Goal: Task Accomplishment & Management: Manage account settings

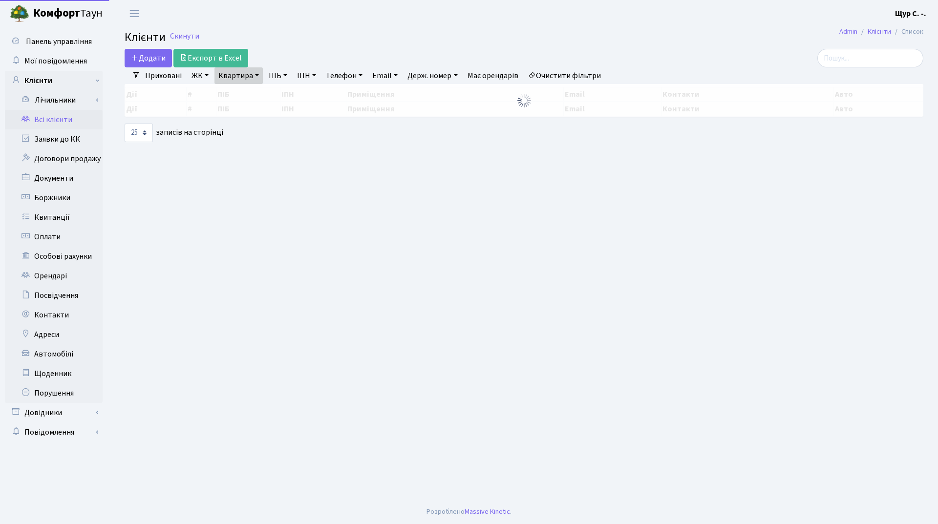
select select "25"
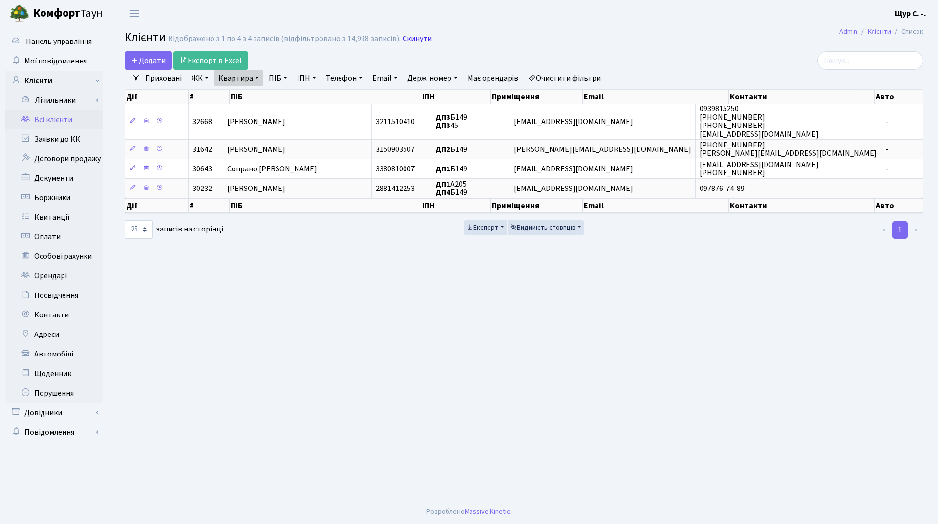
click at [423, 40] on link "Скинути" at bounding box center [417, 38] width 29 height 9
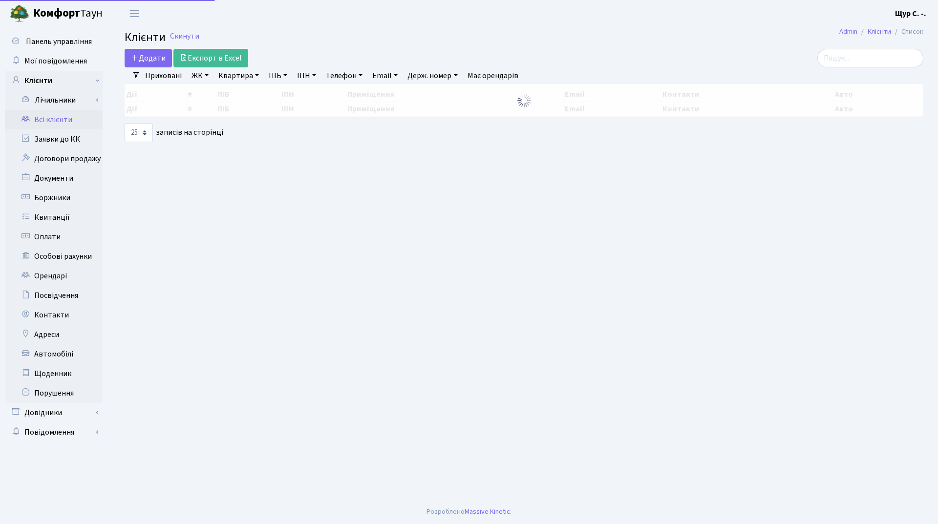
select select "25"
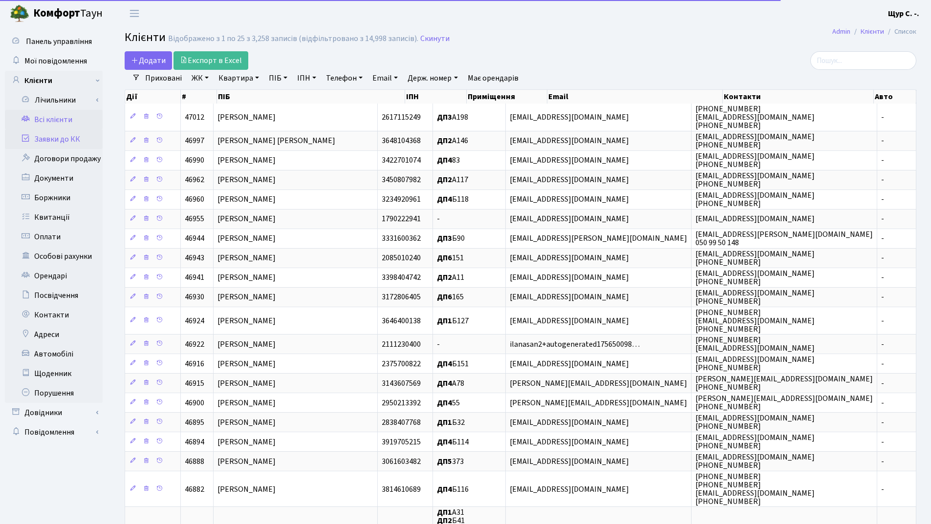
click at [62, 134] on link "Заявки до КК" at bounding box center [54, 139] width 98 height 20
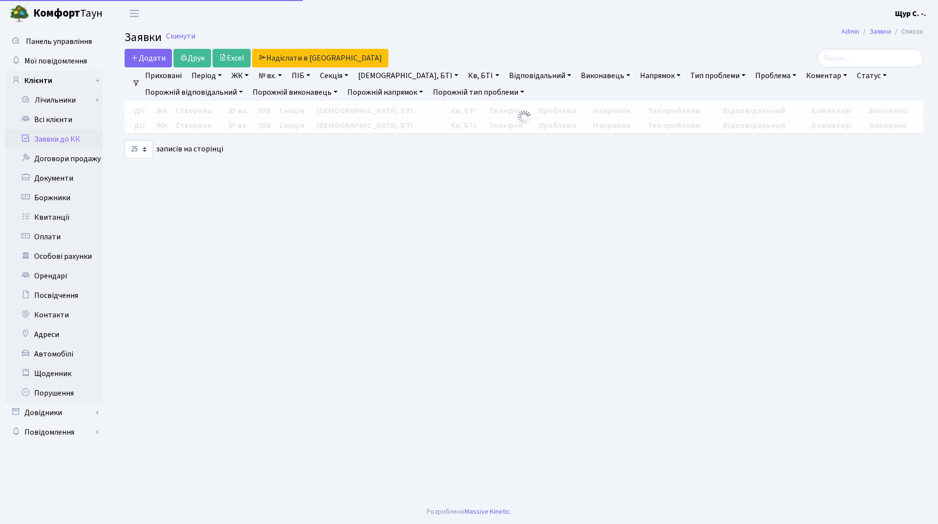
select select "25"
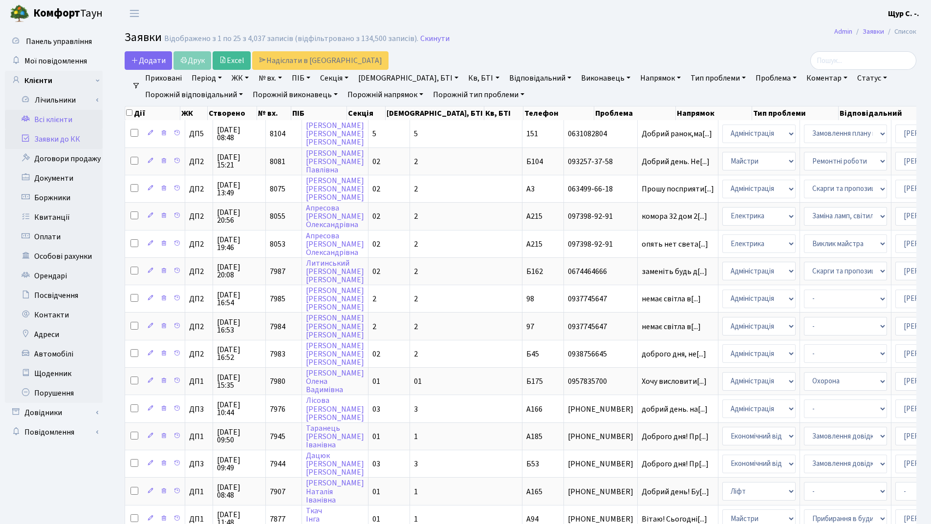
click at [40, 121] on link "Всі клієнти" at bounding box center [54, 120] width 98 height 20
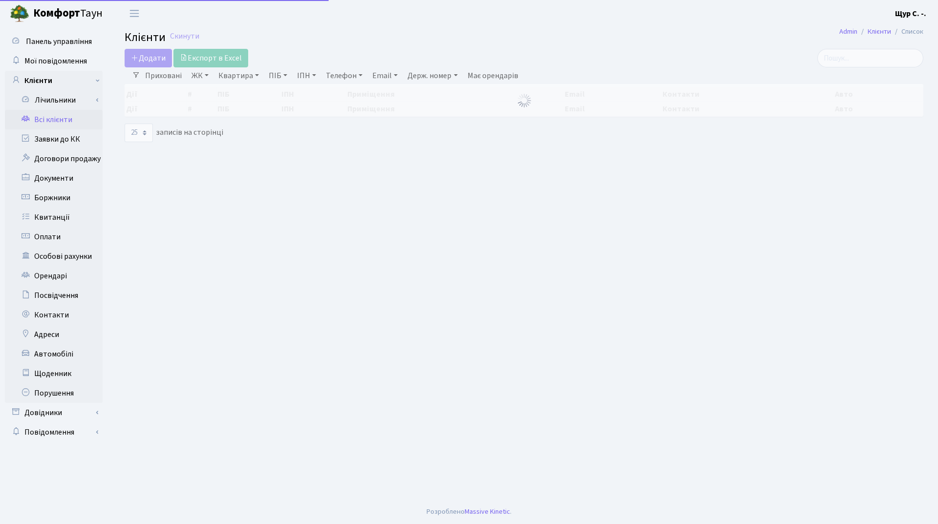
select select "25"
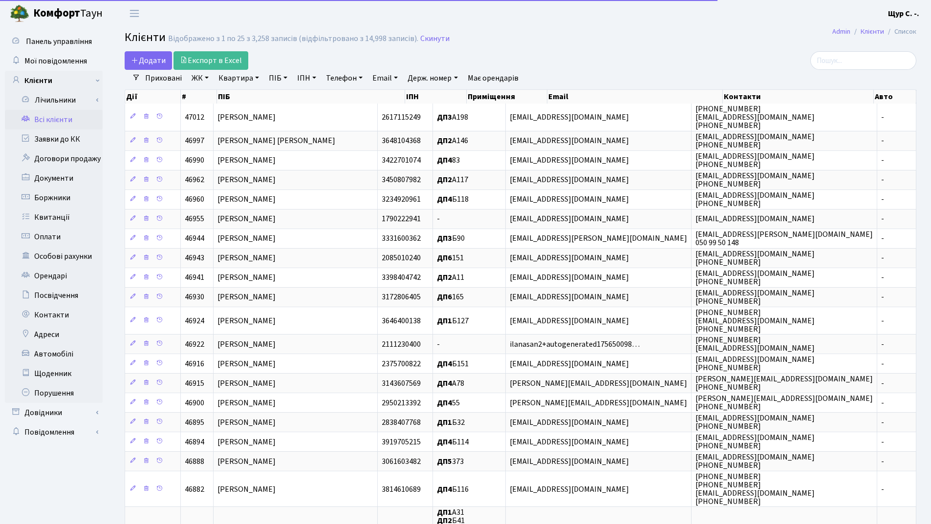
click at [250, 77] on link "Квартира" at bounding box center [238, 78] width 48 height 17
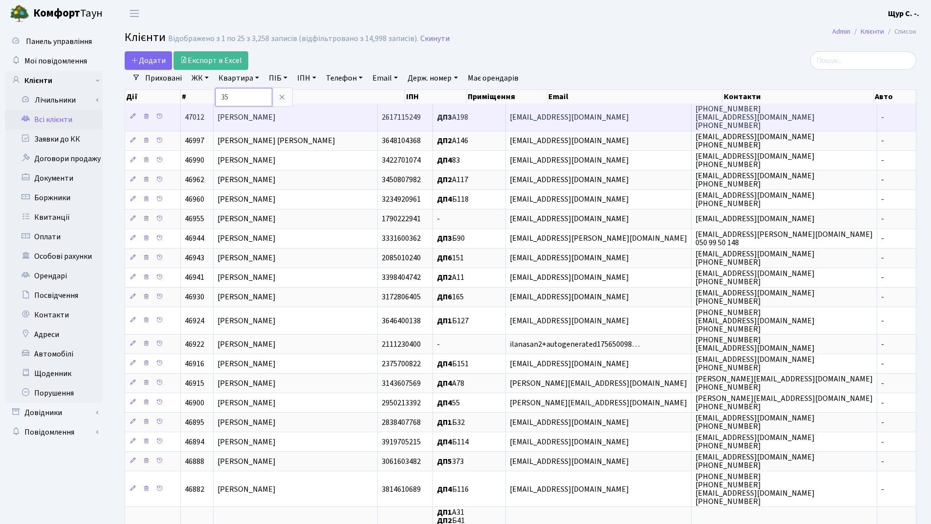
type input "35"
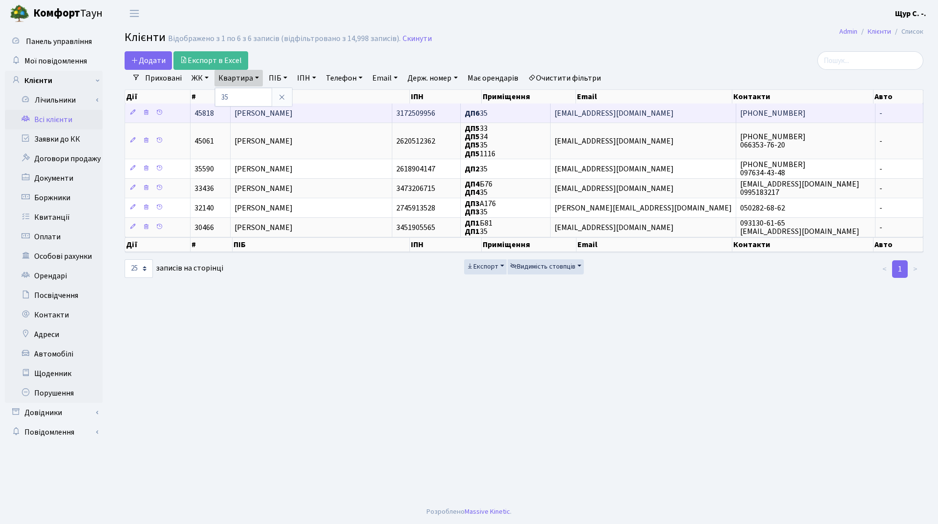
click at [293, 113] on span "[PERSON_NAME]" at bounding box center [263, 113] width 58 height 11
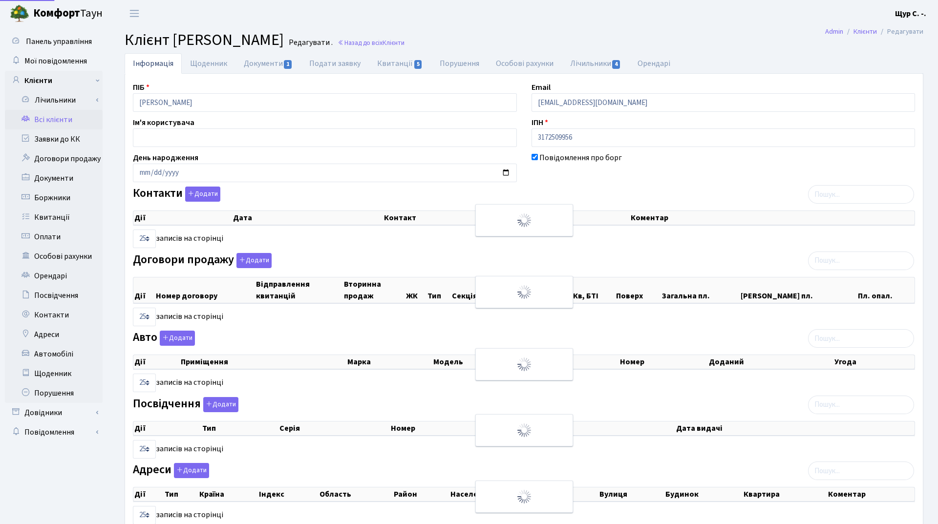
select select "25"
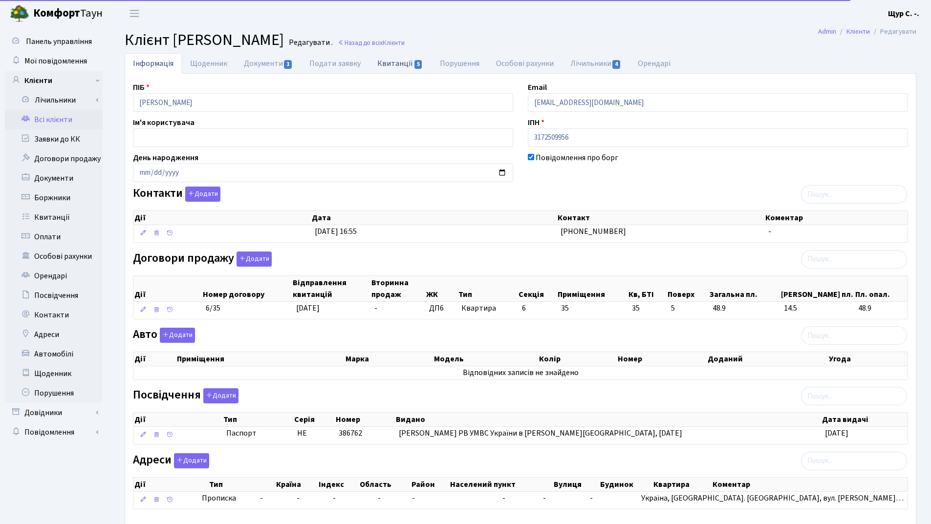
click at [397, 64] on link "Квитанції 5" at bounding box center [400, 63] width 62 height 20
select select "25"
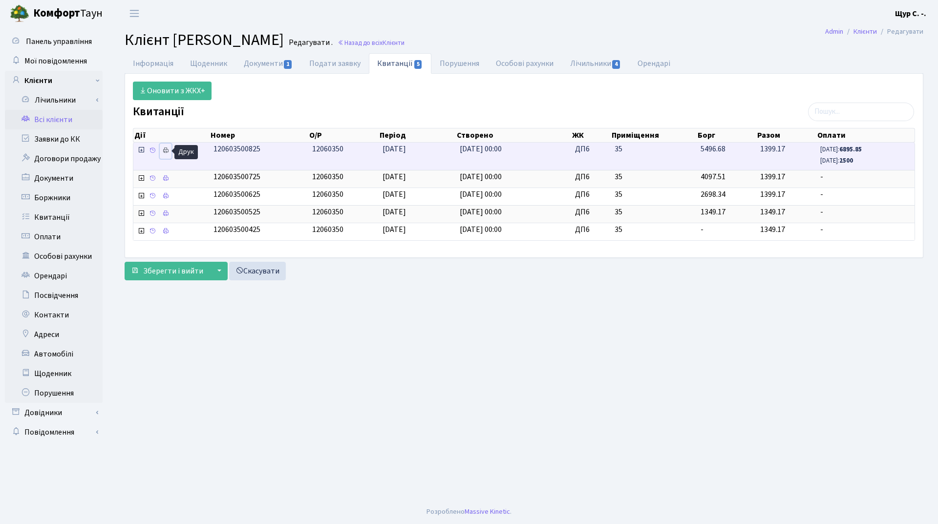
click at [166, 151] on icon at bounding box center [165, 150] width 7 height 7
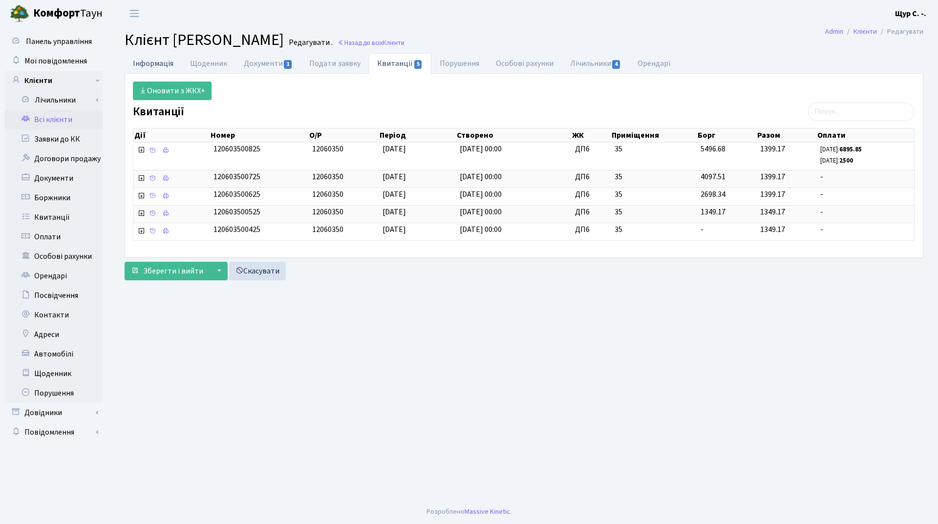
click at [163, 56] on link "Інформація" at bounding box center [153, 63] width 57 height 20
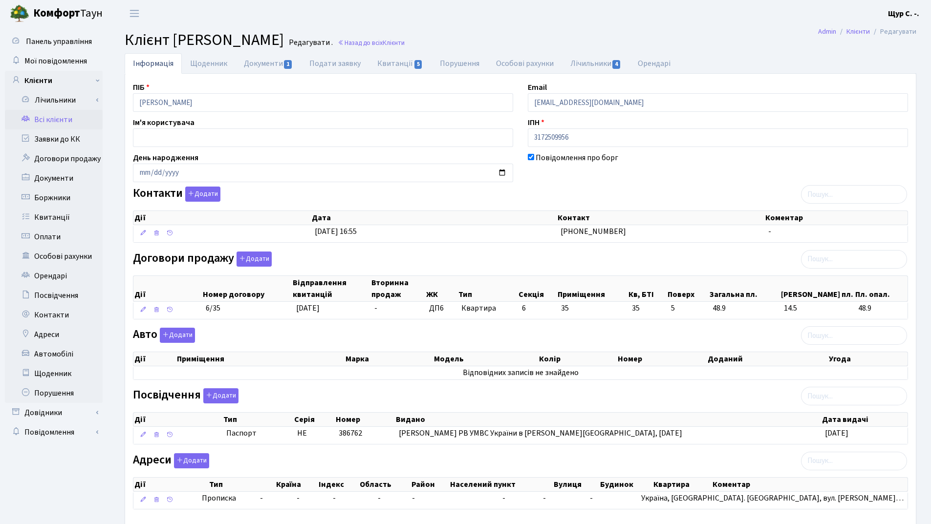
click at [39, 121] on link "Всі клієнти" at bounding box center [54, 120] width 98 height 20
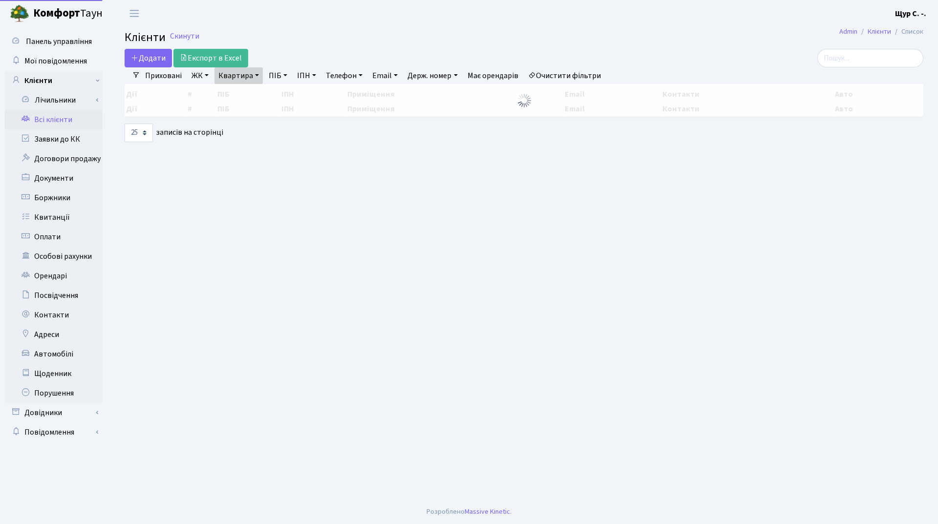
select select "25"
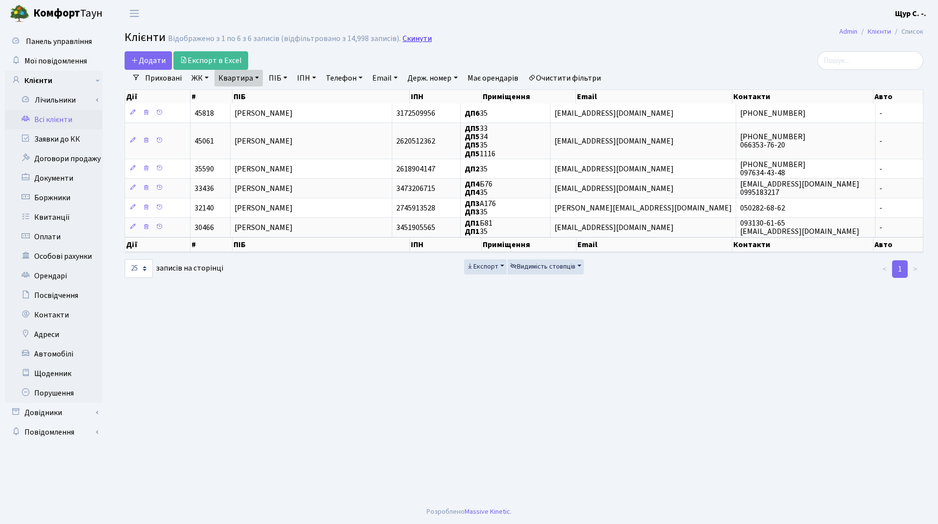
click at [406, 40] on link "Скинути" at bounding box center [417, 38] width 29 height 9
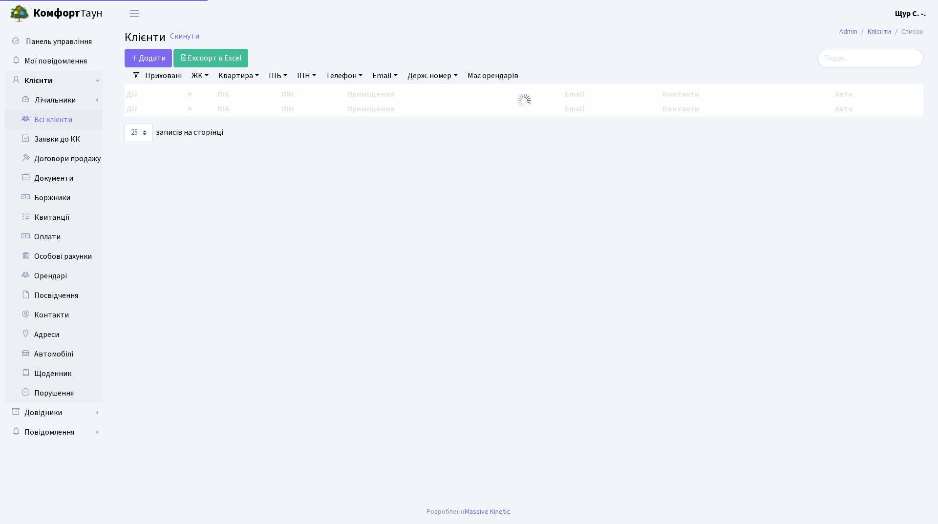
select select "25"
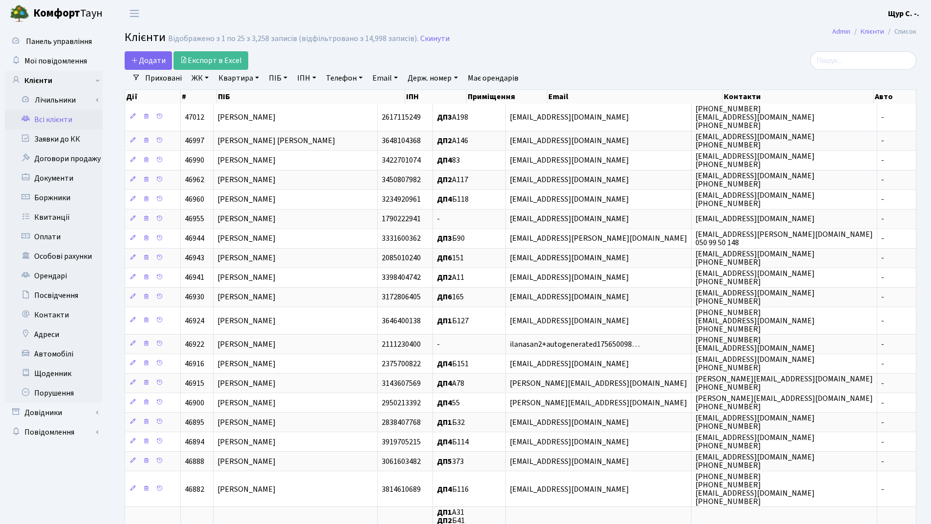
click at [237, 76] on link "Квартира" at bounding box center [238, 78] width 48 height 17
type input "288"
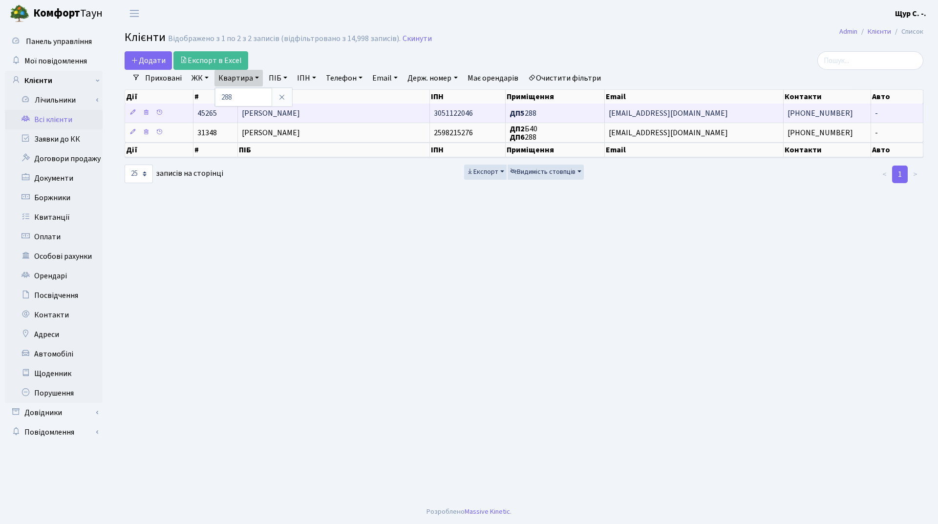
click at [284, 112] on span "Степанчук Наталія Сергіїівна" at bounding box center [271, 113] width 58 height 11
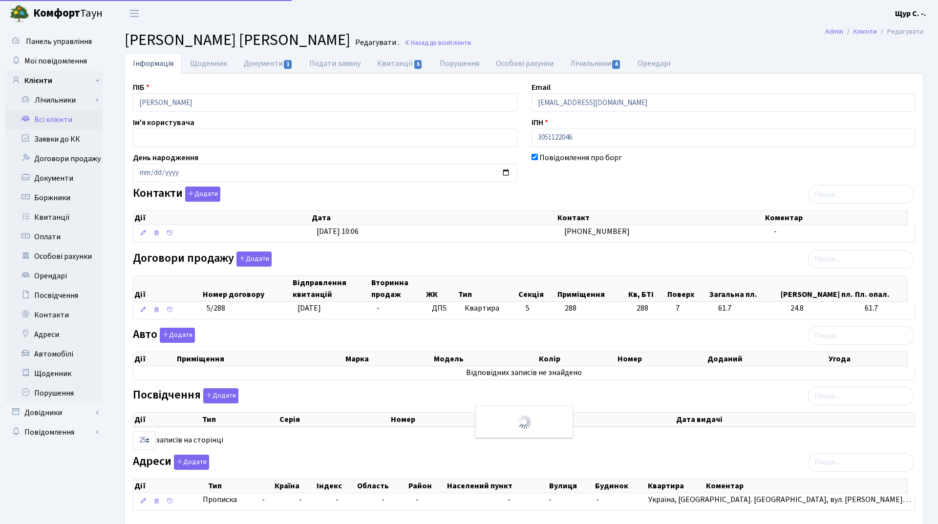
select select "25"
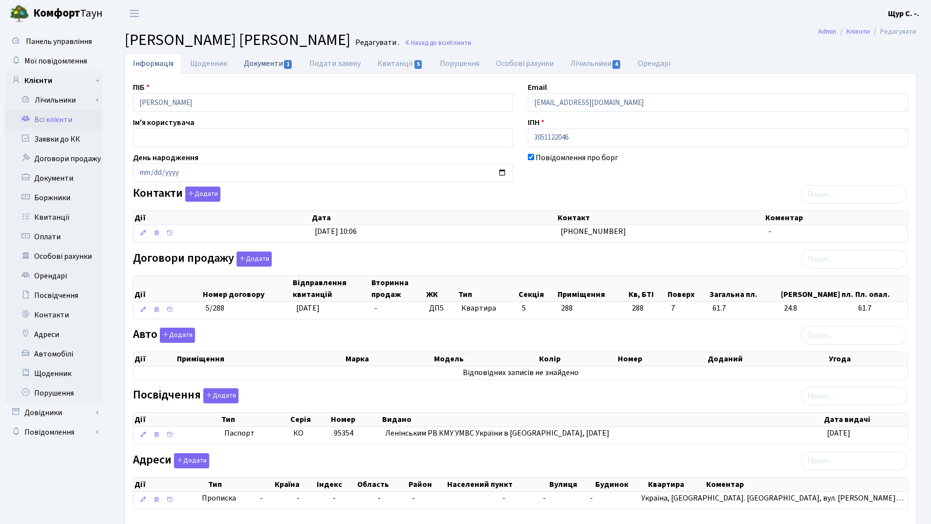
click at [260, 61] on link "Документи 1" at bounding box center [267, 63] width 65 height 20
select select "25"
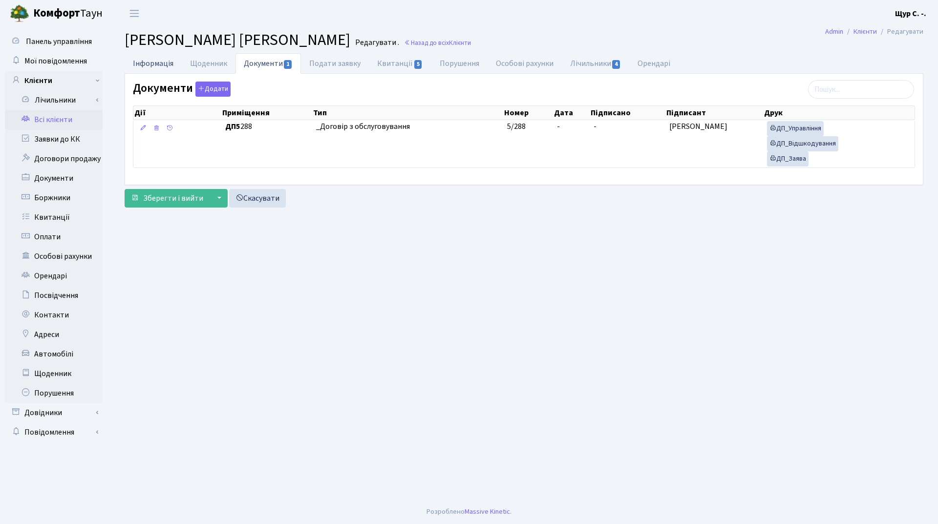
click at [144, 65] on link "Інформація" at bounding box center [153, 63] width 57 height 20
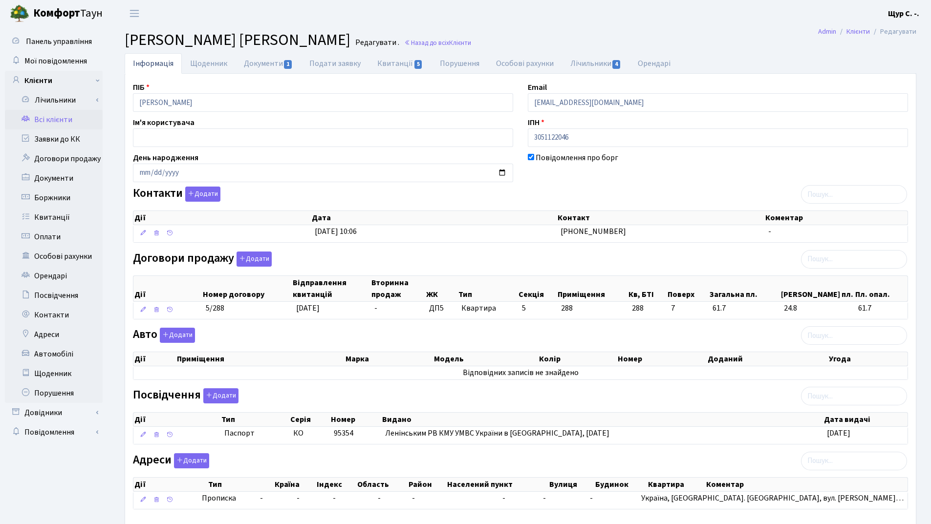
click at [84, 117] on link "Всі клієнти" at bounding box center [54, 120] width 98 height 20
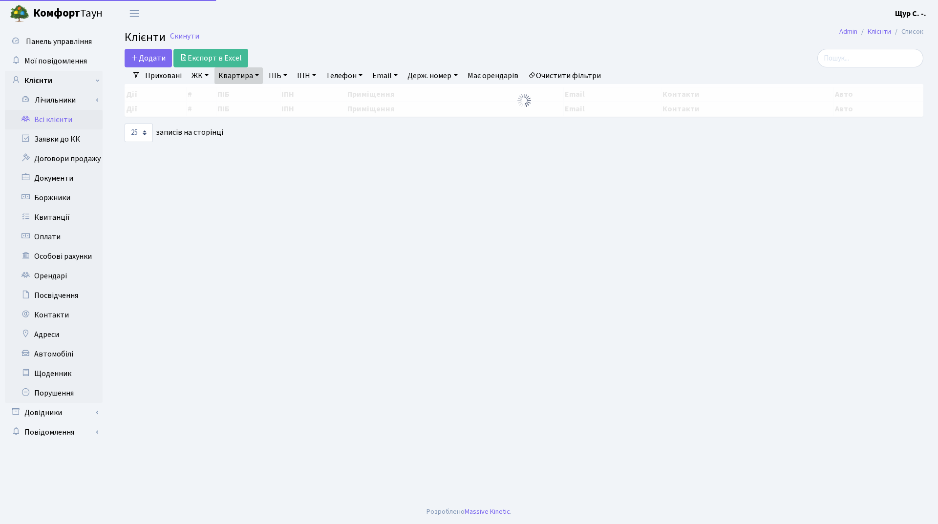
select select "25"
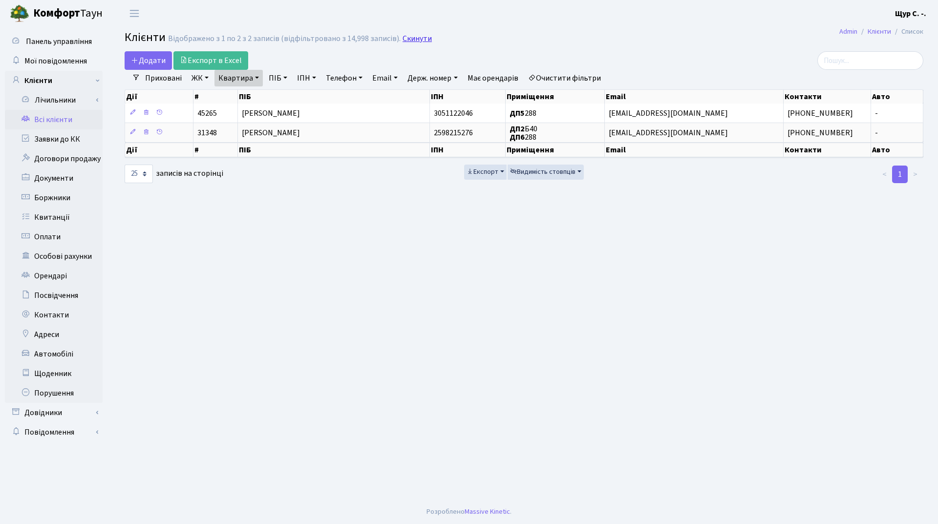
click at [414, 39] on link "Скинути" at bounding box center [417, 38] width 29 height 9
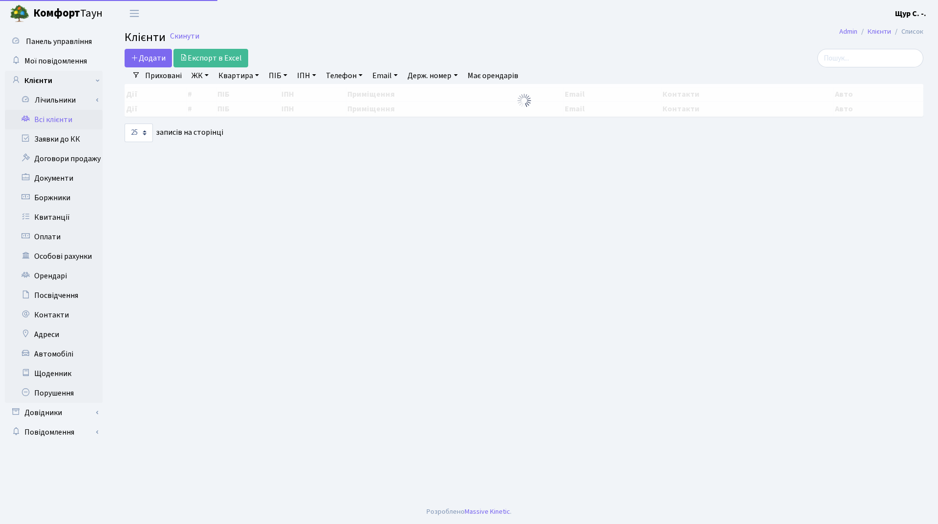
select select "25"
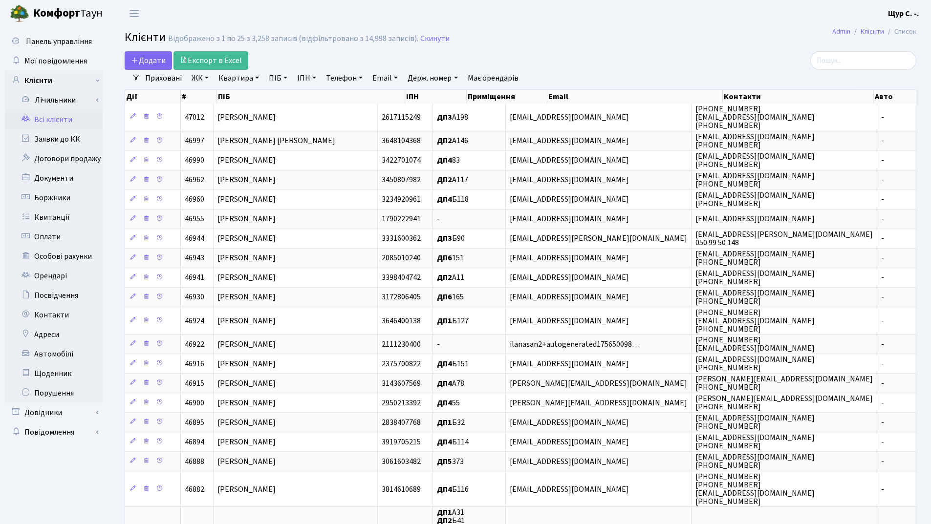
click at [243, 73] on link "Квартира" at bounding box center [238, 78] width 48 height 17
type input "369"
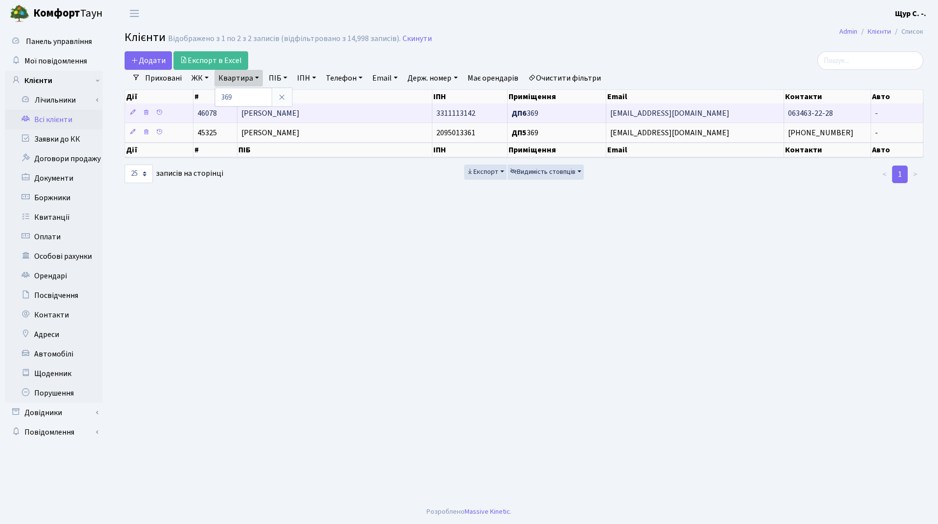
click at [299, 111] on span "[PERSON_NAME]" at bounding box center [270, 113] width 58 height 11
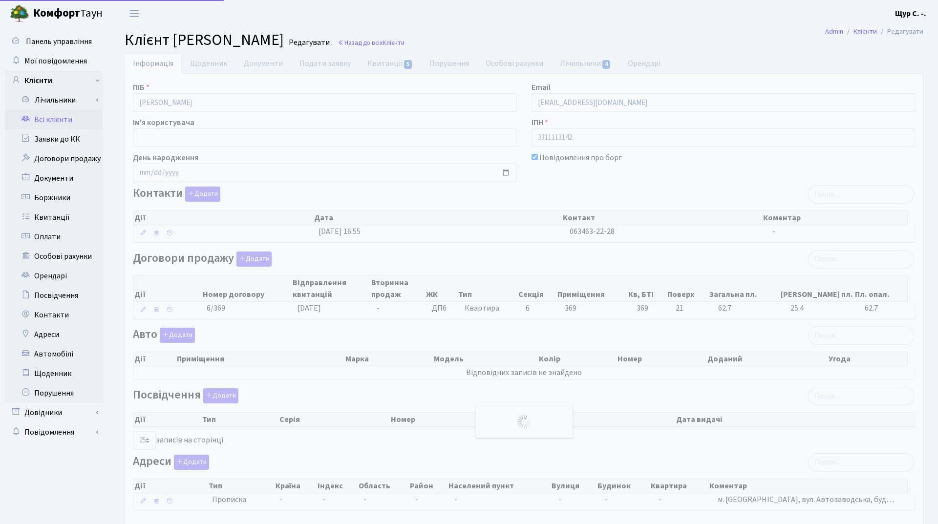
select select "25"
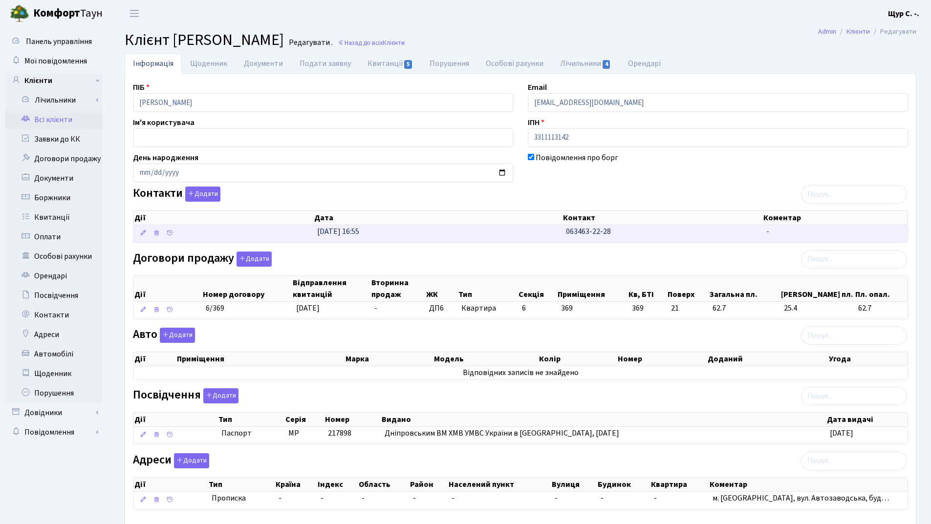
click at [529, 242] on td "[DATE] 16:55" at bounding box center [437, 233] width 249 height 17
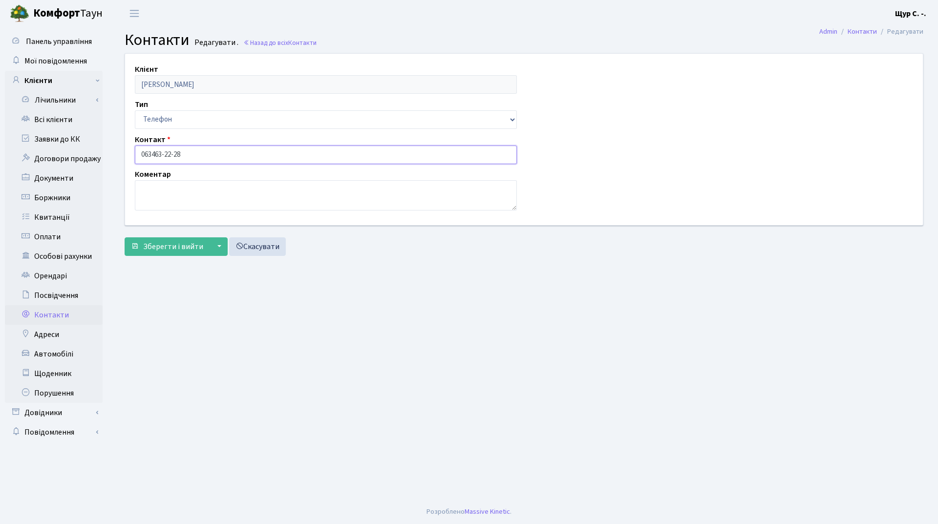
click at [153, 155] on input "063463-22-28" at bounding box center [326, 155] width 382 height 19
type input "[PHONE_NUMBER]"
click at [167, 242] on span "Зберегти і вийти" at bounding box center [173, 246] width 60 height 11
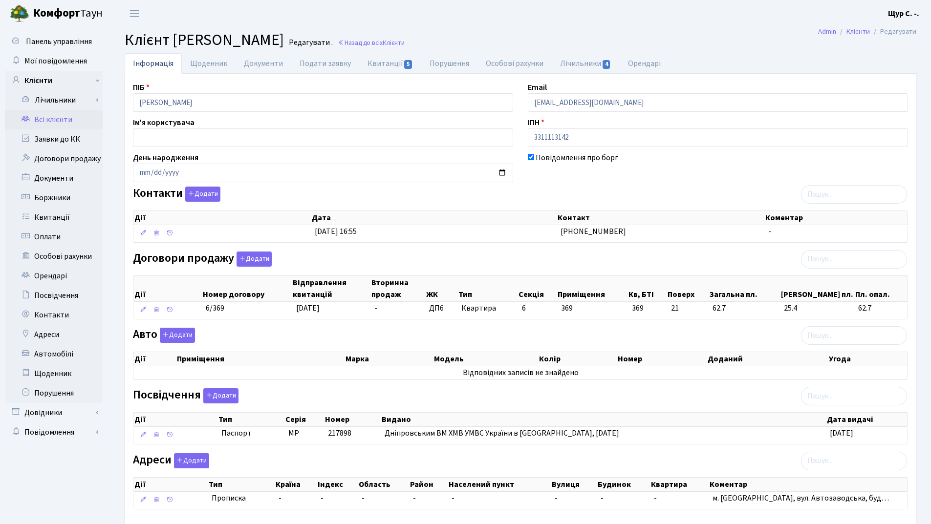
click at [57, 118] on link "Всі клієнти" at bounding box center [54, 120] width 98 height 20
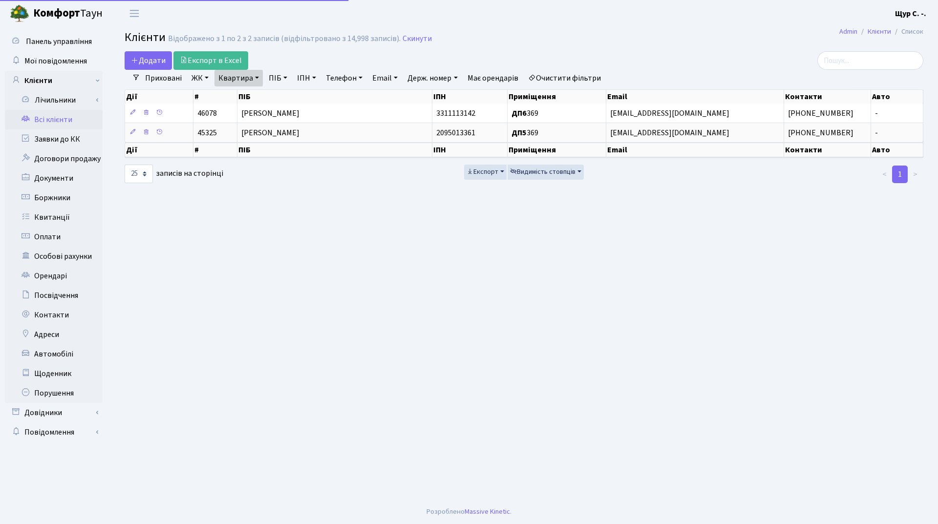
select select "25"
click at [425, 41] on h2 "Клієнти Відображено з 1 по 2 з 2 записів (відфільтровано з 14,998 записів). Ски…" at bounding box center [524, 39] width 799 height 17
click at [419, 40] on link "Скинути" at bounding box center [417, 38] width 29 height 9
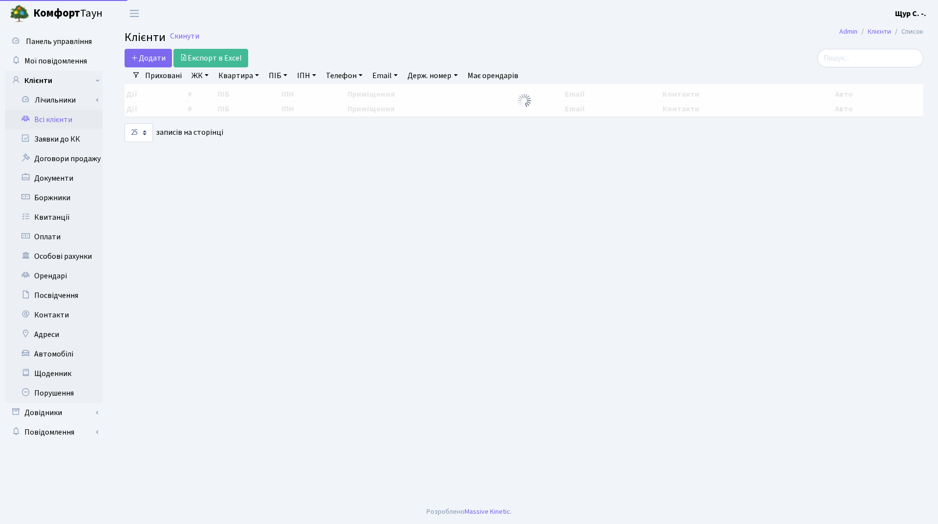
select select "25"
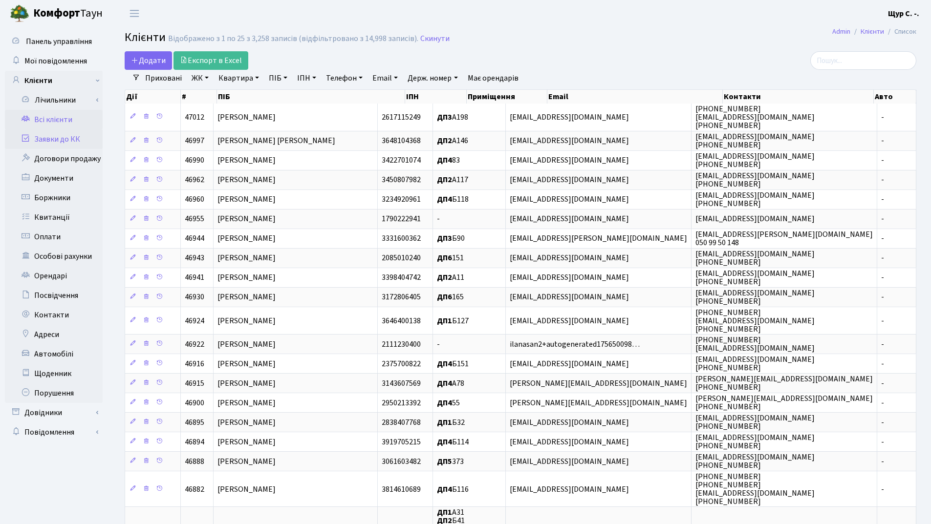
click at [37, 141] on link "Заявки до КК" at bounding box center [54, 139] width 98 height 20
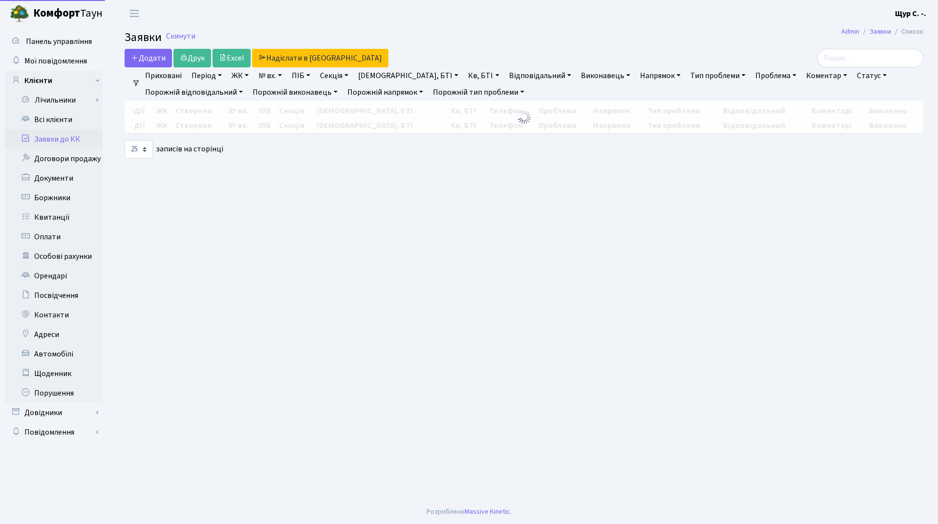
select select "25"
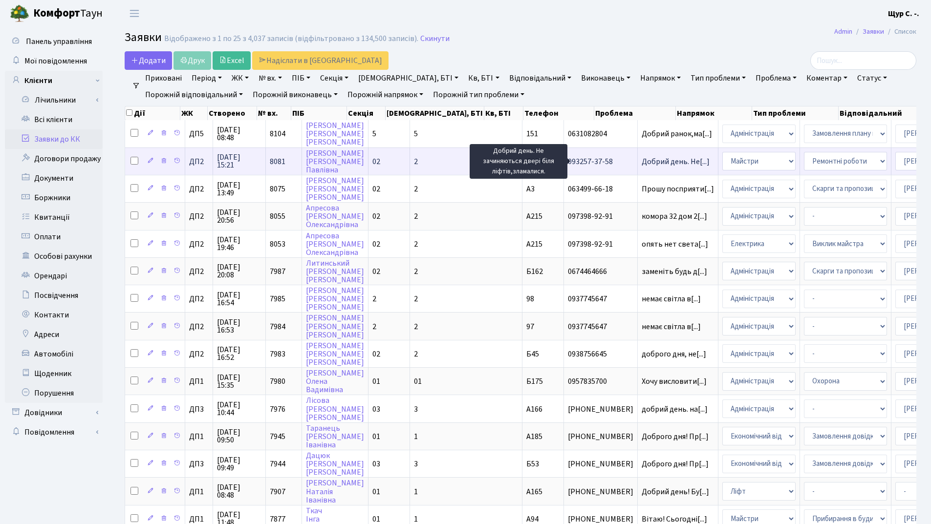
click at [641, 164] on span "Добрий день. Не[...]" at bounding box center [675, 161] width 68 height 11
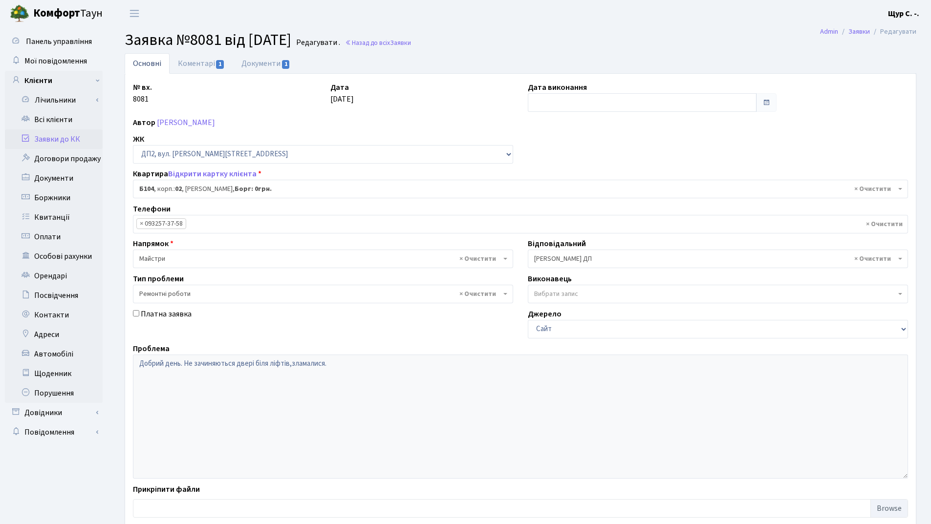
select select "31495"
select select "62"
click at [192, 64] on link "Коментарі 1" at bounding box center [202, 63] width 64 height 20
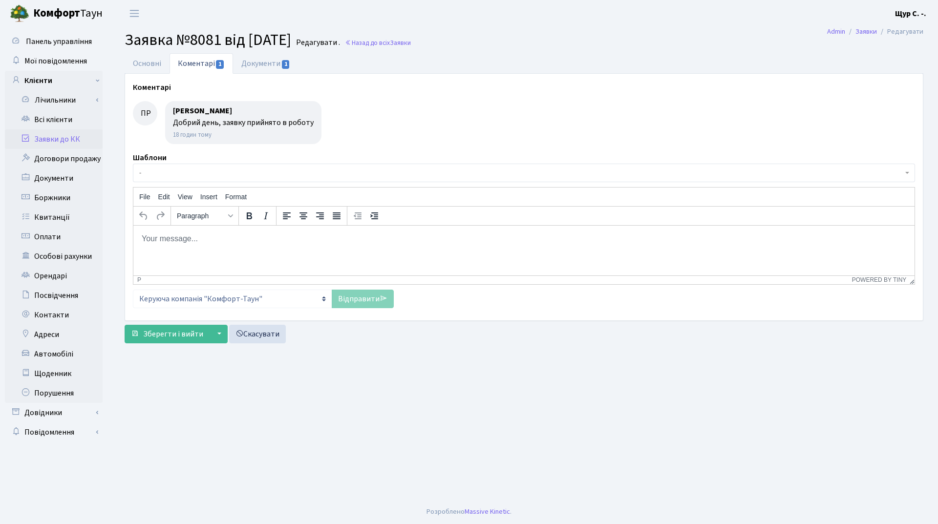
click at [64, 137] on link "Заявки до КК" at bounding box center [54, 139] width 98 height 20
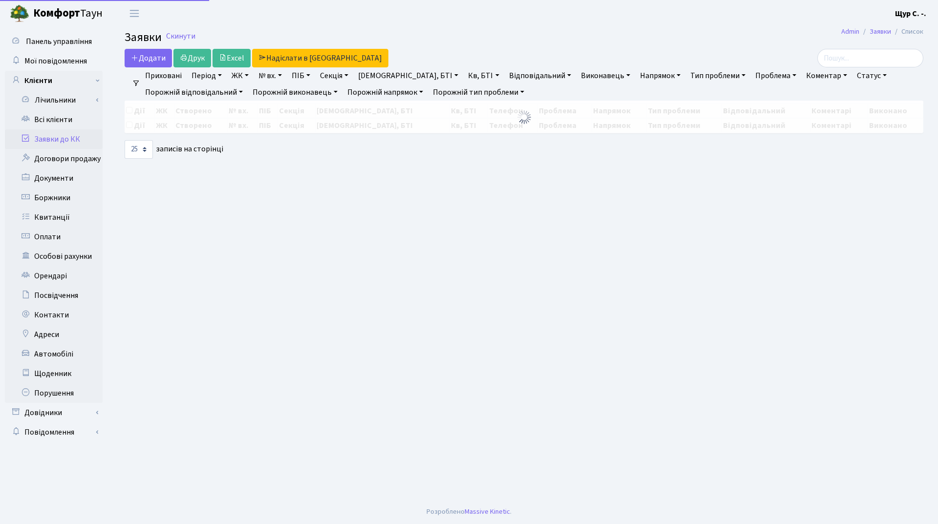
select select "25"
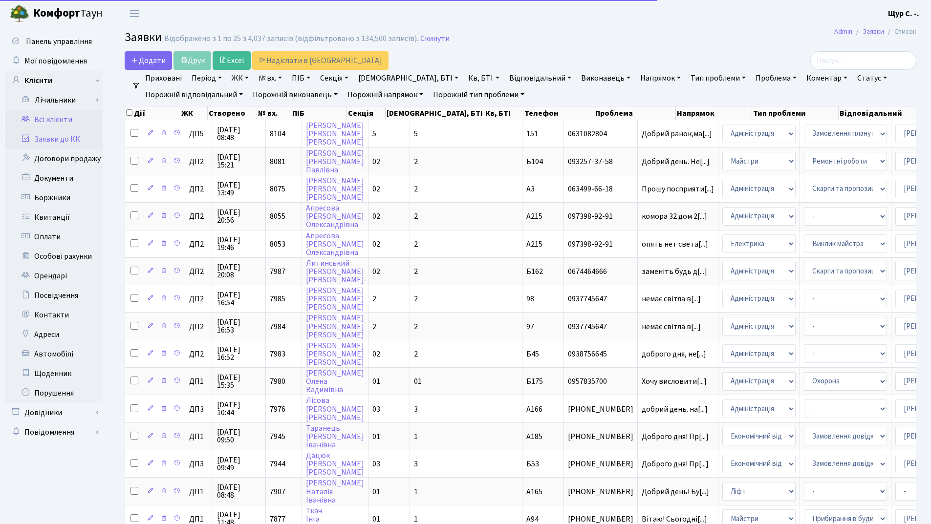
click at [49, 124] on link "Всі клієнти" at bounding box center [54, 120] width 98 height 20
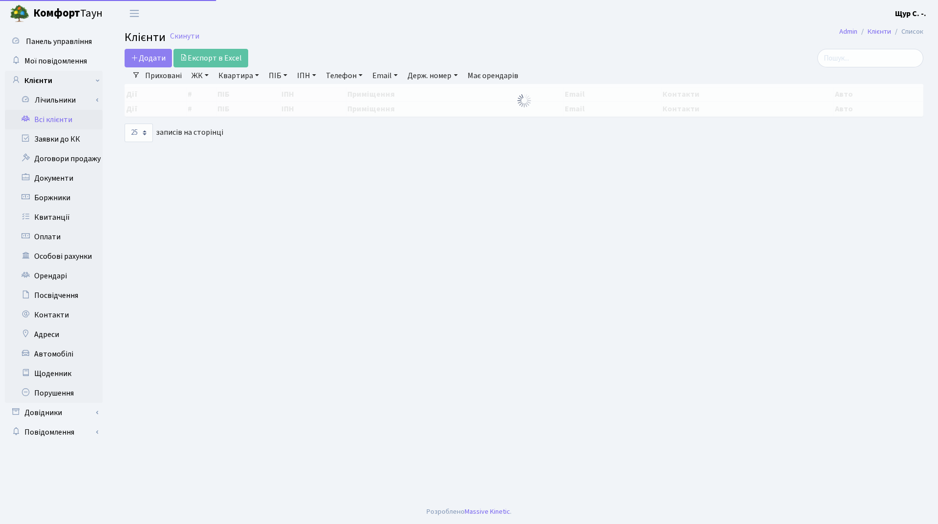
select select "25"
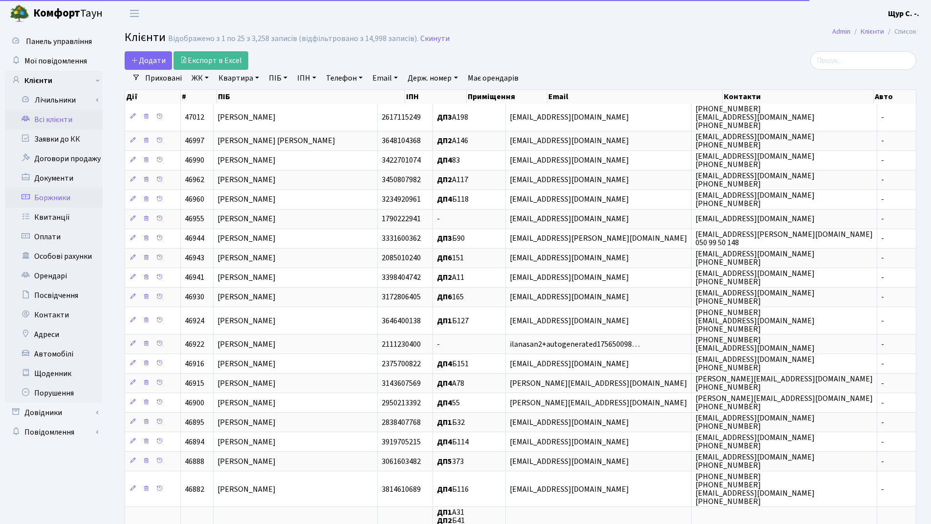
click at [65, 197] on link "Боржники" at bounding box center [54, 198] width 98 height 20
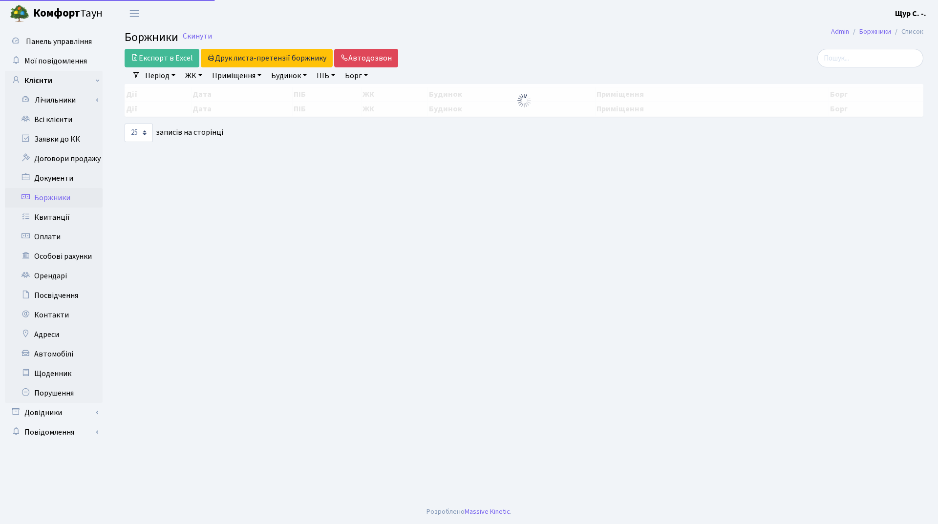
select select "25"
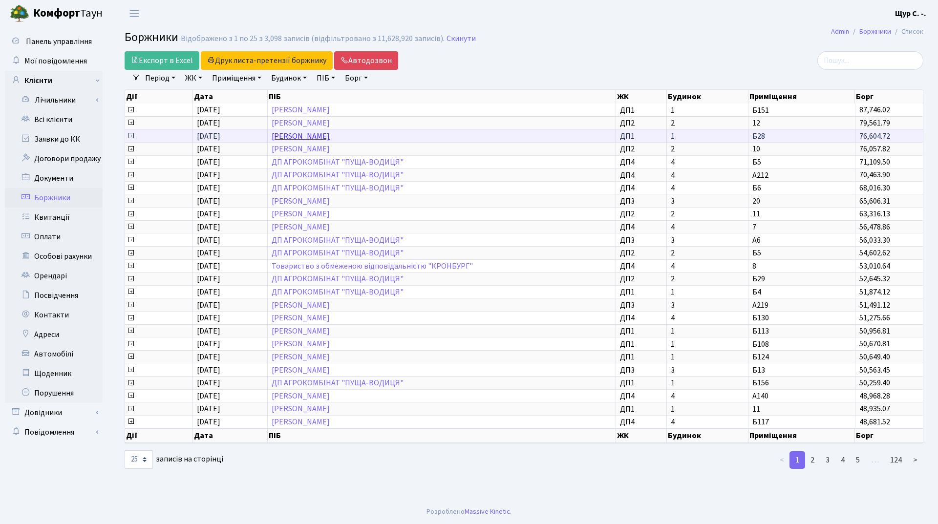
click at [324, 136] on link "[PERSON_NAME]" at bounding box center [301, 136] width 58 height 11
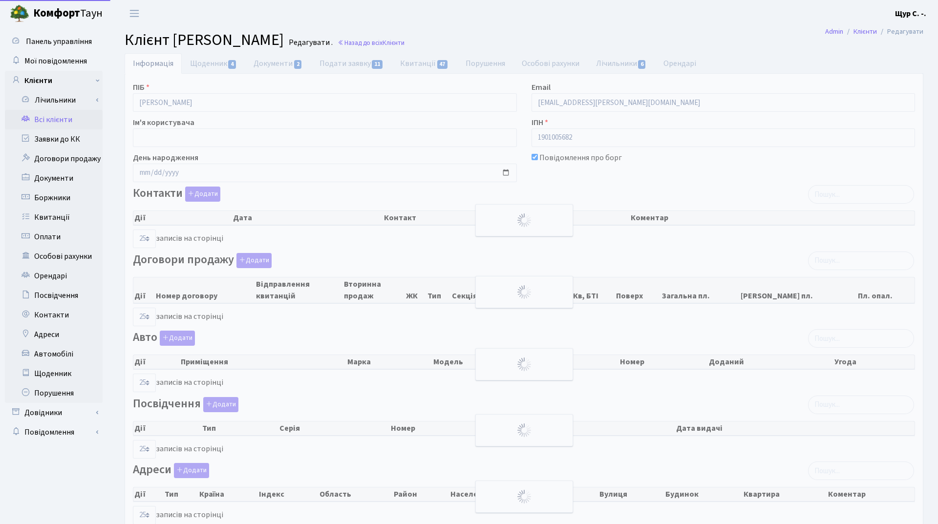
select select "25"
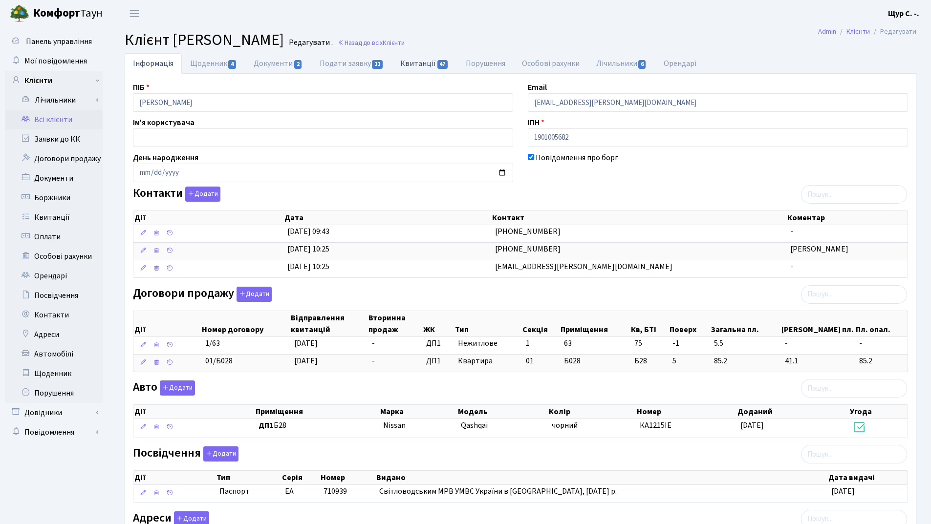
click at [416, 64] on link "Квитанції 47" at bounding box center [424, 63] width 65 height 20
select select "25"
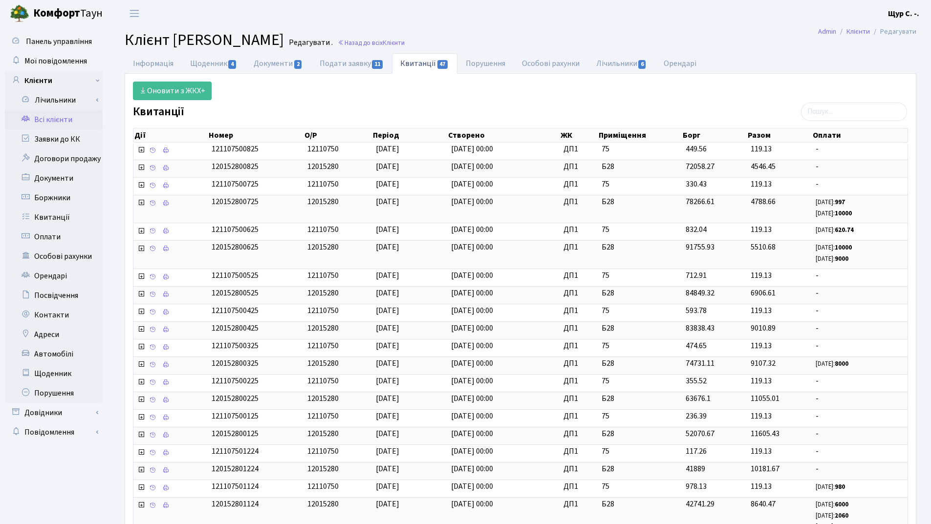
click at [42, 118] on link "Всі клієнти" at bounding box center [54, 120] width 98 height 20
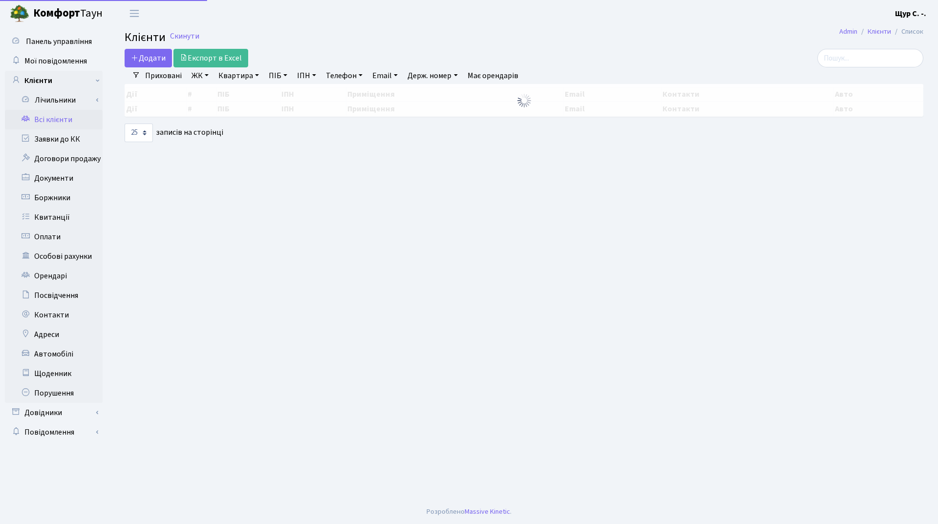
select select "25"
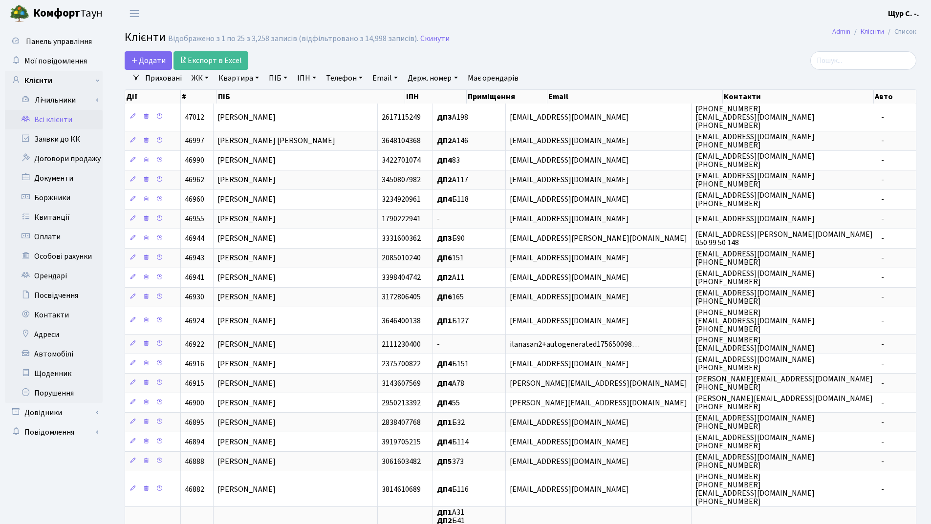
click at [240, 80] on link "Квартира" at bounding box center [238, 78] width 48 height 17
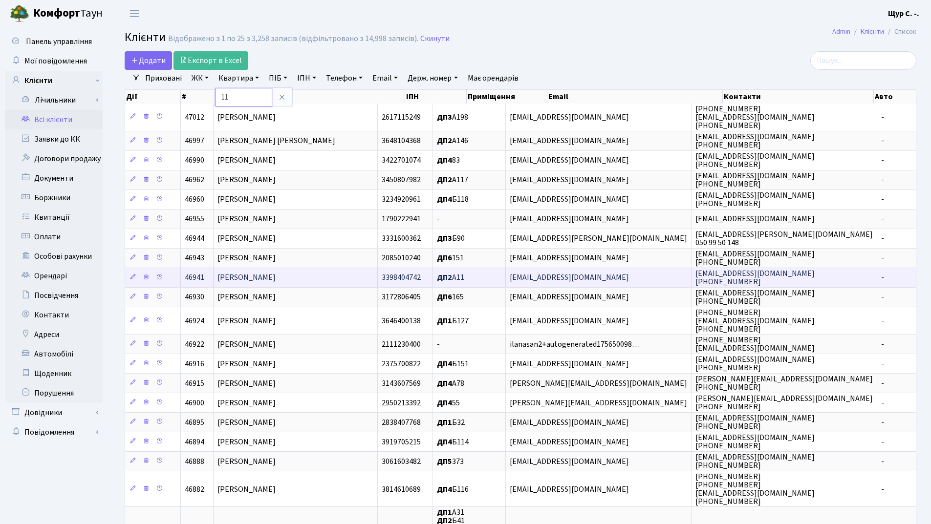
type input "11"
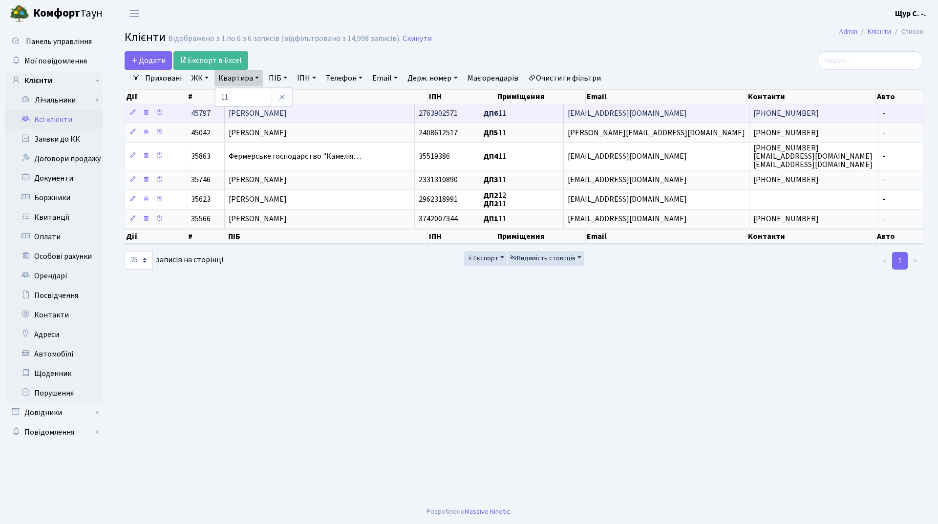
click at [352, 121] on td "[PERSON_NAME]" at bounding box center [320, 113] width 190 height 19
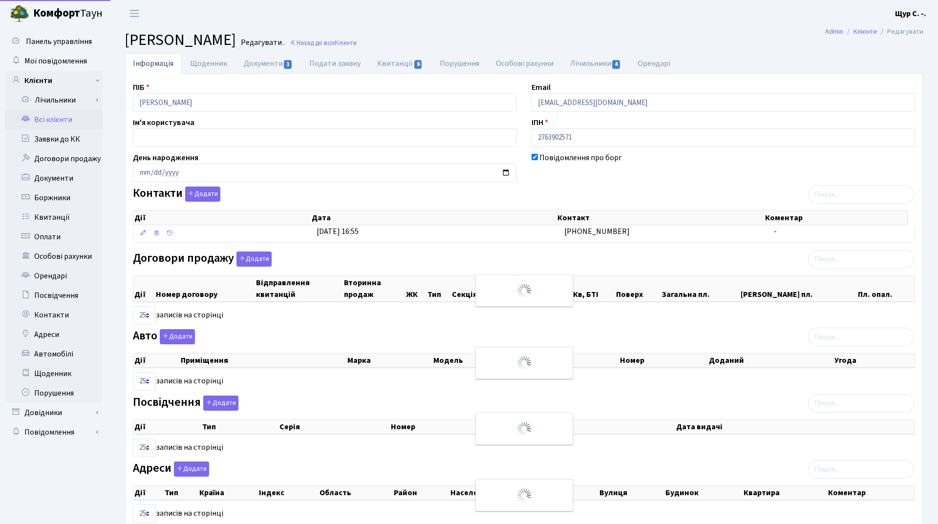
select select "25"
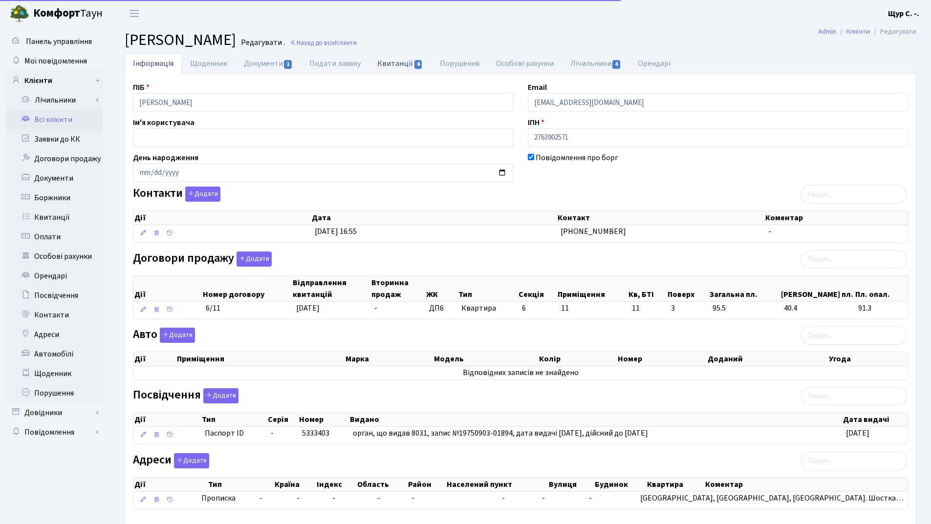
click at [390, 64] on link "Квитанції 6" at bounding box center [400, 63] width 62 height 20
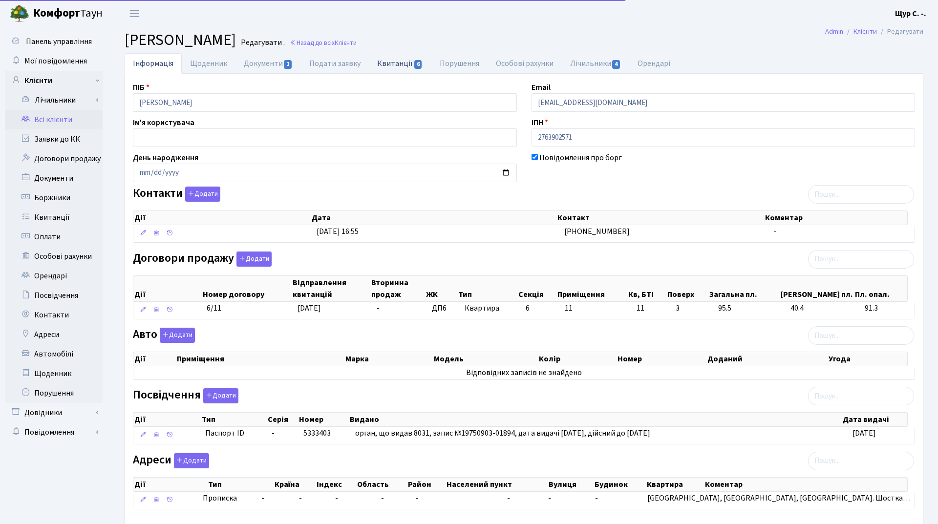
select select "25"
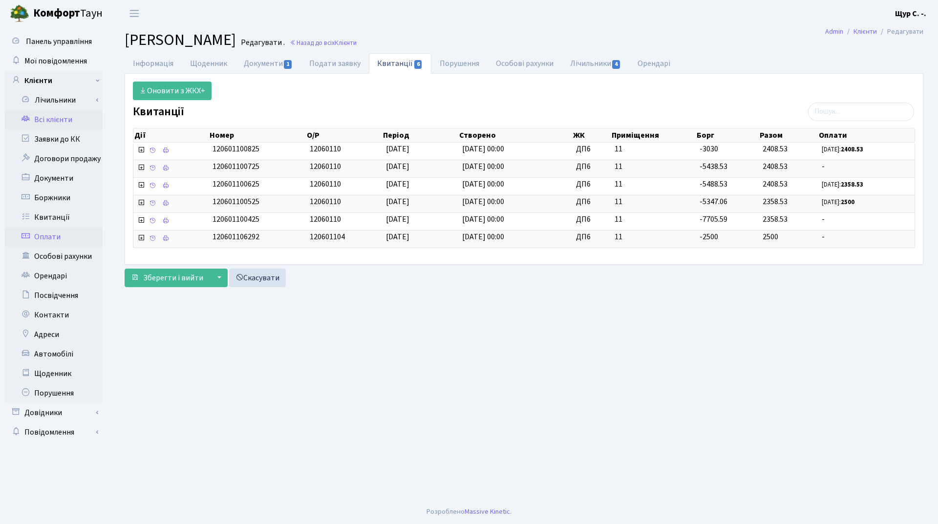
click at [70, 240] on link "Оплати" at bounding box center [54, 237] width 98 height 20
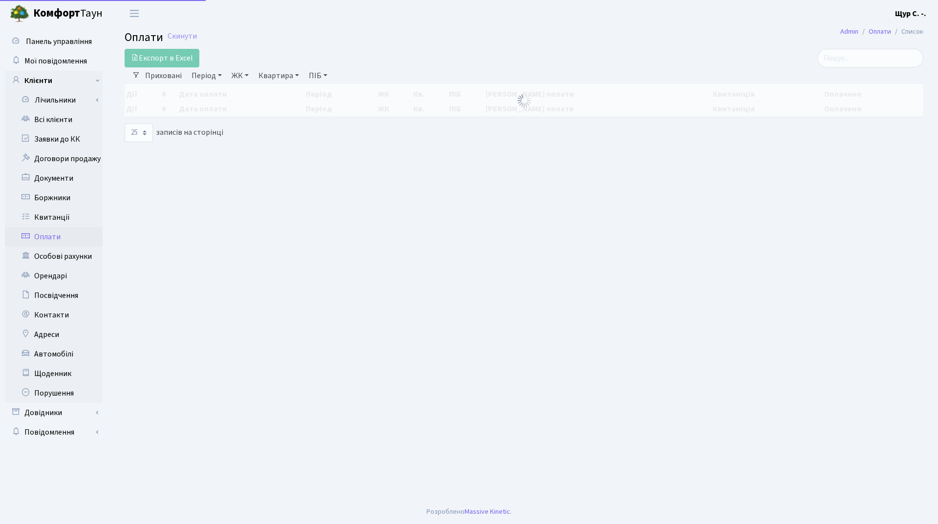
select select "25"
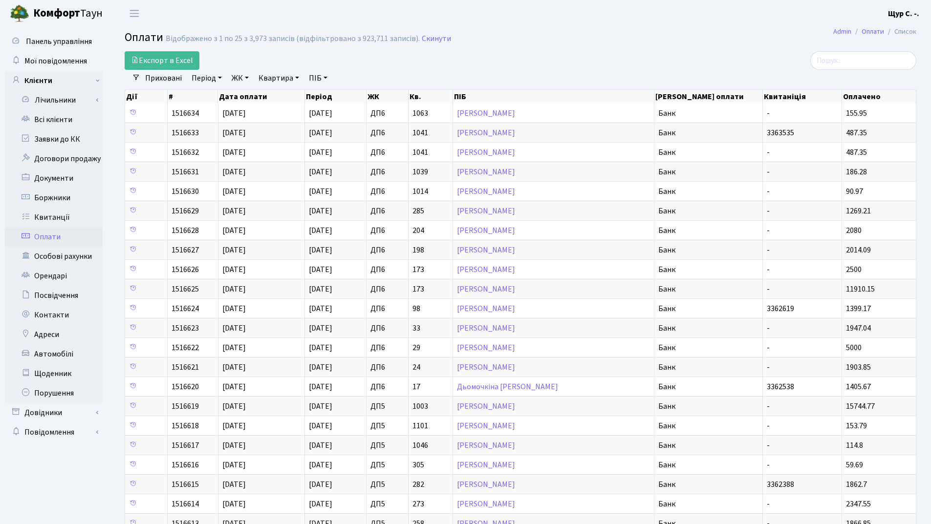
click at [276, 79] on link "Квартира" at bounding box center [279, 78] width 48 height 17
type input "11"
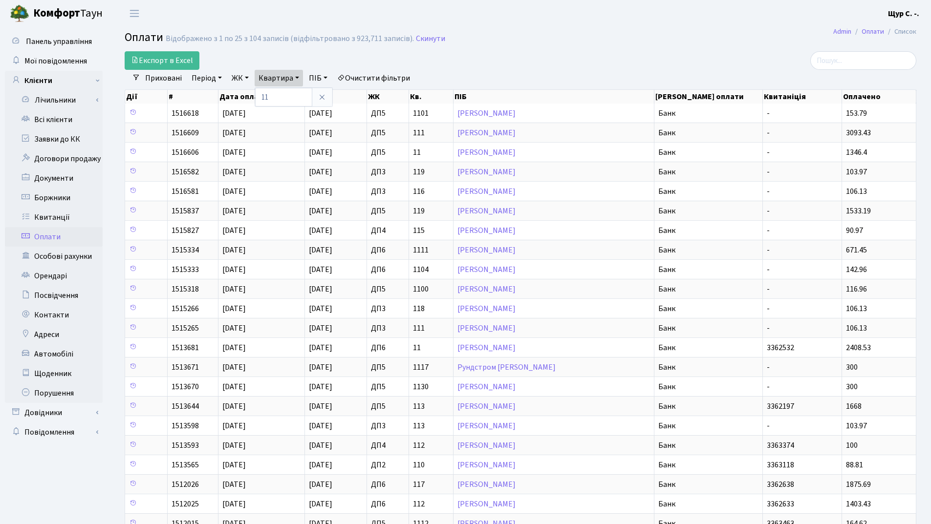
click at [244, 79] on link "ЖК" at bounding box center [240, 78] width 25 height 17
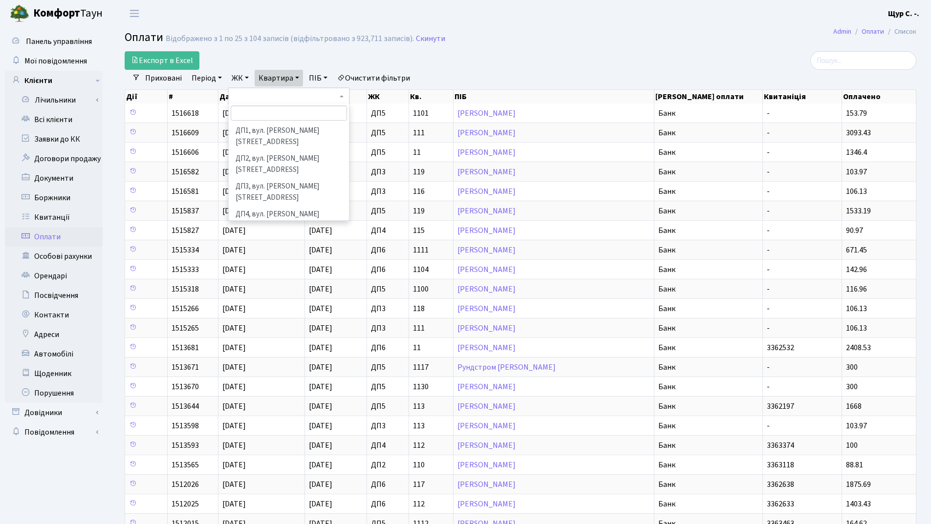
click at [264, 262] on li "ДП6, вул. [PERSON_NAME], 2" at bounding box center [289, 270] width 118 height 17
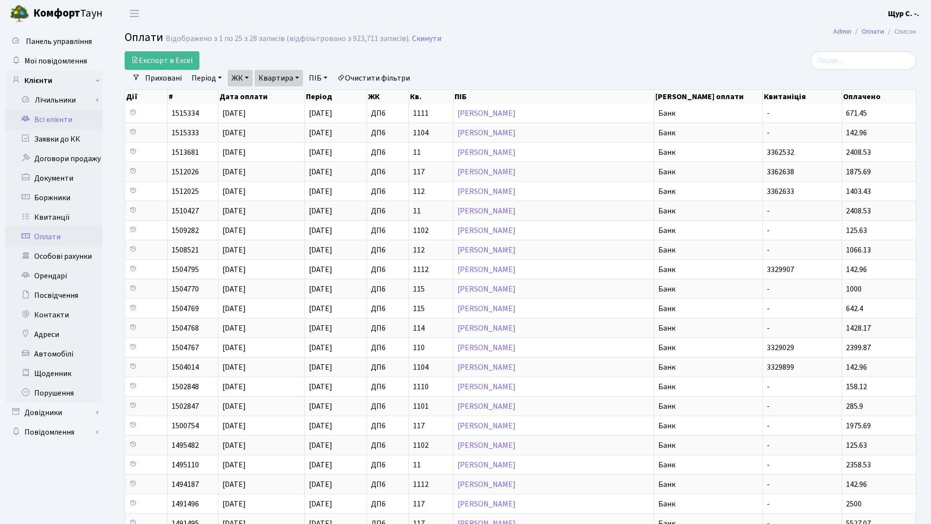
click at [59, 117] on link "Всі клієнти" at bounding box center [54, 120] width 98 height 20
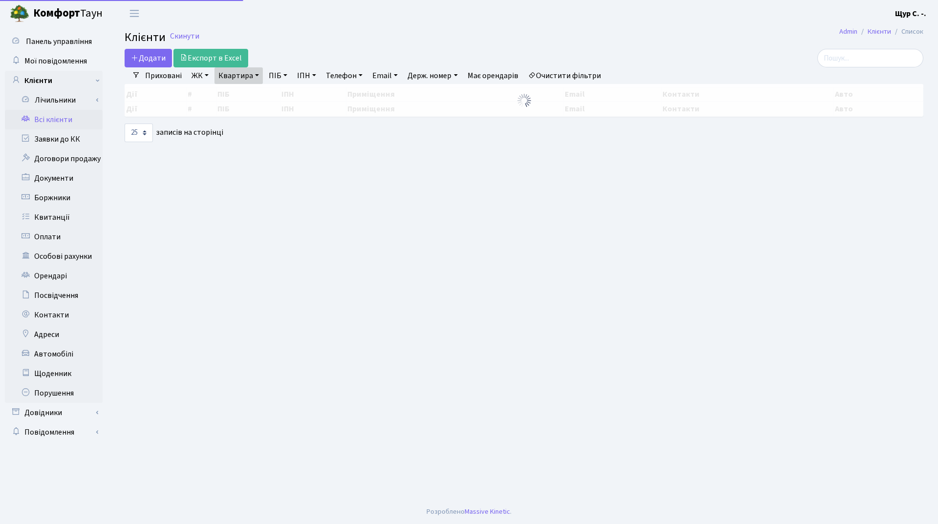
select select "25"
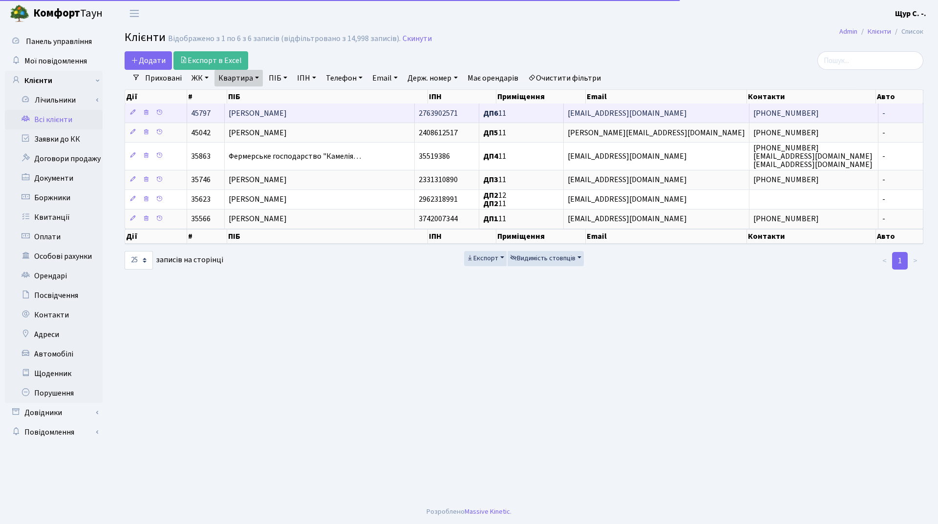
click at [319, 121] on td "[PERSON_NAME]" at bounding box center [320, 113] width 190 height 19
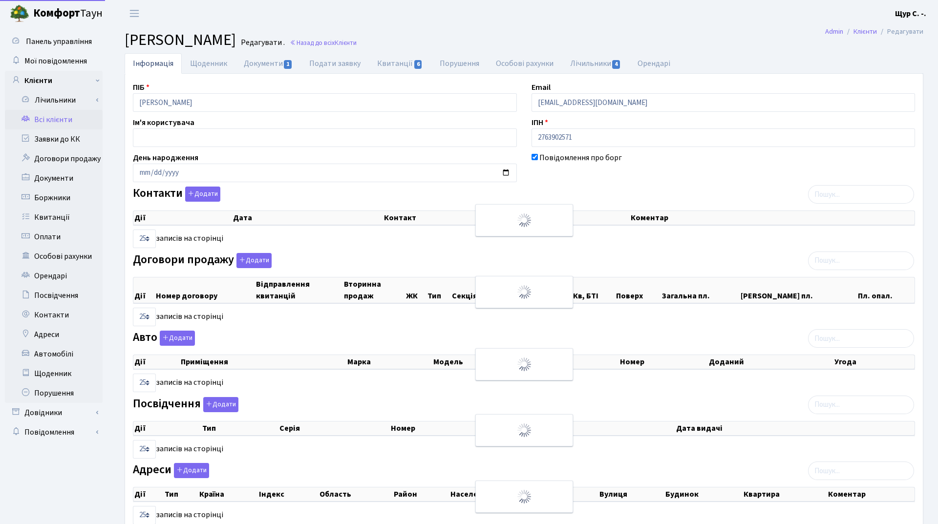
select select "25"
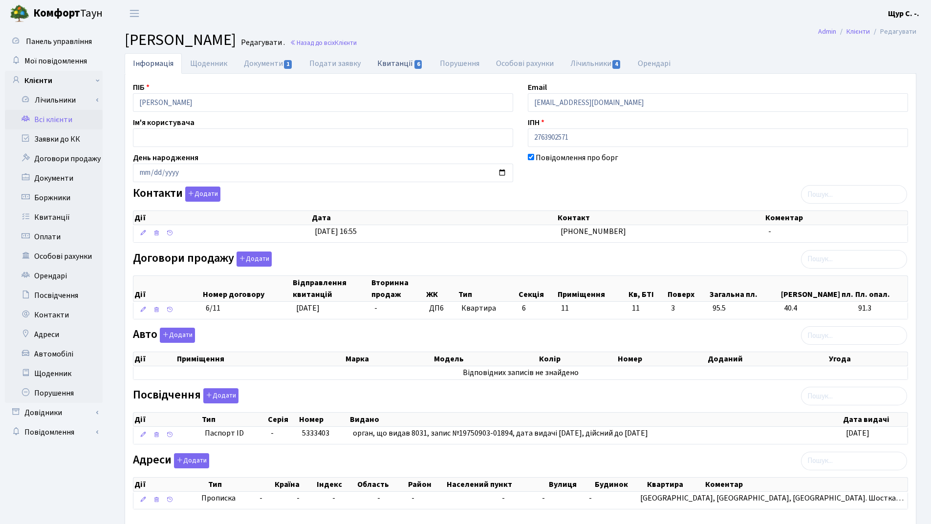
click at [400, 63] on link "Квитанції 6" at bounding box center [400, 63] width 62 height 20
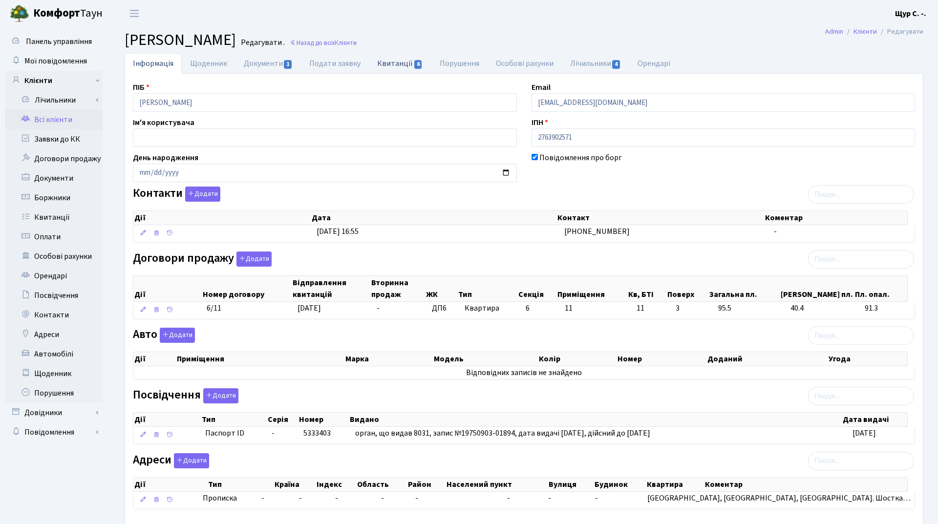
select select "25"
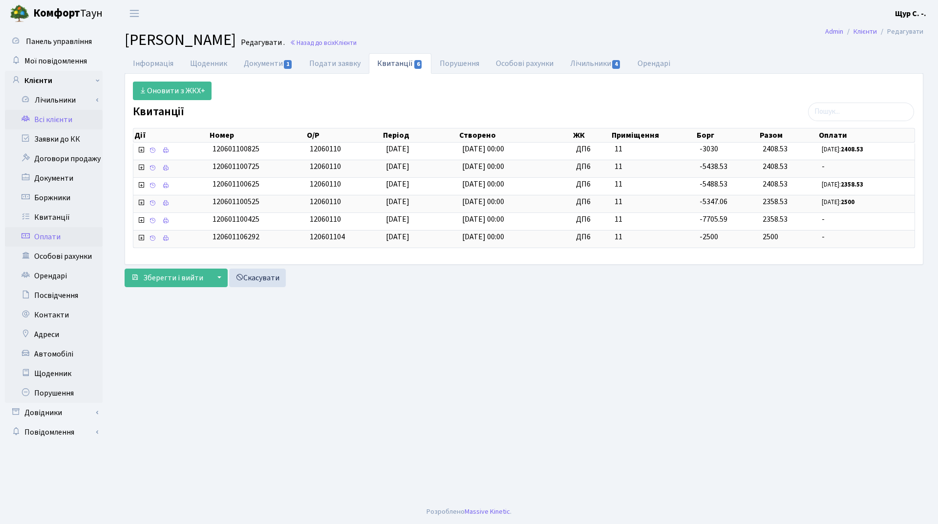
click at [69, 235] on link "Оплати" at bounding box center [54, 237] width 98 height 20
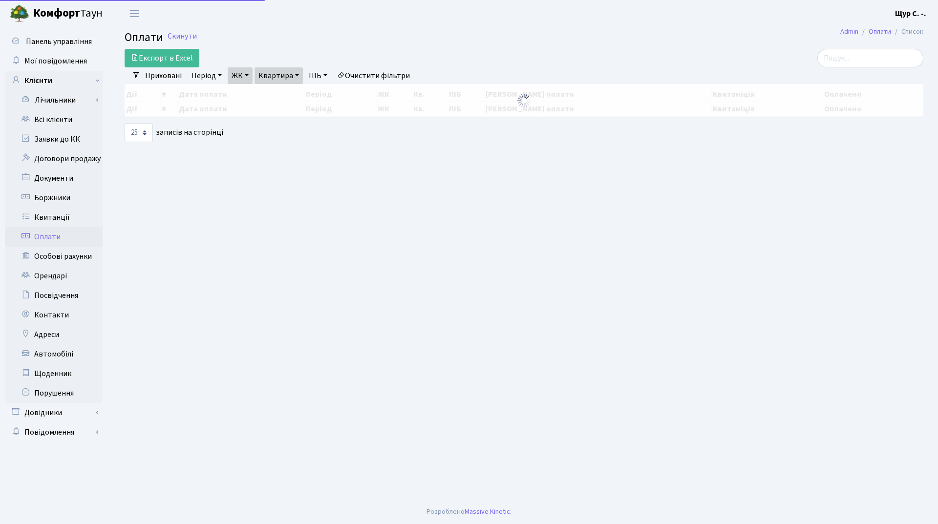
select select "25"
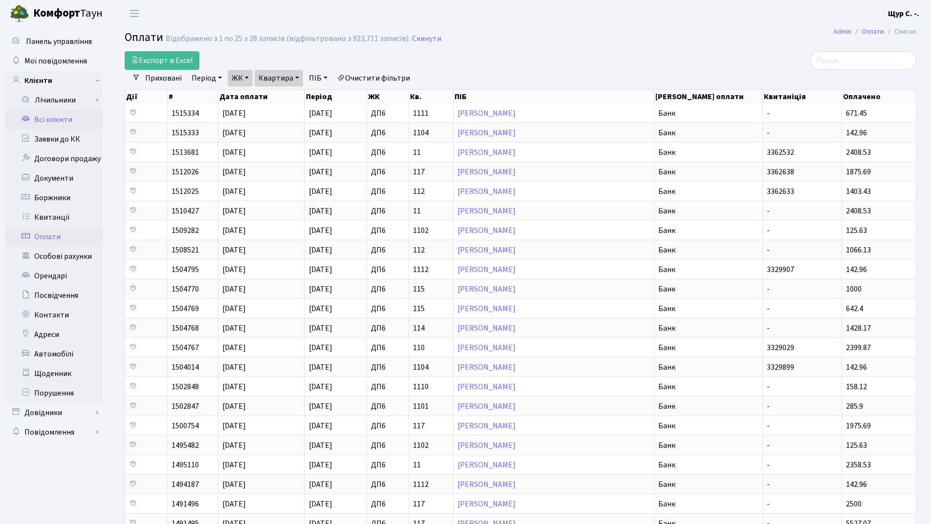
click at [74, 116] on link "Всі клієнти" at bounding box center [54, 120] width 98 height 20
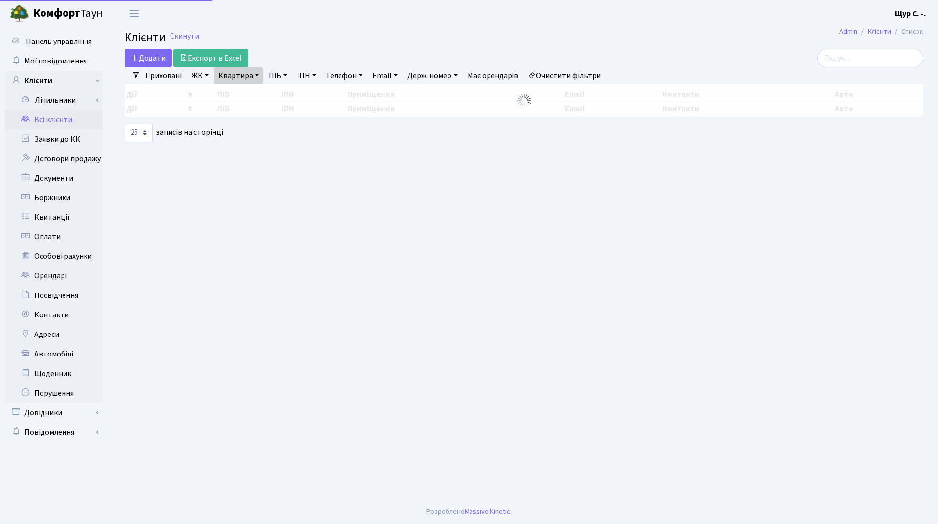
select select "25"
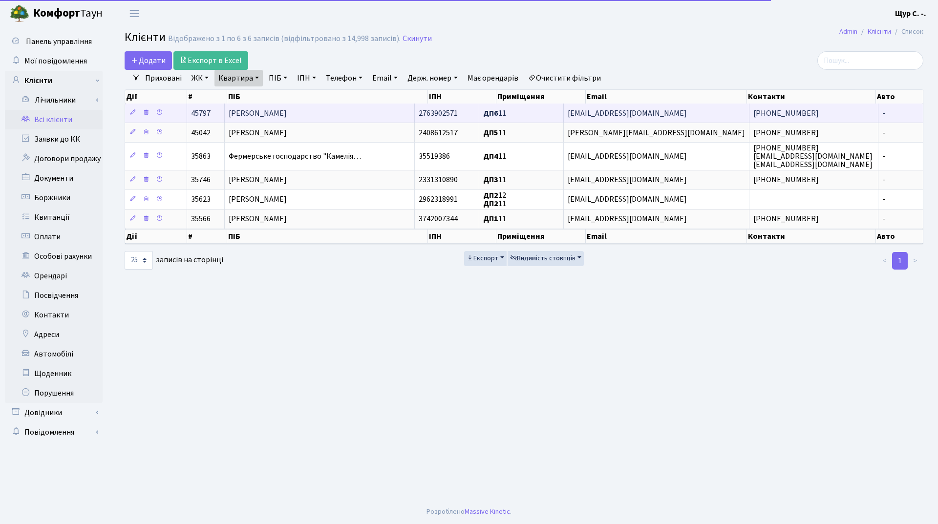
click at [261, 111] on span "[PERSON_NAME]" at bounding box center [258, 113] width 58 height 11
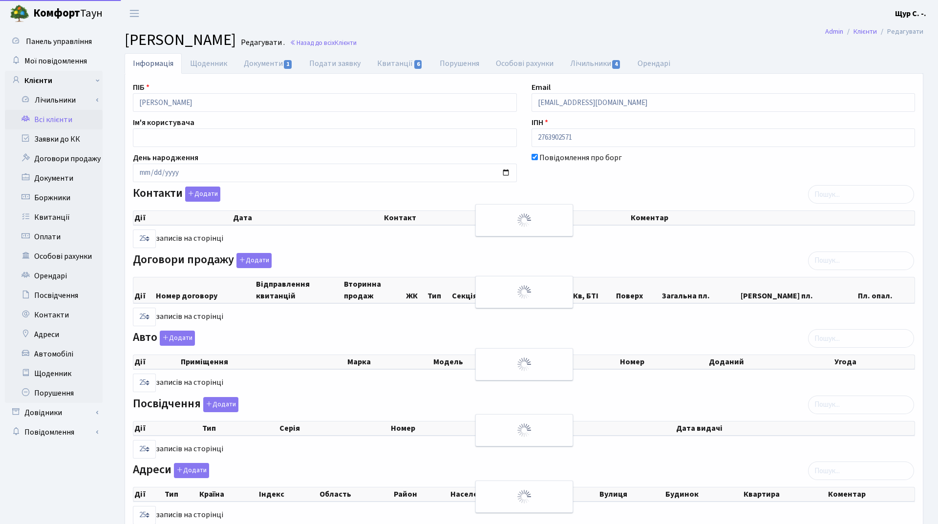
select select "25"
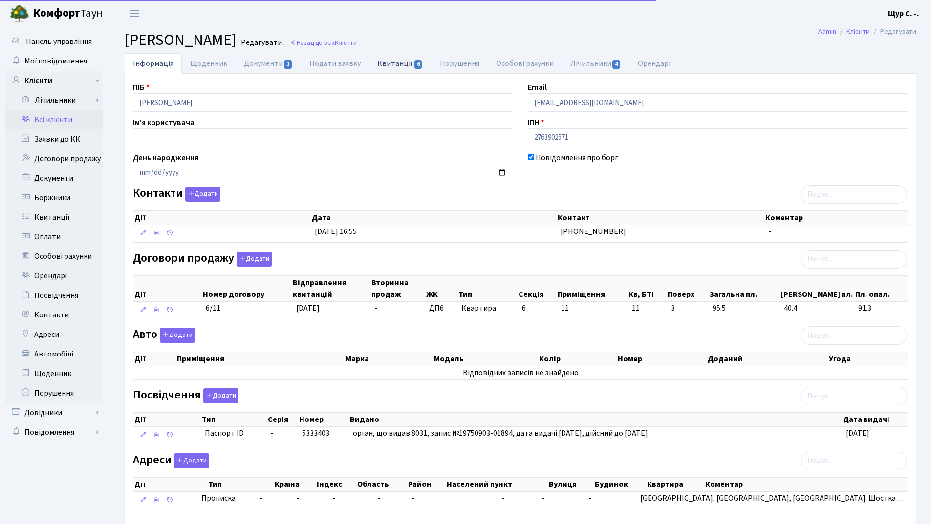
click at [405, 64] on link "Квитанції 6" at bounding box center [400, 63] width 62 height 20
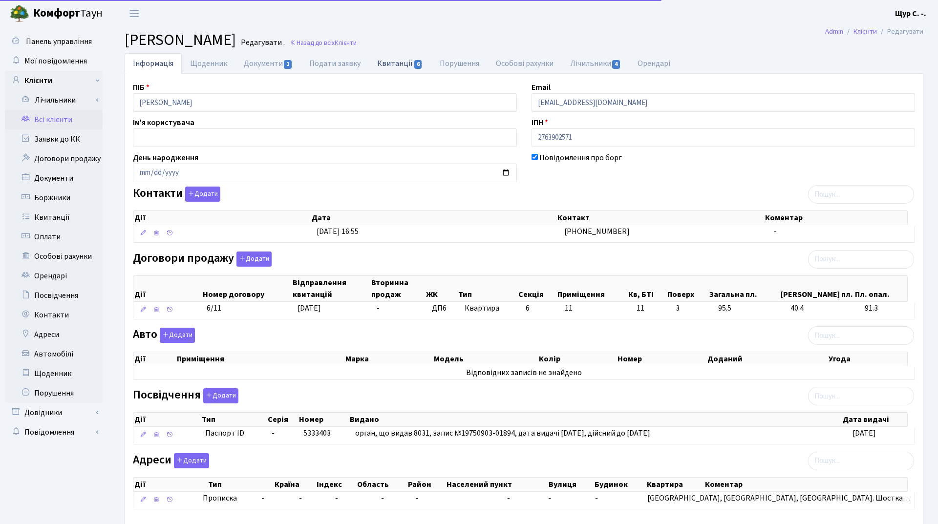
select select "25"
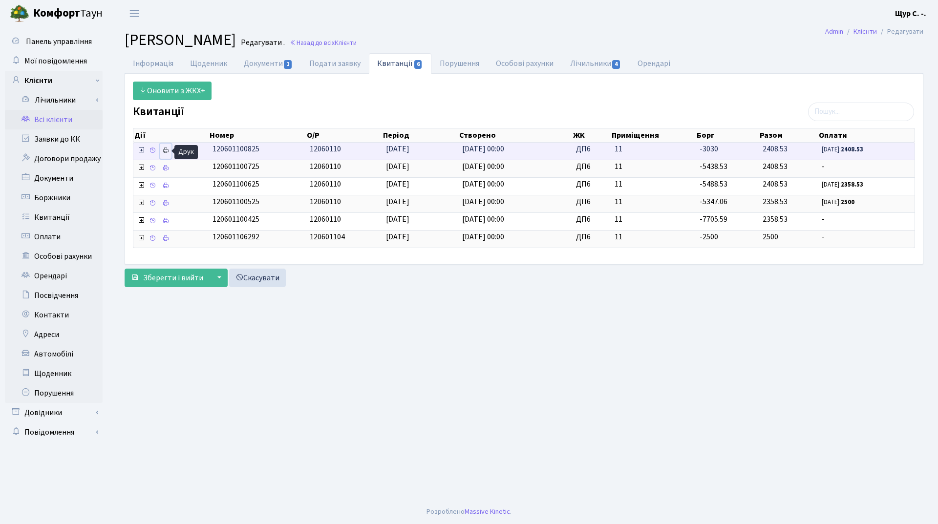
click at [169, 150] on icon at bounding box center [165, 150] width 7 height 7
click at [71, 123] on link "Всі клієнти" at bounding box center [54, 120] width 98 height 20
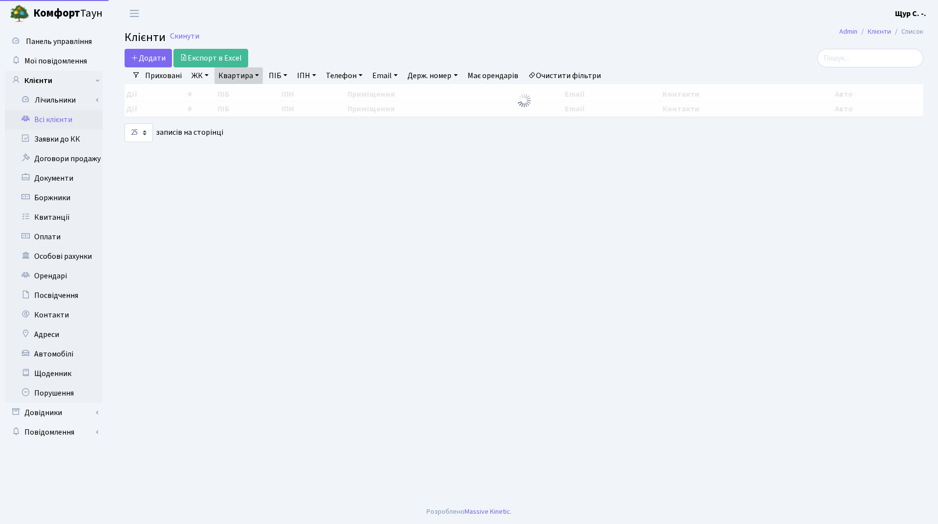
select select "25"
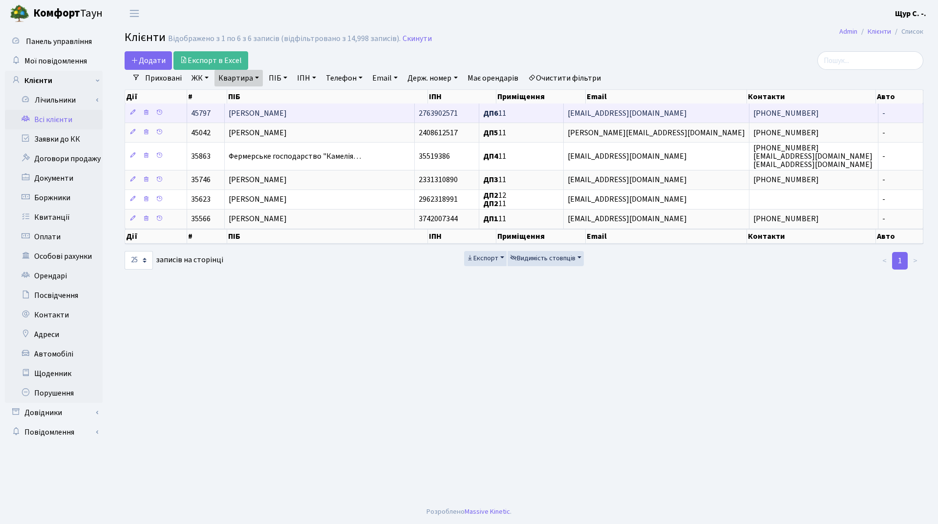
click at [282, 109] on span "[PERSON_NAME]" at bounding box center [258, 113] width 58 height 11
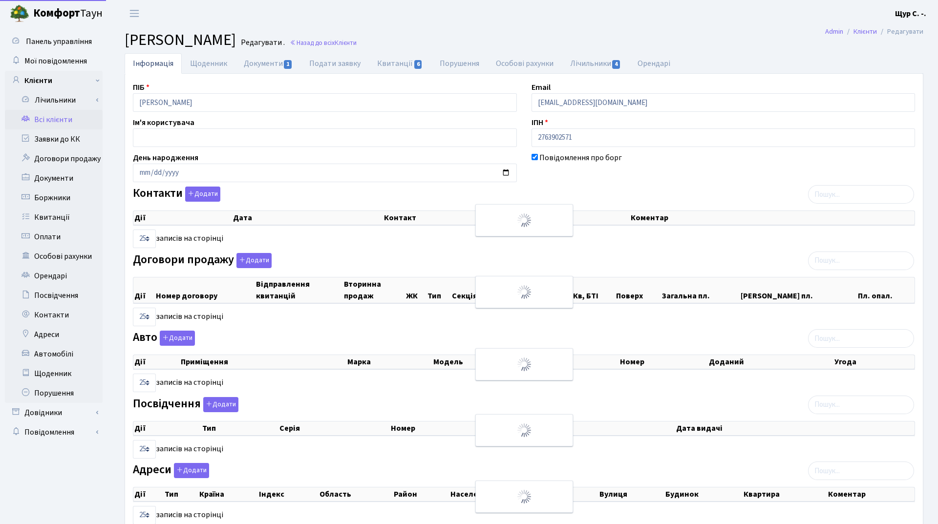
select select "25"
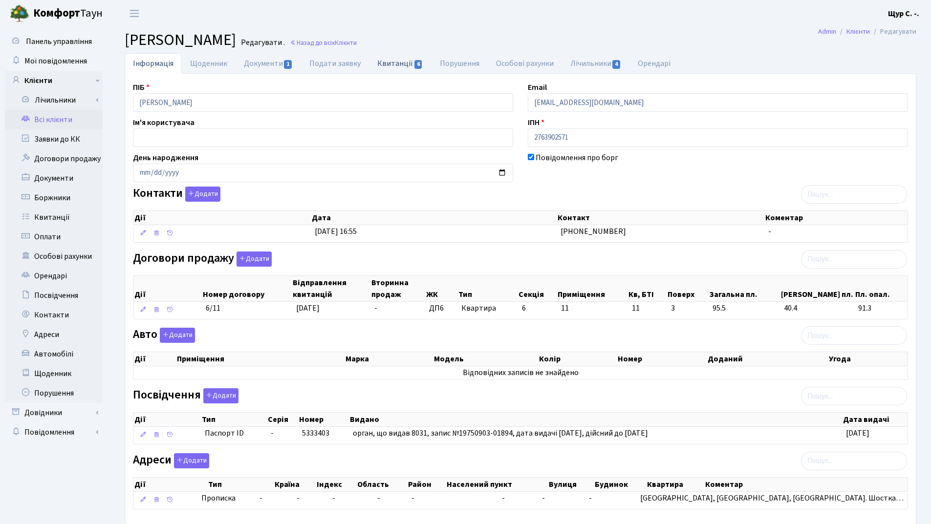
click at [401, 69] on link "Квитанції 6" at bounding box center [400, 63] width 62 height 20
select select "25"
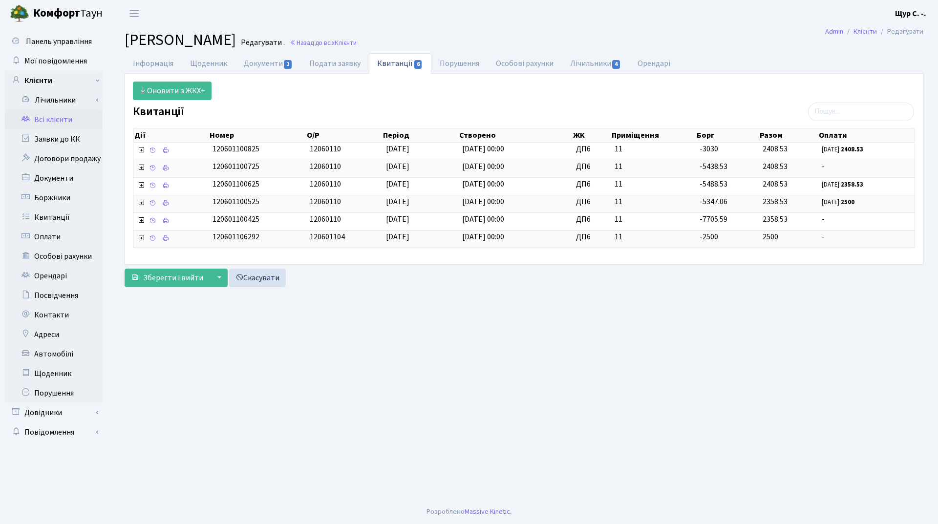
click at [62, 123] on link "Всі клієнти" at bounding box center [54, 120] width 98 height 20
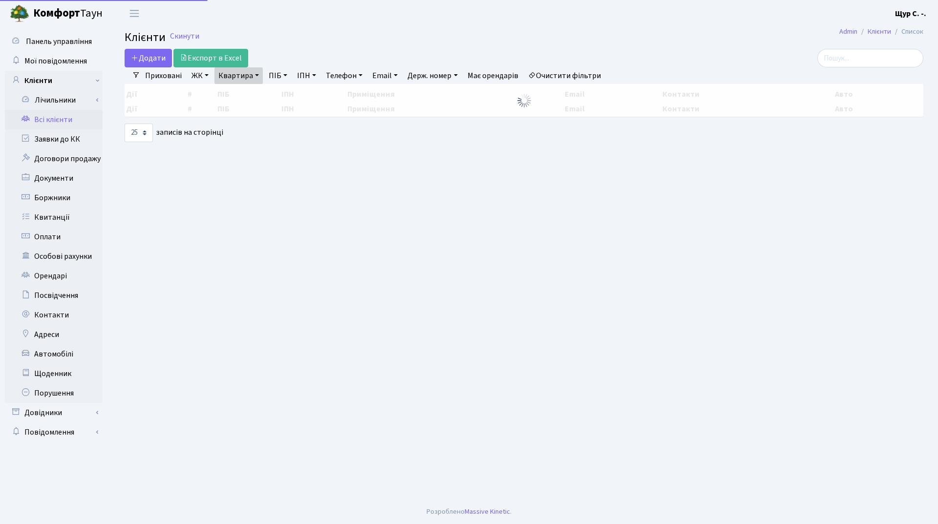
select select "25"
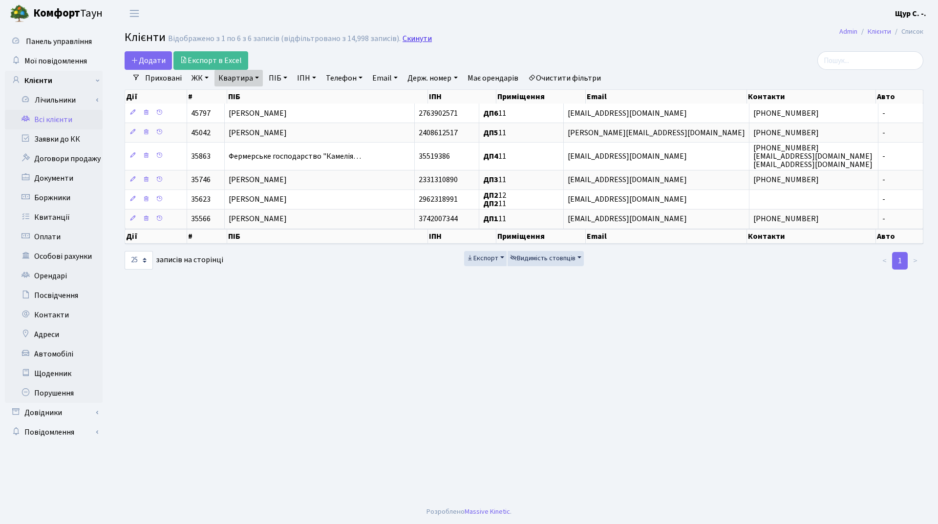
click at [414, 40] on link "Скинути" at bounding box center [417, 38] width 29 height 9
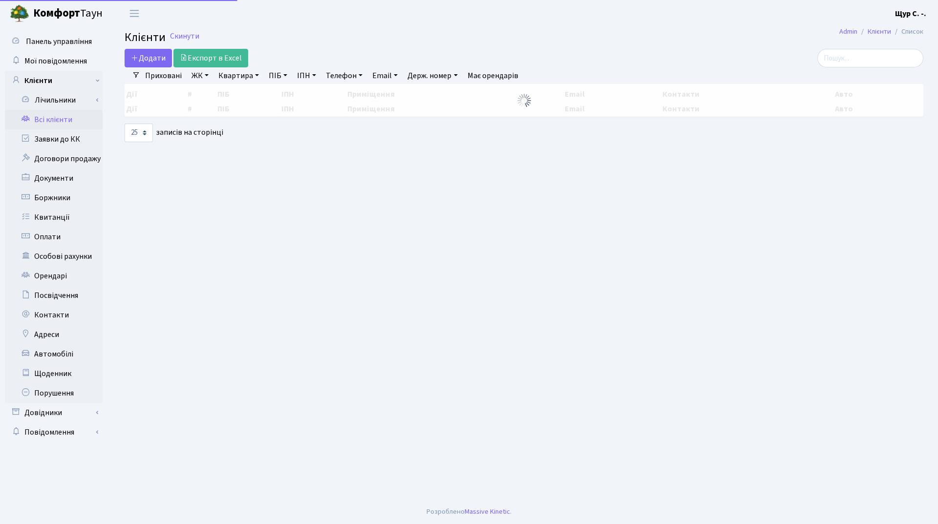
select select "25"
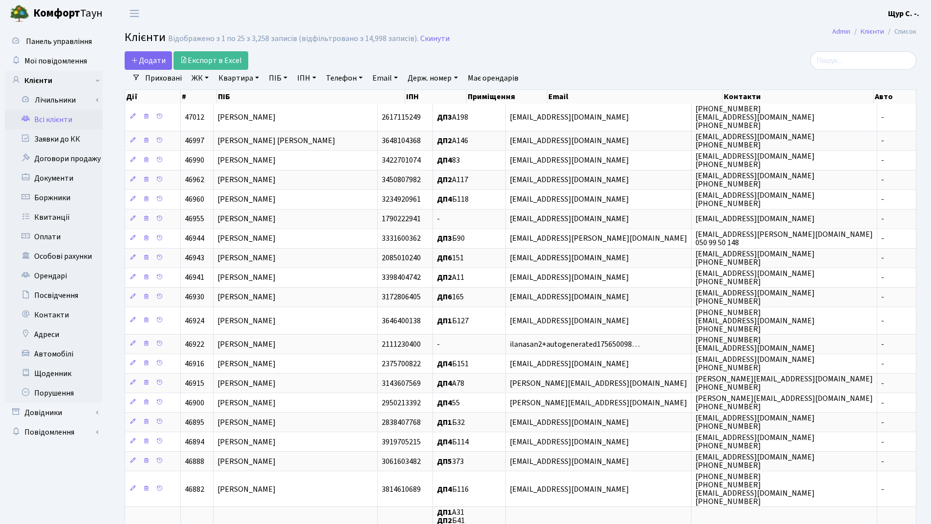
click at [232, 77] on link "Квартира" at bounding box center [238, 78] width 48 height 17
type input "6"
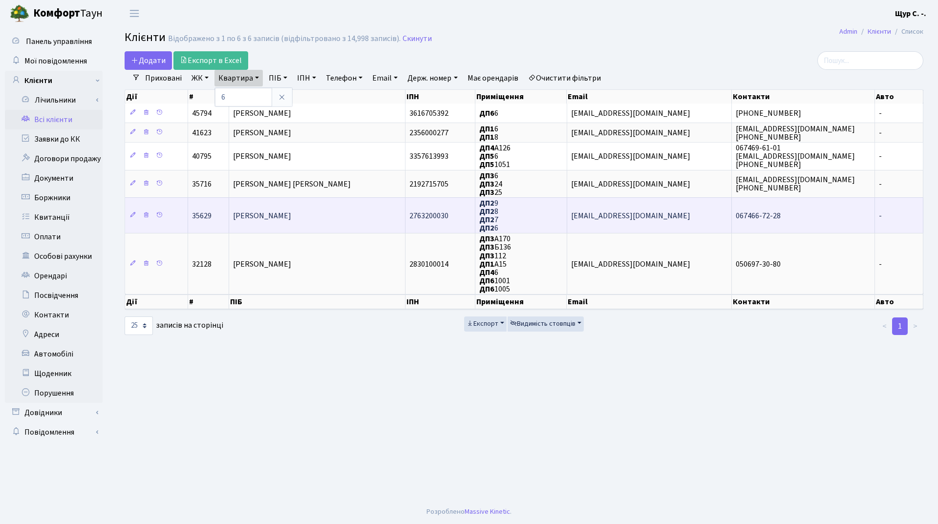
click at [274, 211] on span "[PERSON_NAME]" at bounding box center [262, 216] width 58 height 11
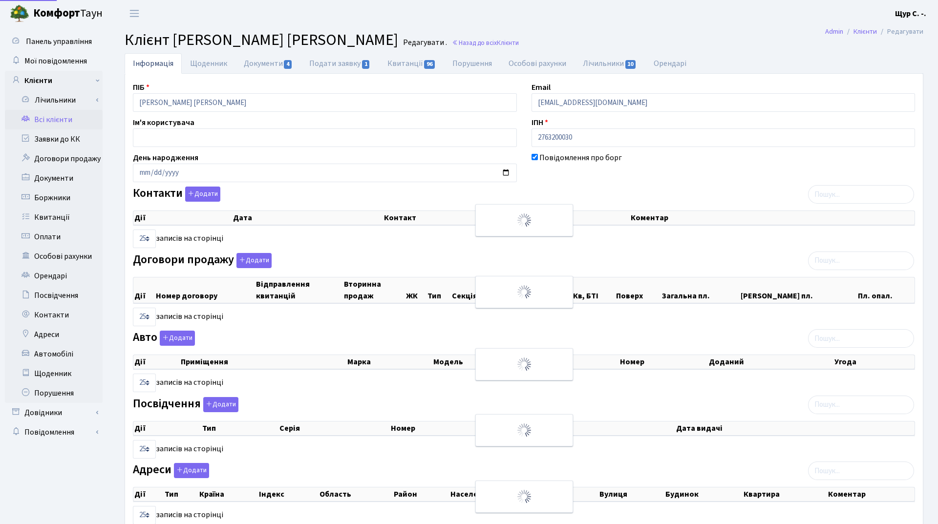
select select "25"
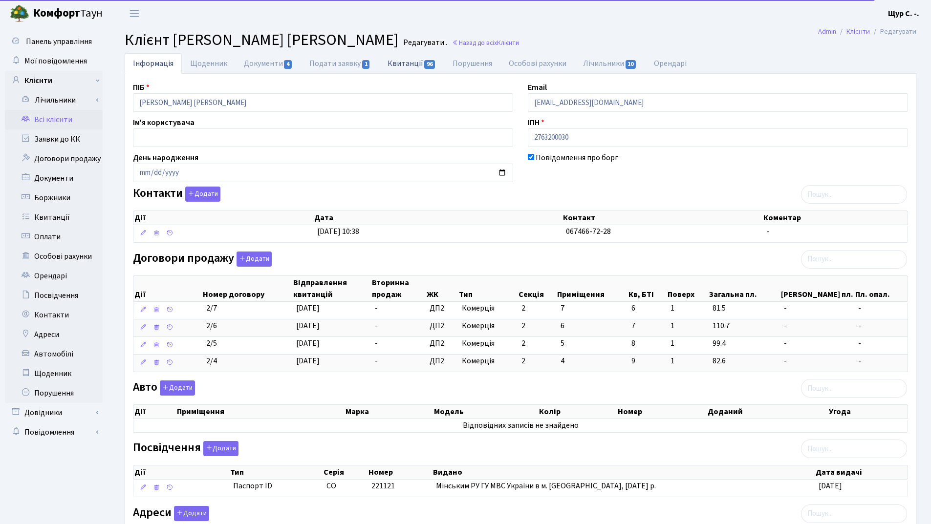
click at [401, 59] on link "Квитанції 96" at bounding box center [411, 63] width 65 height 20
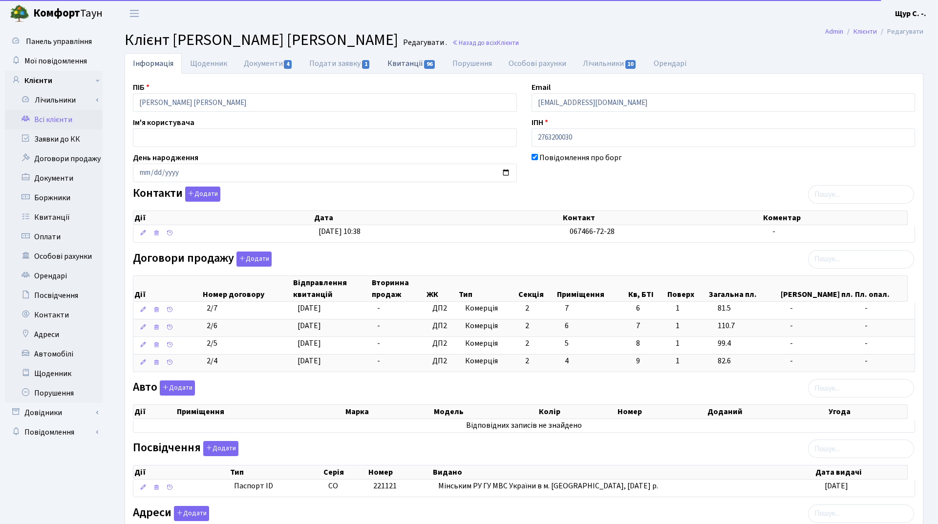
select select "25"
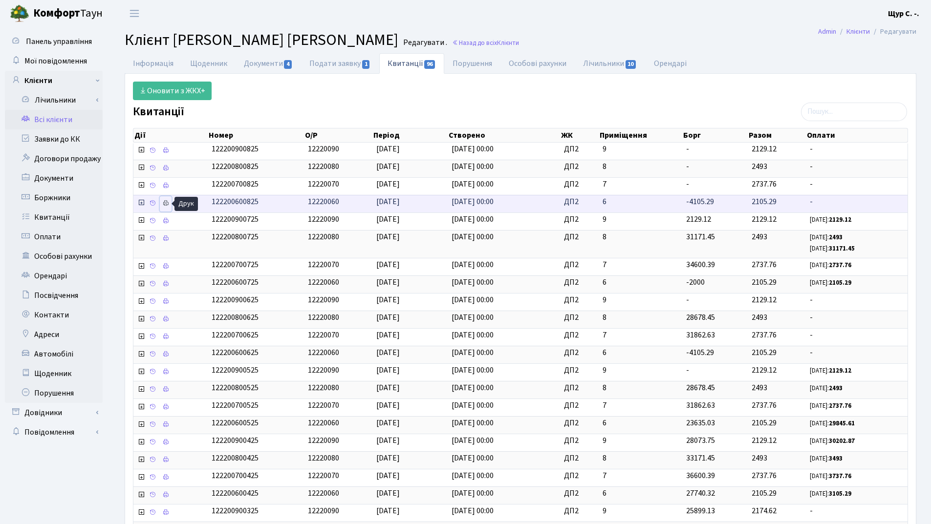
click at [162, 201] on link at bounding box center [166, 203] width 12 height 15
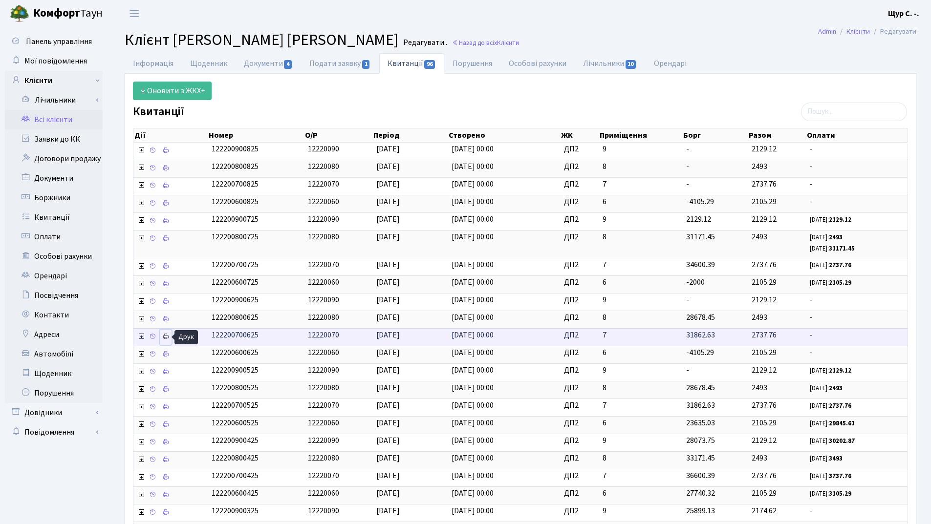
click at [167, 336] on icon at bounding box center [165, 336] width 7 height 7
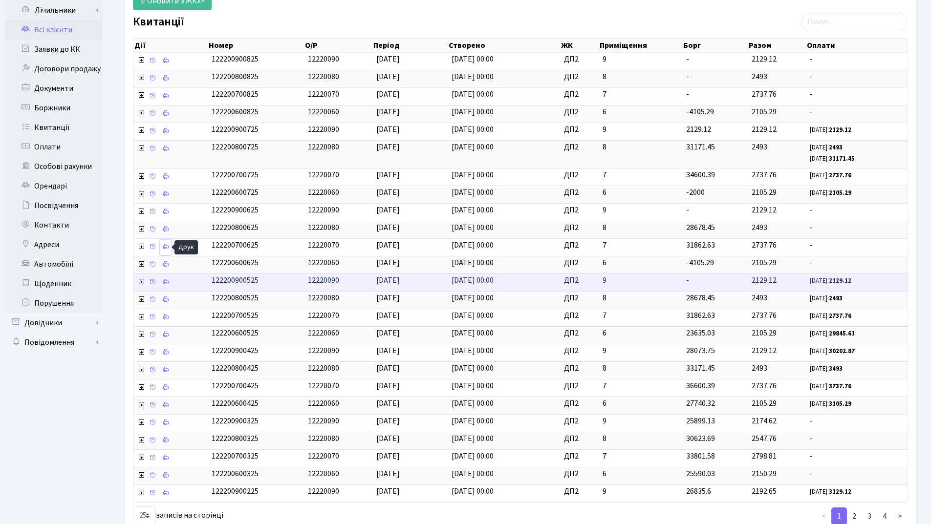
scroll to position [98, 0]
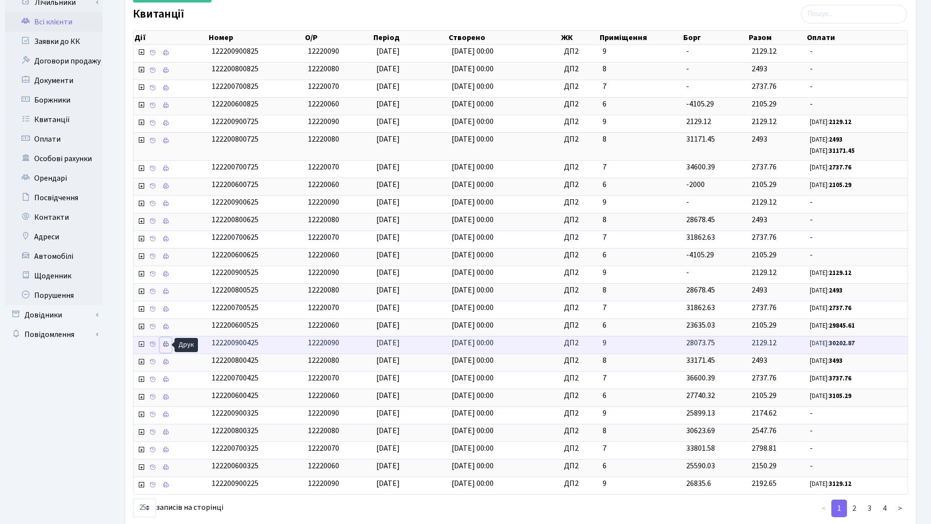
click at [164, 342] on icon at bounding box center [165, 344] width 7 height 7
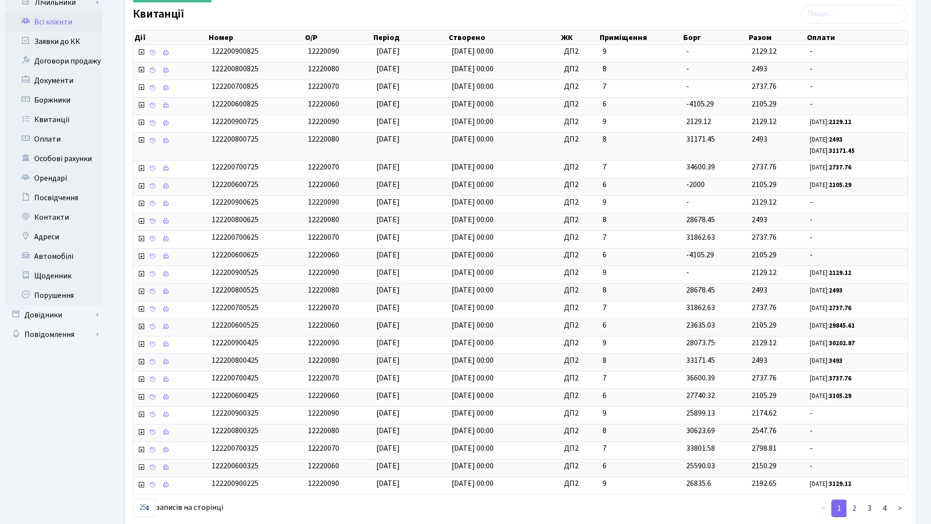
click at [856, 509] on link "2" at bounding box center [854, 509] width 16 height 18
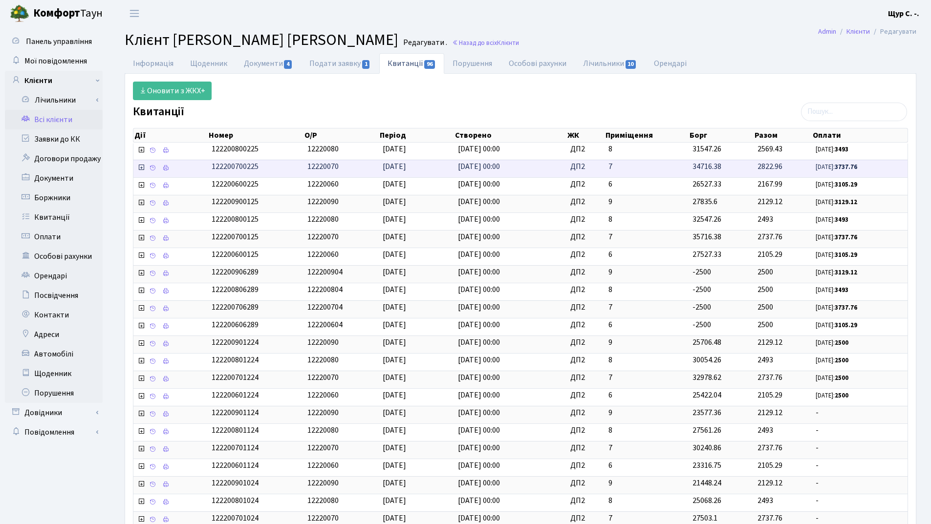
scroll to position [146, 0]
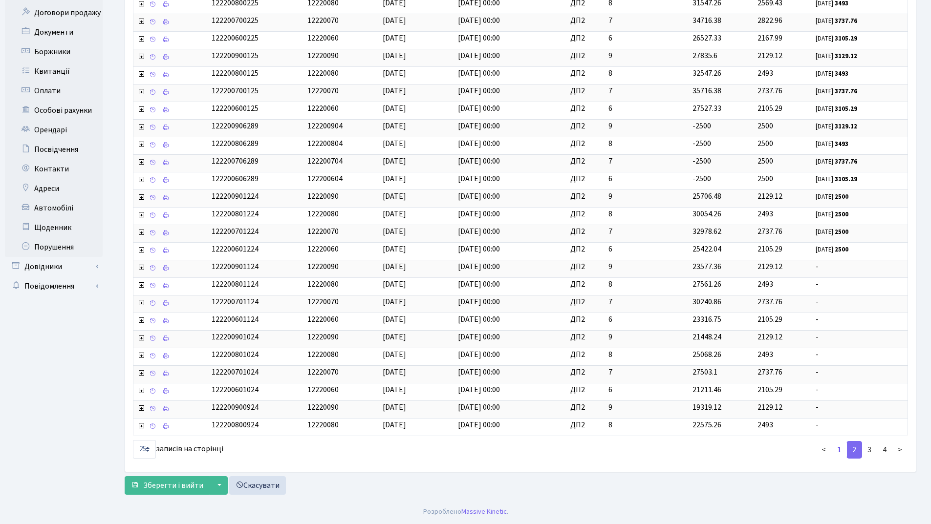
click at [839, 447] on link "1" at bounding box center [839, 450] width 16 height 18
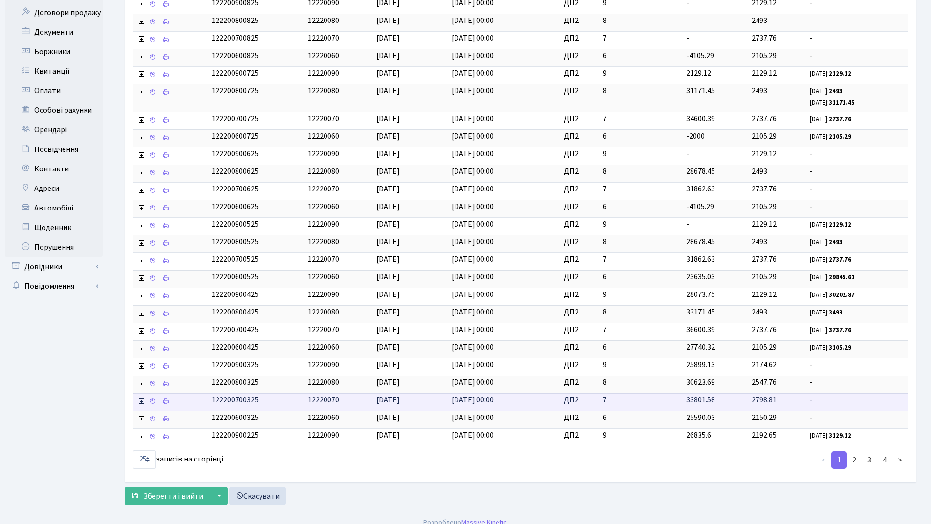
scroll to position [97, 0]
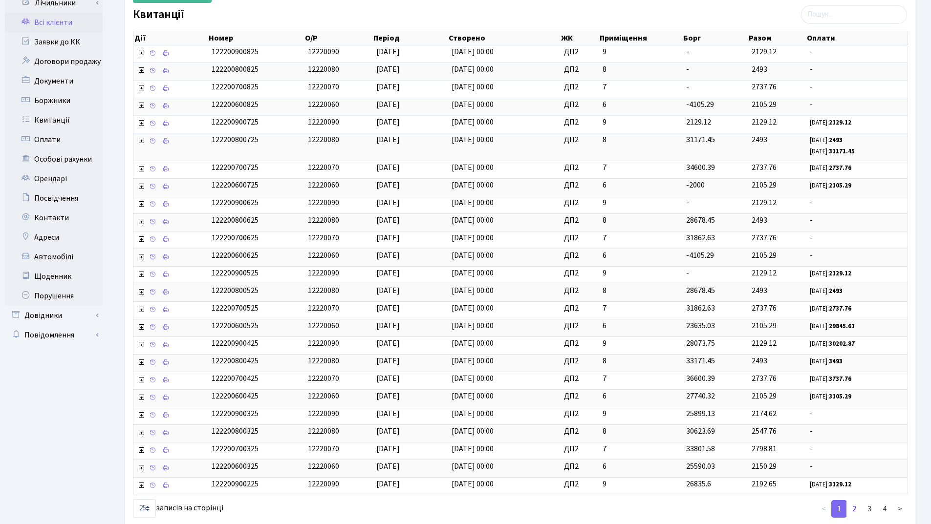
click at [851, 507] on link "2" at bounding box center [854, 509] width 16 height 18
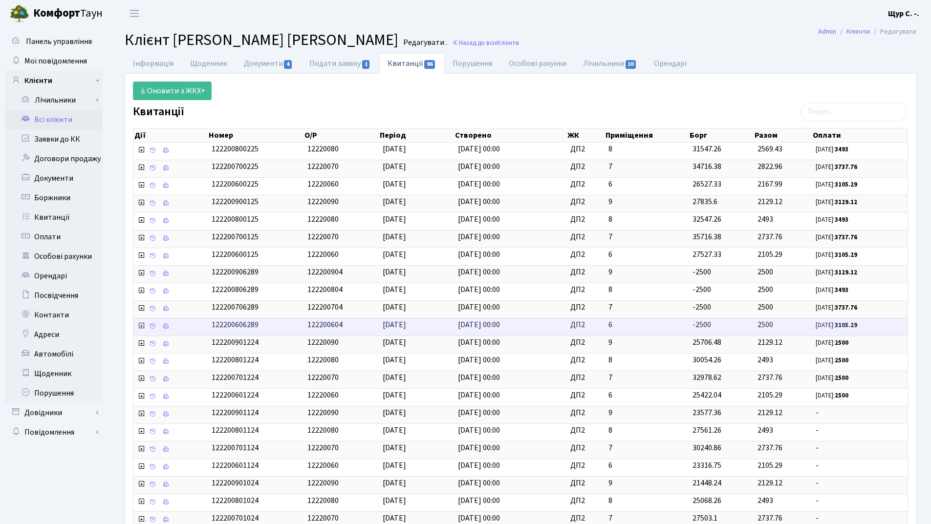
scroll to position [146, 0]
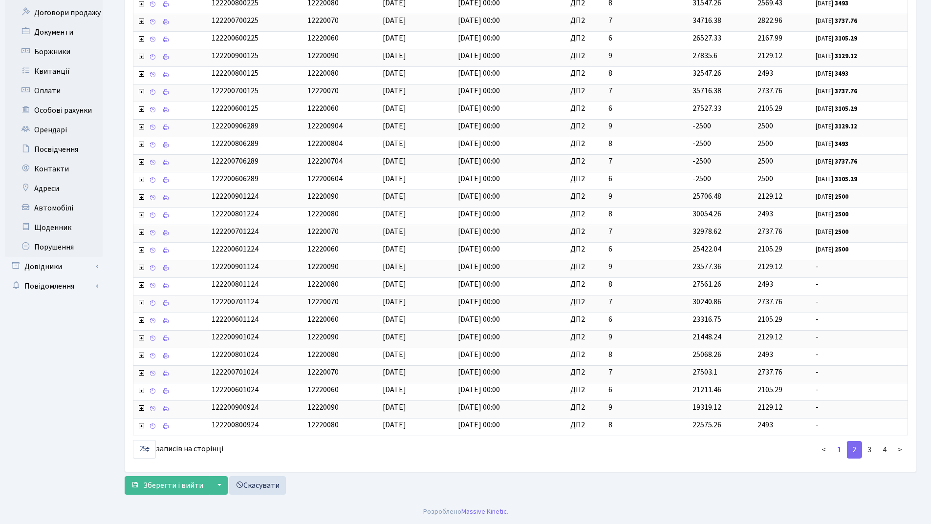
click at [833, 450] on link "1" at bounding box center [839, 450] width 16 height 18
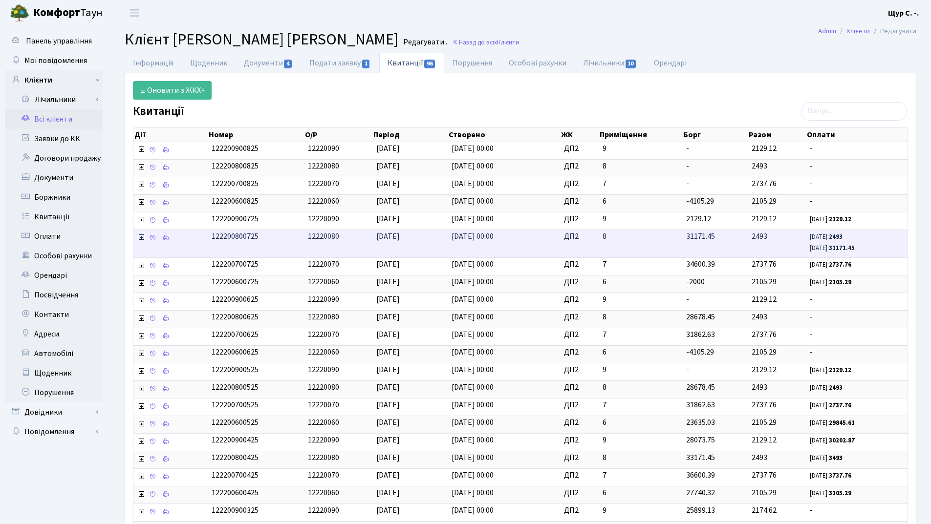
scroll to position [0, 0]
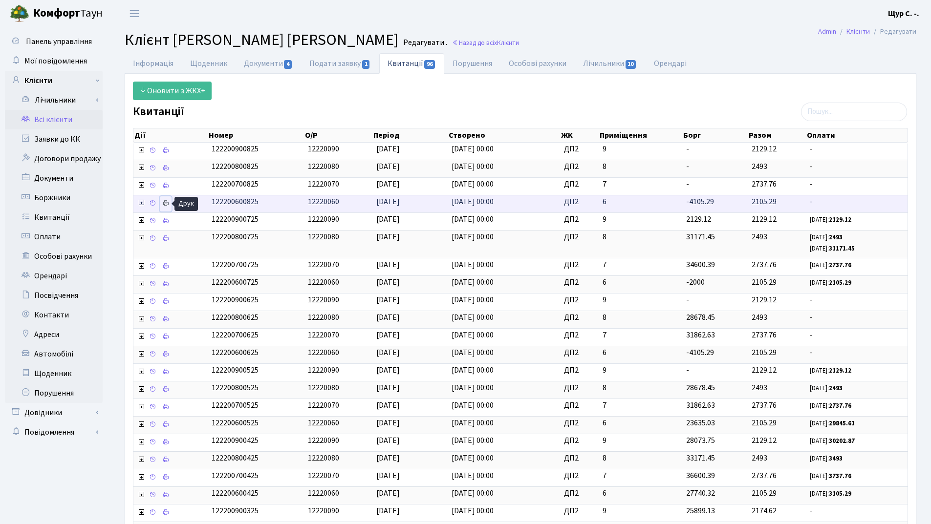
click at [163, 204] on icon at bounding box center [165, 203] width 7 height 7
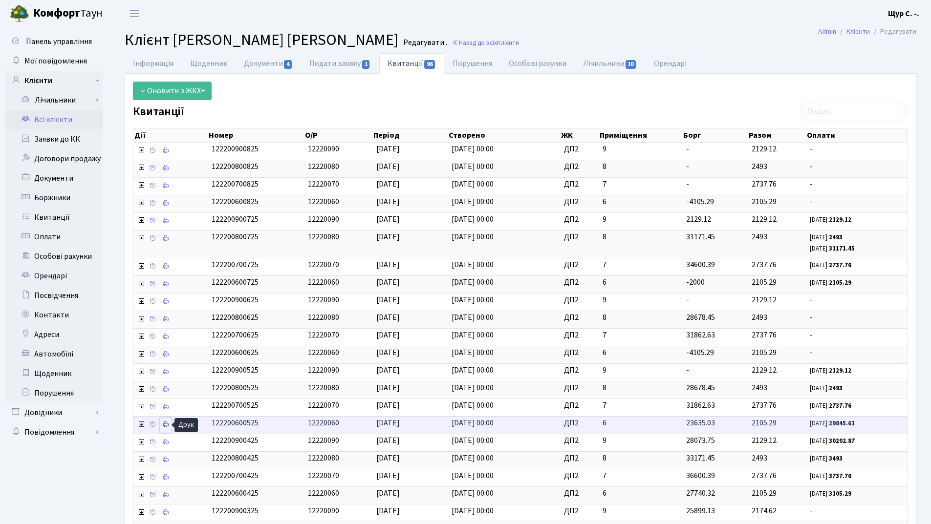
click at [168, 425] on icon at bounding box center [165, 424] width 7 height 7
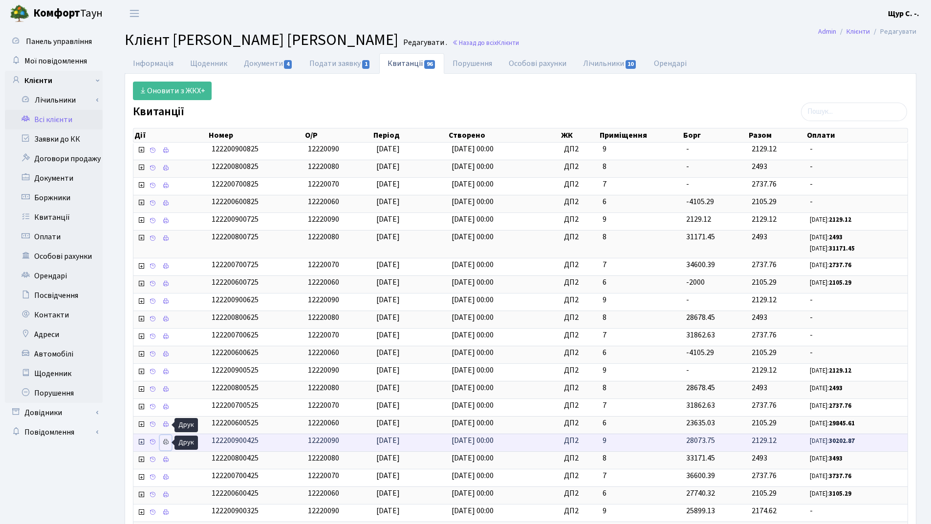
click at [166, 443] on icon at bounding box center [165, 442] width 7 height 7
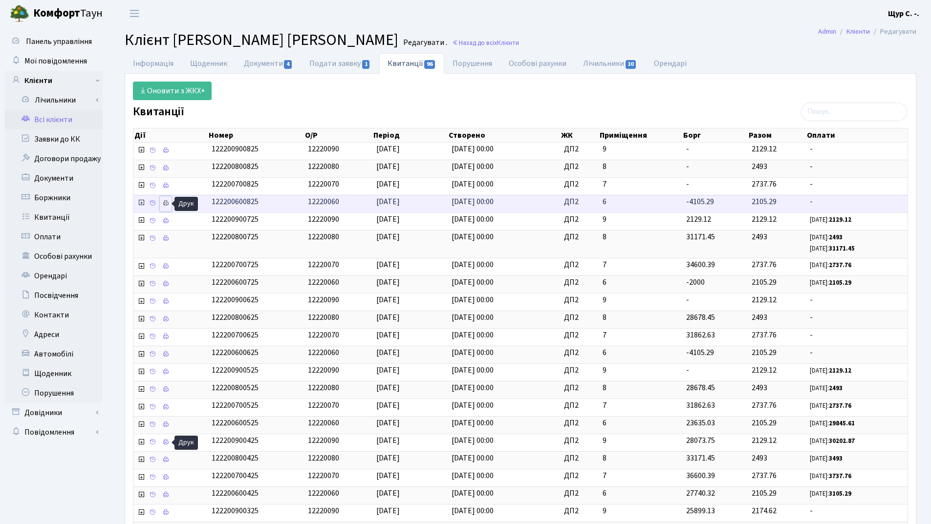
click at [167, 201] on icon at bounding box center [165, 203] width 7 height 7
click at [139, 69] on link "Інформація" at bounding box center [153, 63] width 57 height 20
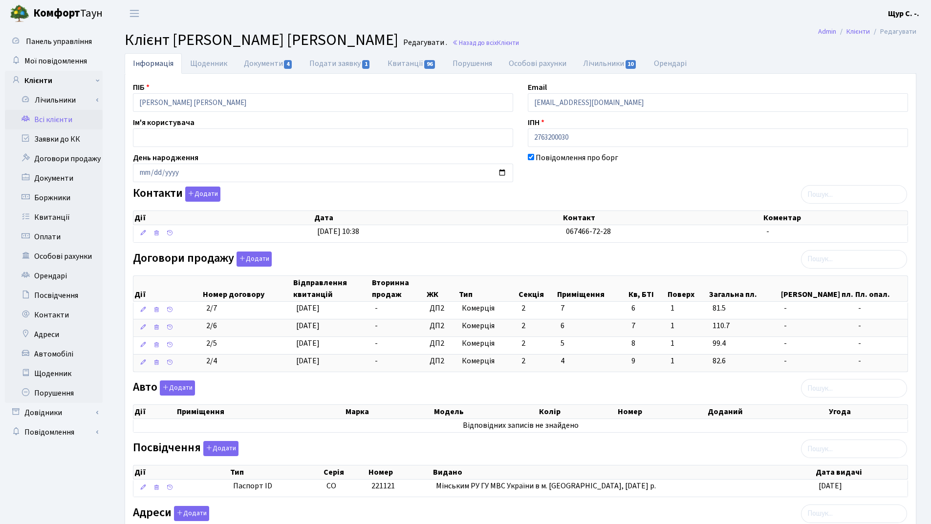
click at [45, 119] on link "Всі клієнти" at bounding box center [54, 120] width 98 height 20
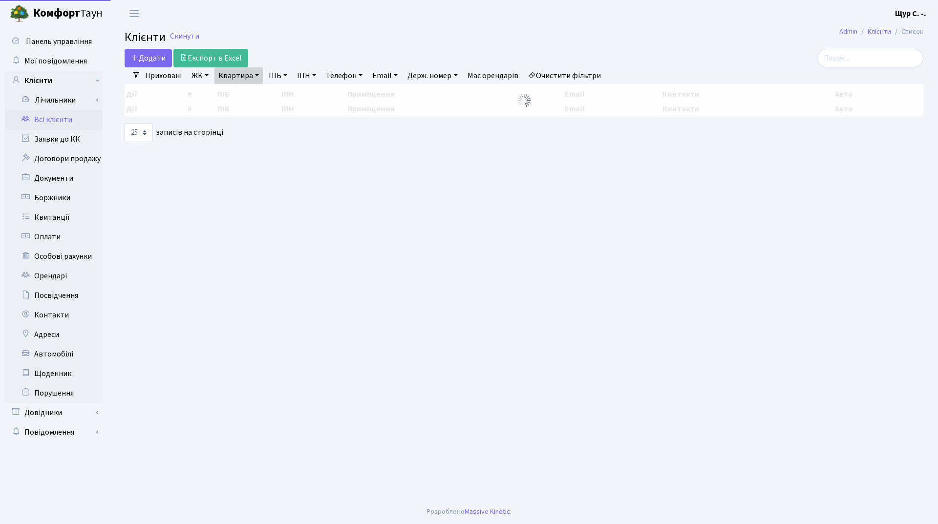
select select "25"
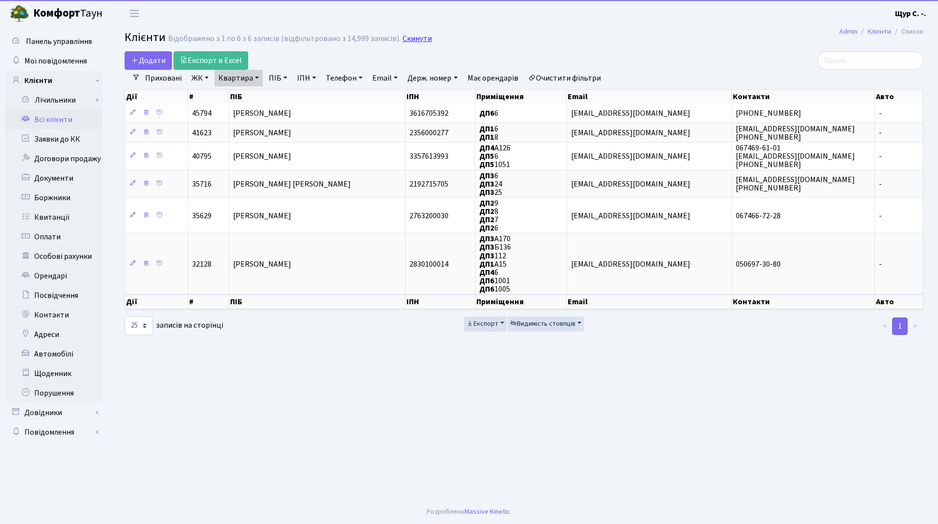
click at [420, 39] on link "Скинути" at bounding box center [417, 38] width 29 height 9
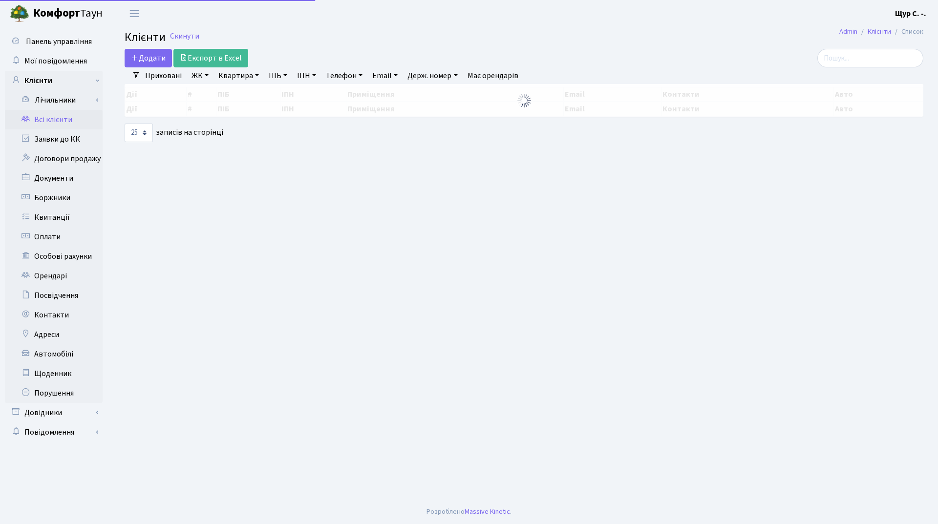
select select "25"
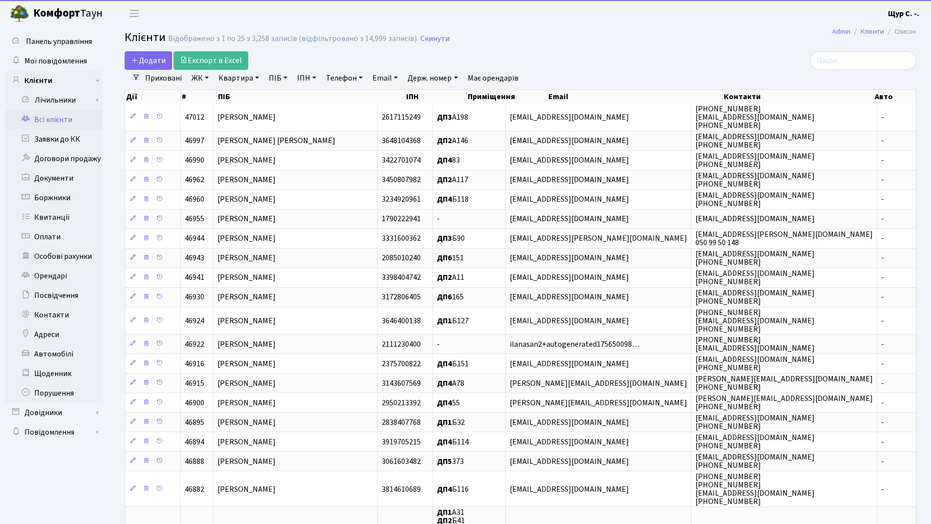
click at [340, 76] on link "Телефон" at bounding box center [344, 78] width 44 height 17
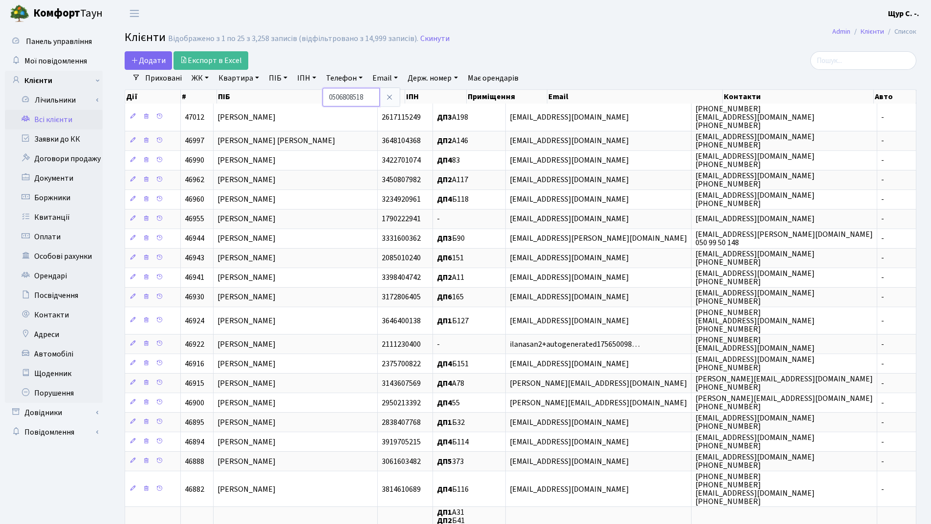
type input "0506808518"
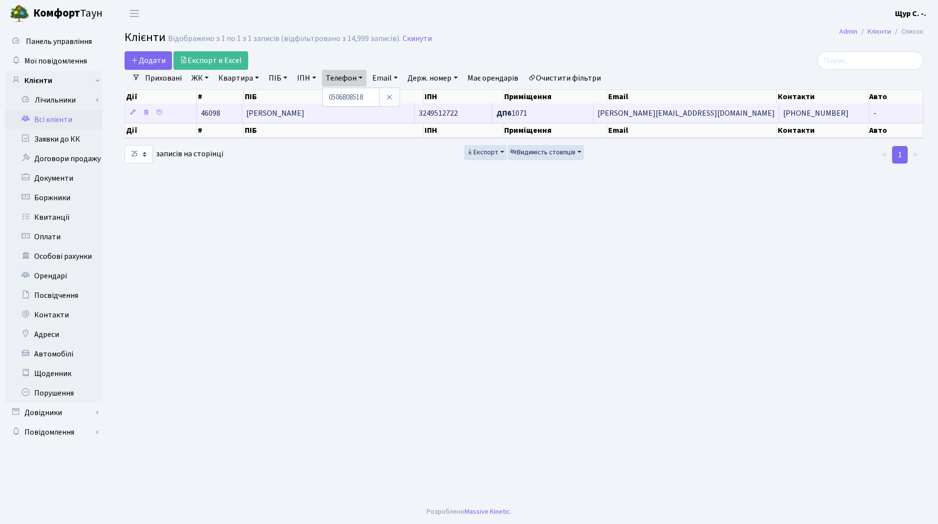
click at [304, 118] on span "Ярмульська Юлія Леонідівна" at bounding box center [275, 113] width 58 height 11
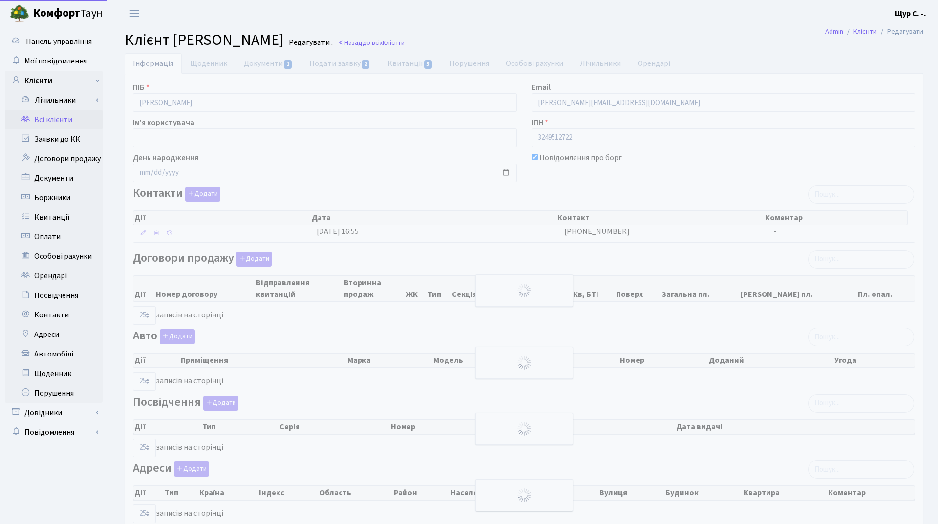
select select "25"
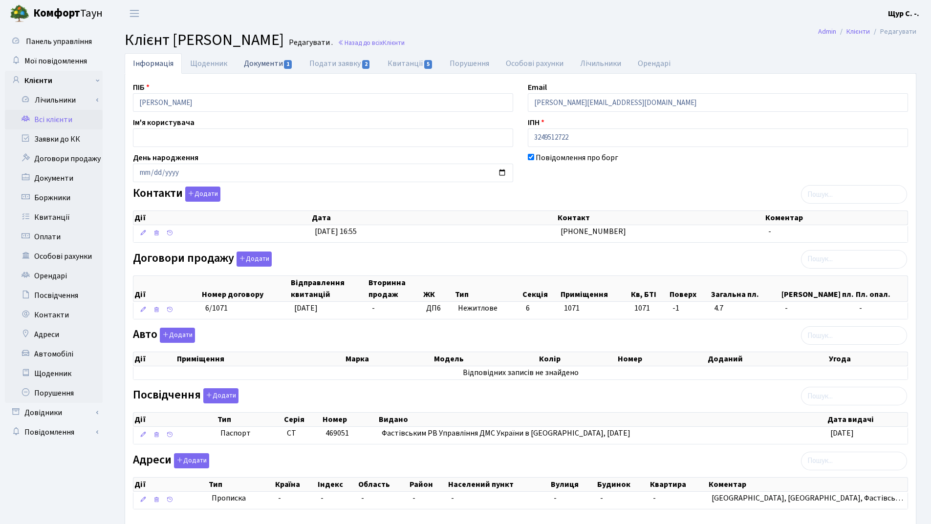
click at [254, 64] on link "Документи 1" at bounding box center [267, 63] width 65 height 20
select select "25"
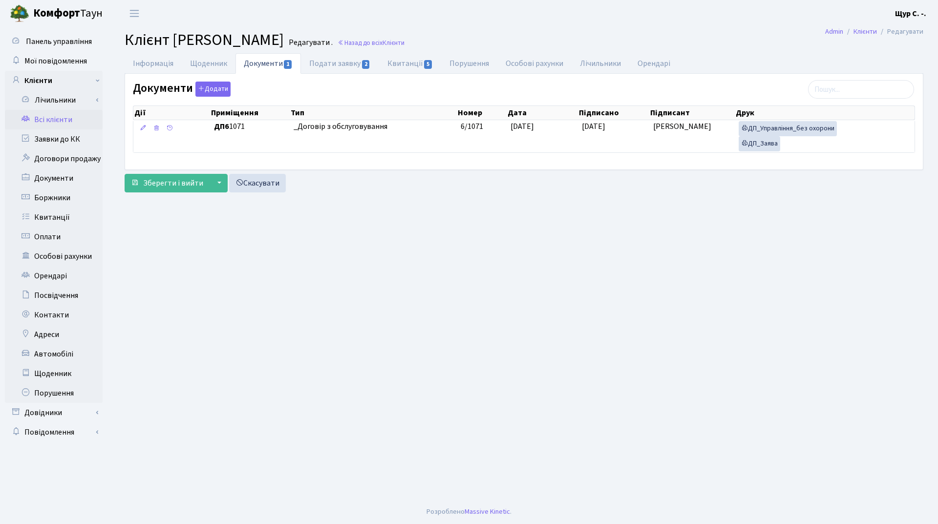
click at [68, 118] on link "Всі клієнти" at bounding box center [54, 120] width 98 height 20
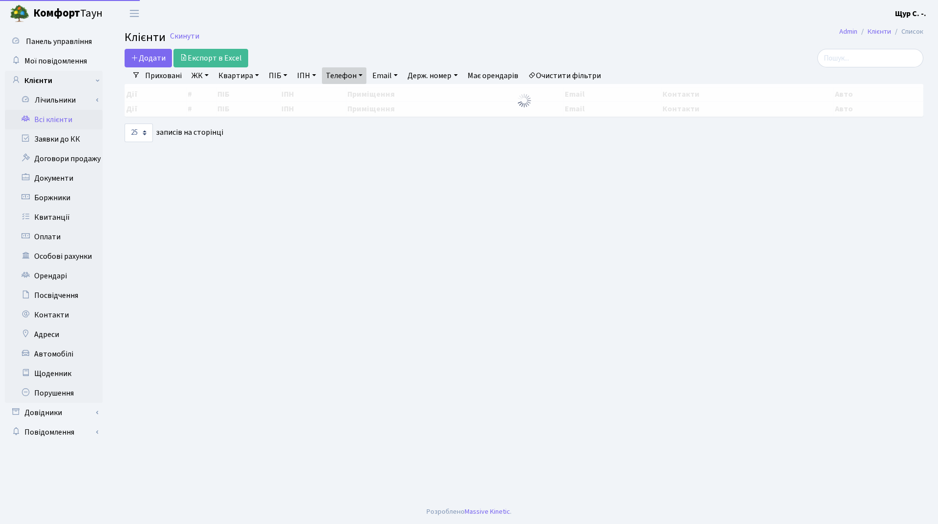
select select "25"
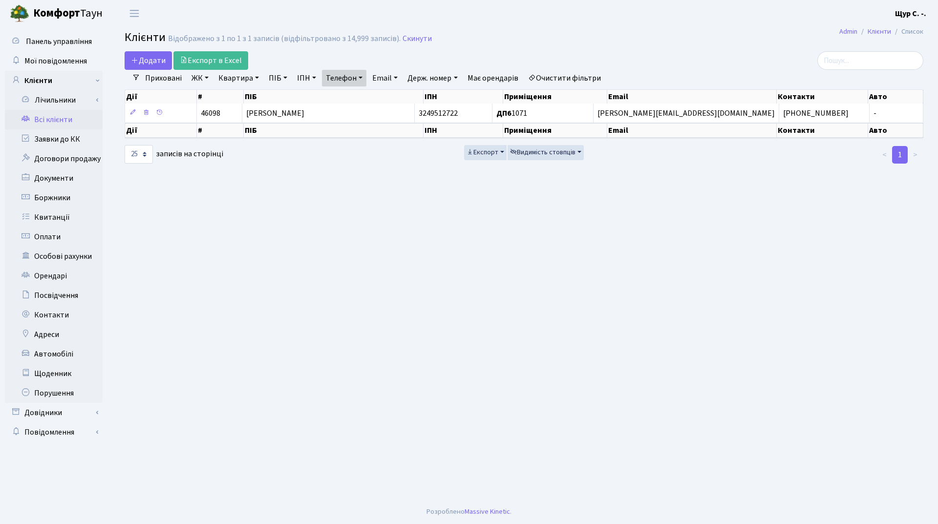
click at [364, 80] on link "Телефон" at bounding box center [344, 78] width 44 height 17
click at [373, 98] on input "0506808518" at bounding box center [350, 97] width 57 height 19
type input "0"
type input "0675465108"
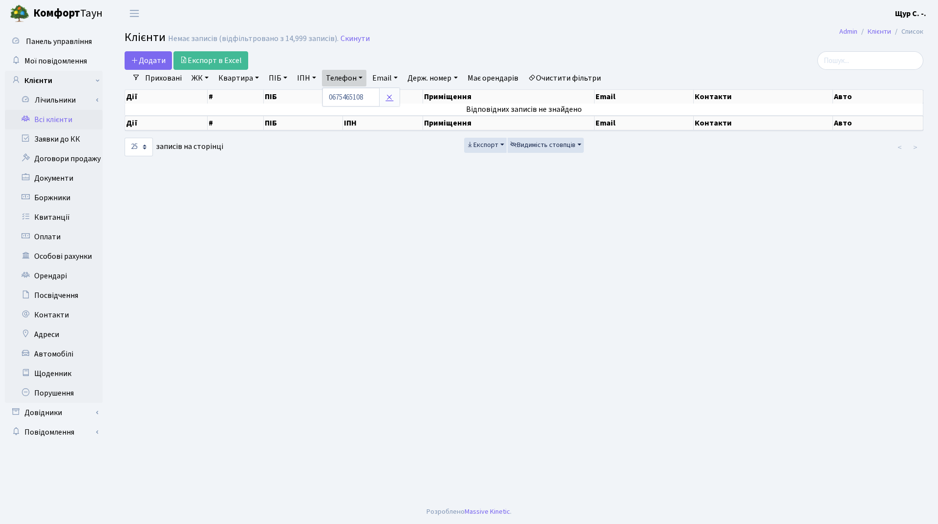
click at [390, 98] on icon at bounding box center [389, 97] width 8 height 8
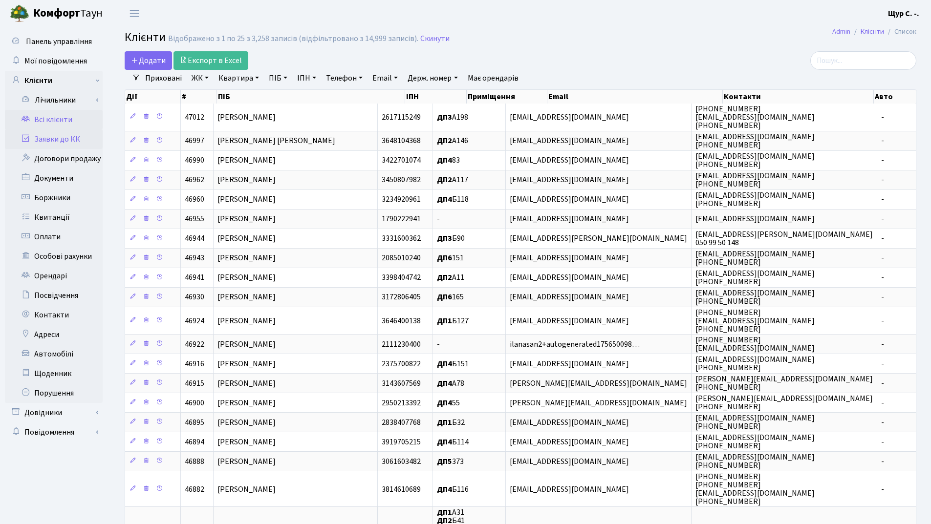
click at [78, 141] on link "Заявки до КК" at bounding box center [54, 139] width 98 height 20
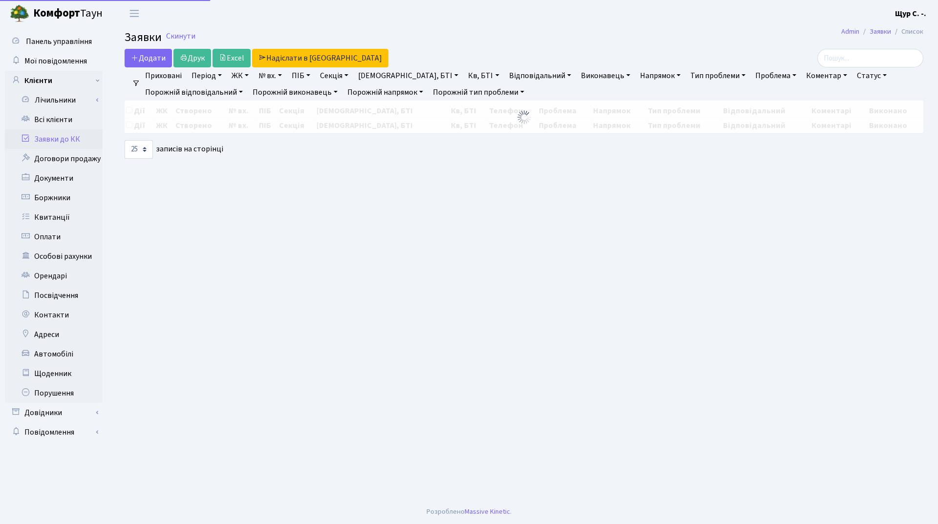
select select "25"
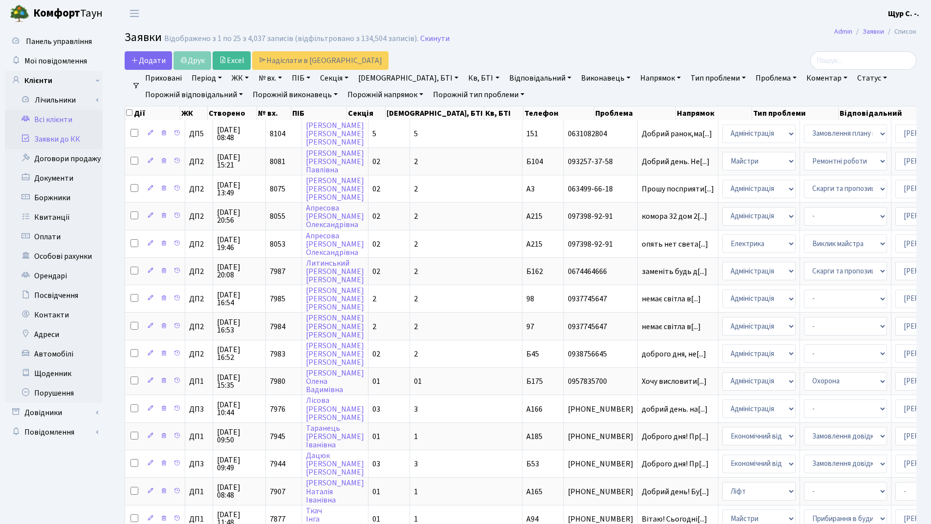
click at [66, 118] on link "Всі клієнти" at bounding box center [54, 120] width 98 height 20
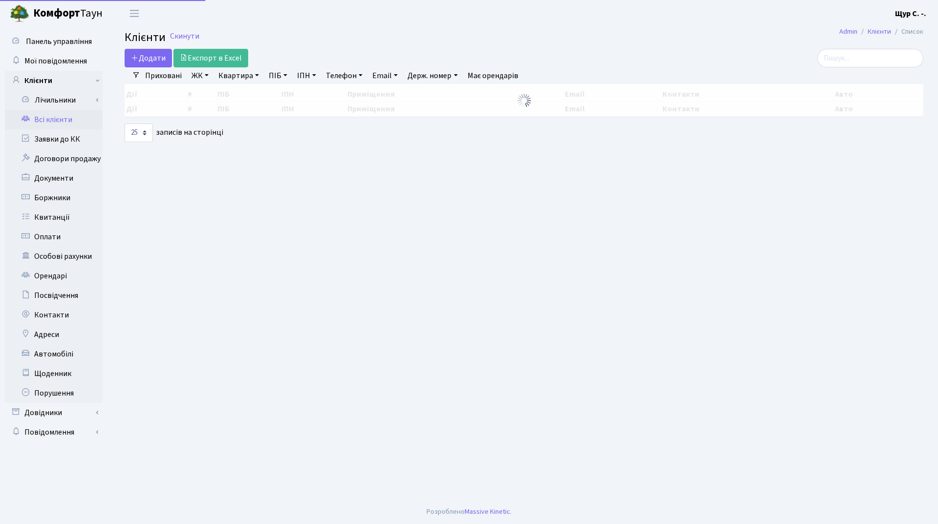
select select "25"
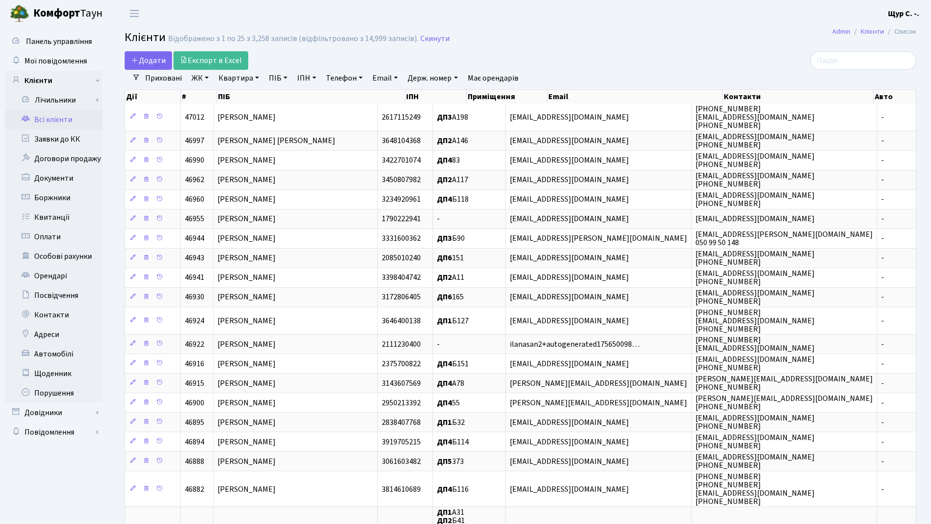
click at [244, 76] on link "Квартира" at bounding box center [238, 78] width 48 height 17
click at [335, 73] on link "Телефон" at bounding box center [344, 78] width 44 height 17
type input "0504698618"
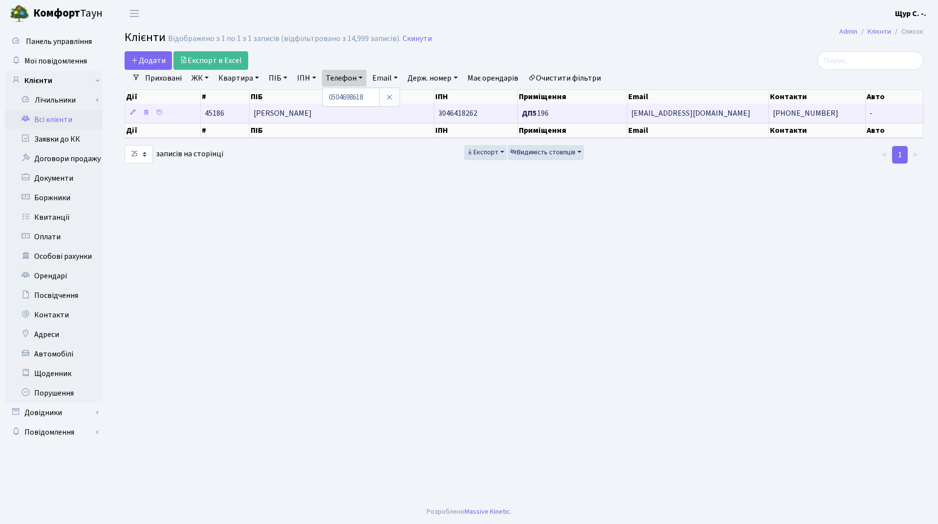
click at [295, 115] on span "Жуковська Ірина Вікторівна" at bounding box center [283, 113] width 58 height 11
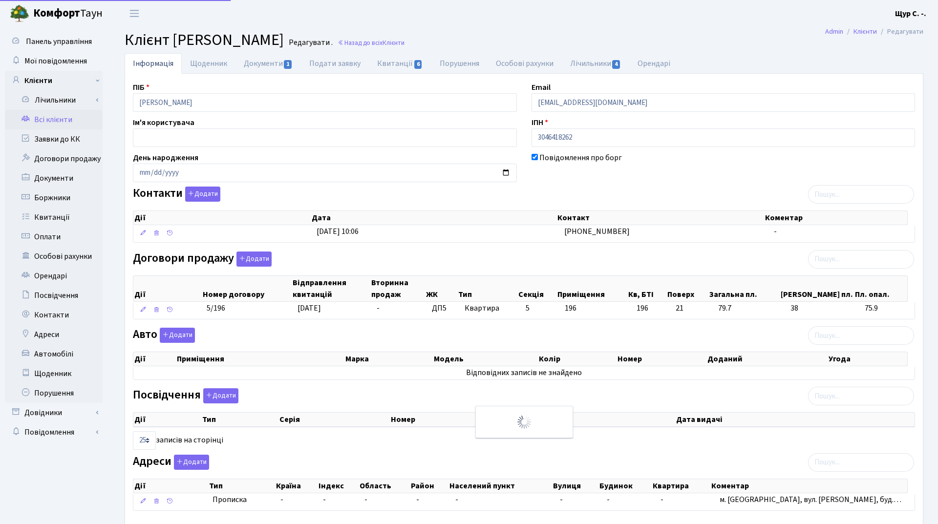
select select "25"
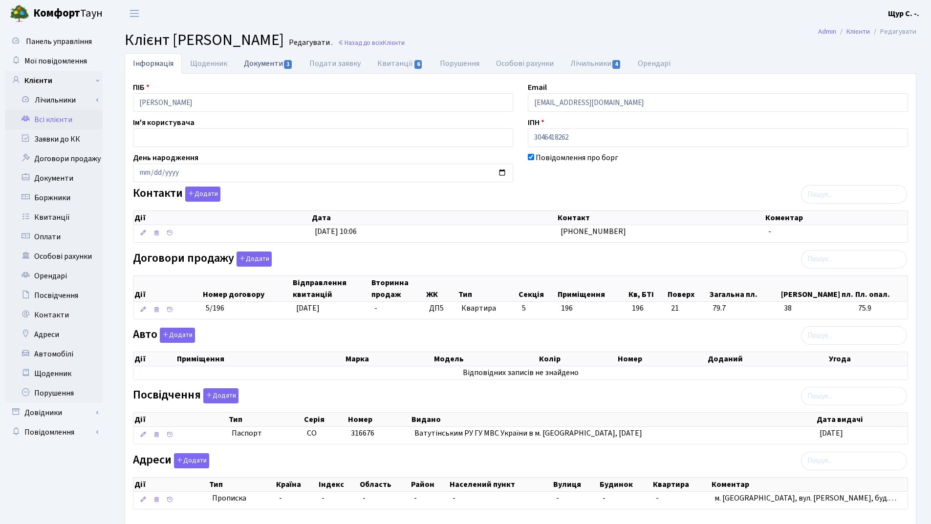
click at [265, 57] on link "Документи 1" at bounding box center [267, 63] width 65 height 20
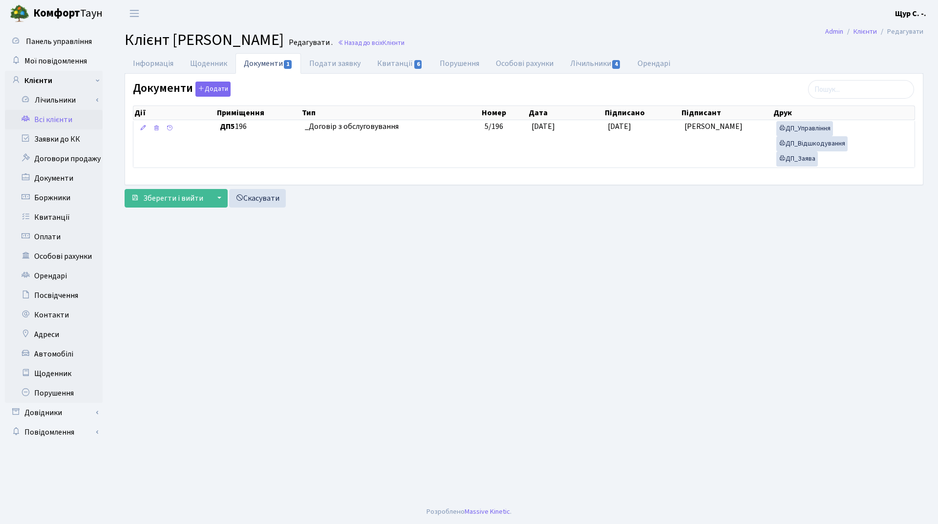
click at [59, 123] on link "Всі клієнти" at bounding box center [54, 120] width 98 height 20
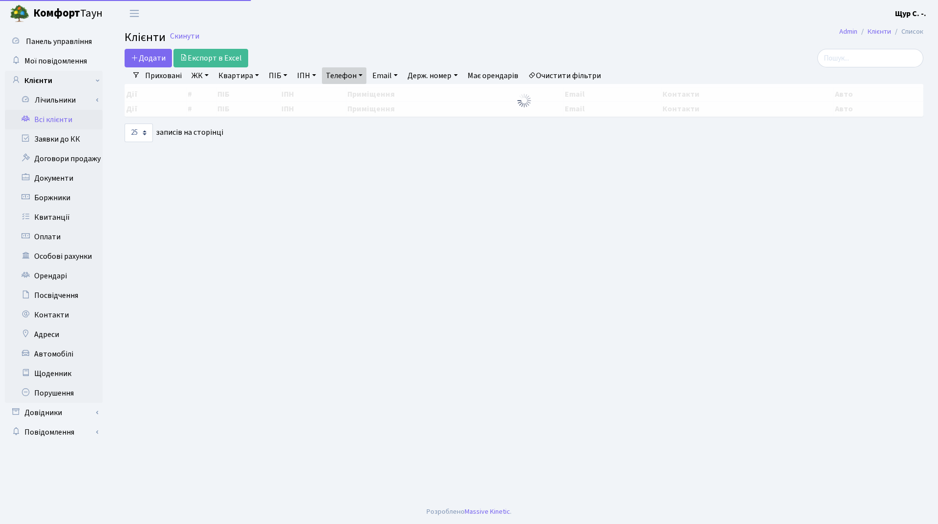
select select "25"
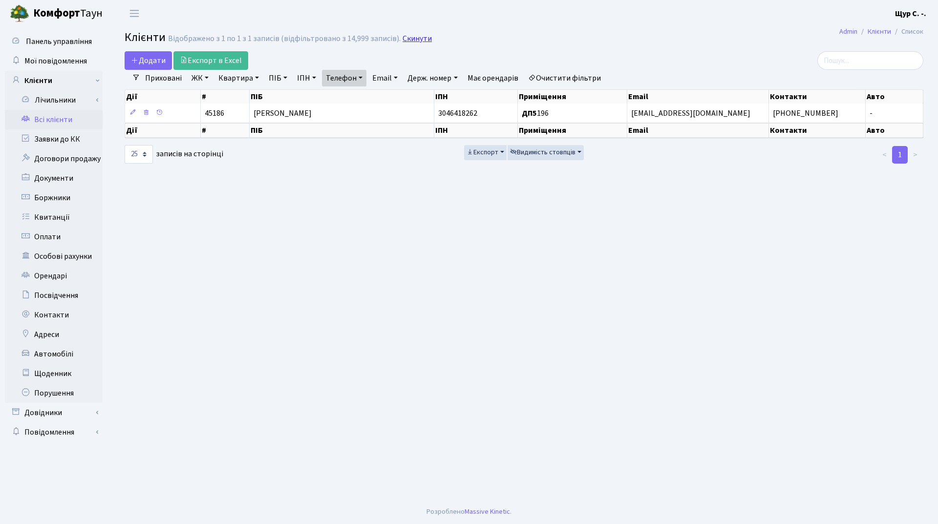
click at [411, 37] on link "Скинути" at bounding box center [417, 38] width 29 height 9
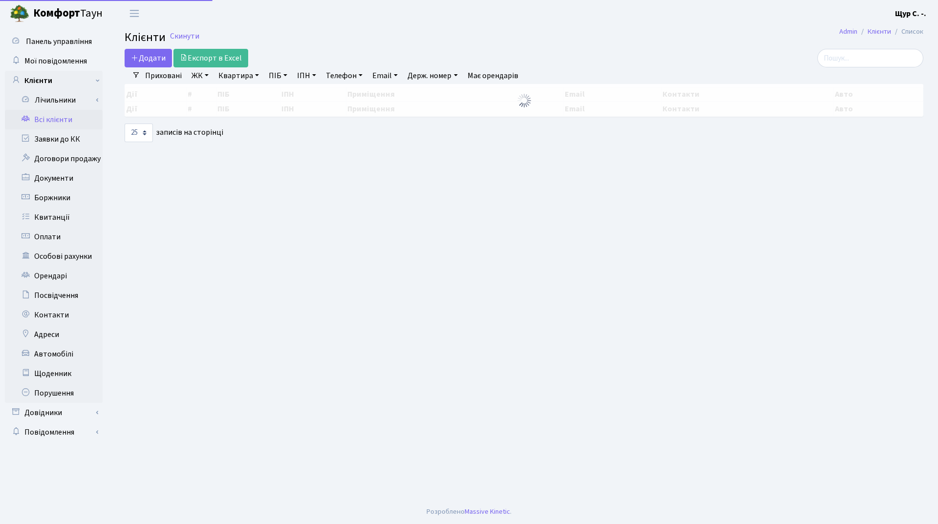
select select "25"
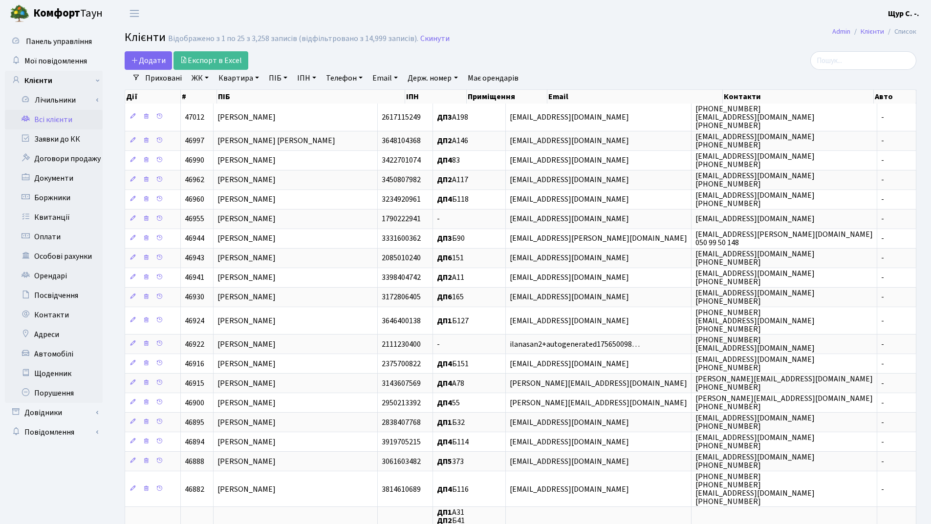
click at [229, 79] on link "Квартира" at bounding box center [238, 78] width 48 height 17
type input "317"
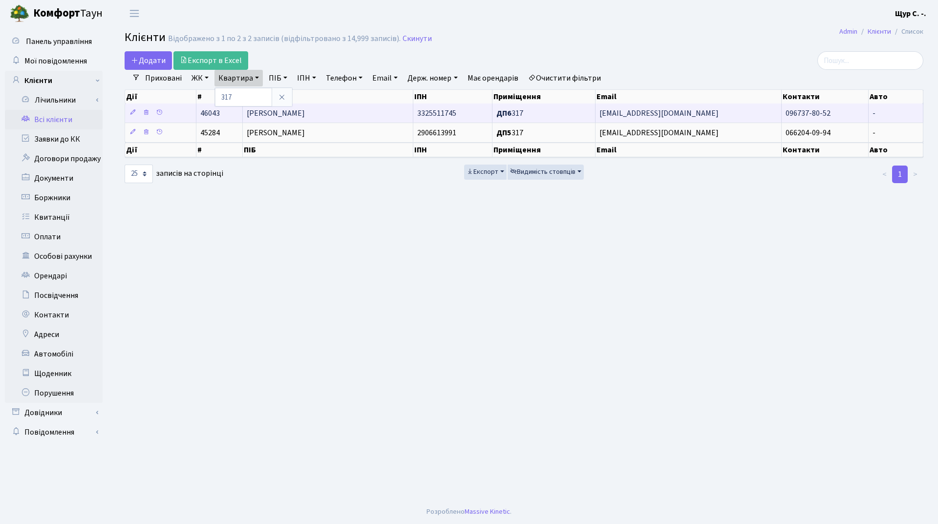
click at [305, 114] on span "[PERSON_NAME]" at bounding box center [276, 113] width 58 height 11
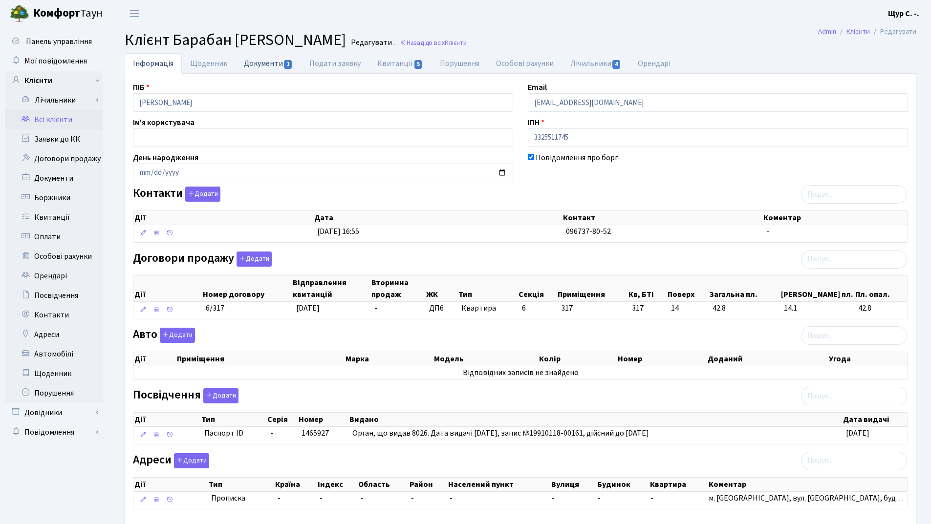
click at [245, 64] on link "Документи 1" at bounding box center [267, 63] width 65 height 20
select select "25"
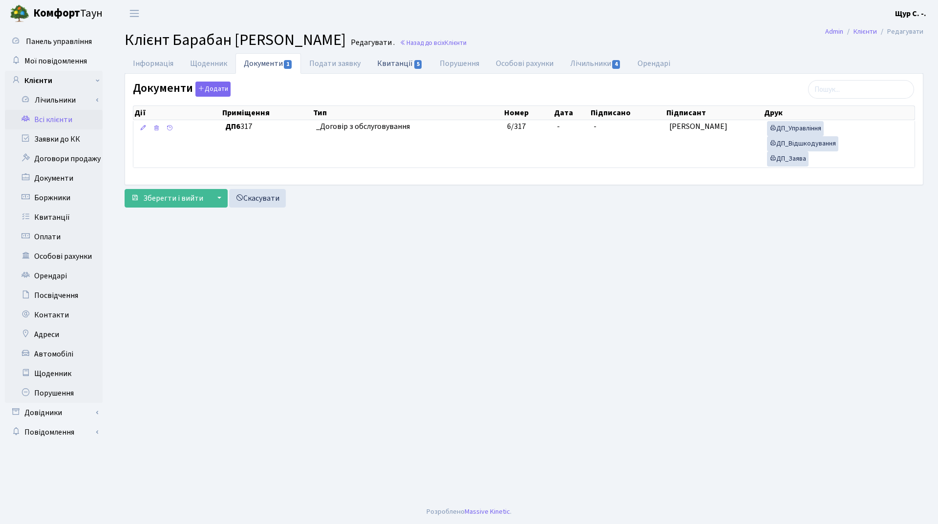
click at [372, 64] on link "Квитанції 5" at bounding box center [400, 63] width 62 height 20
select select "25"
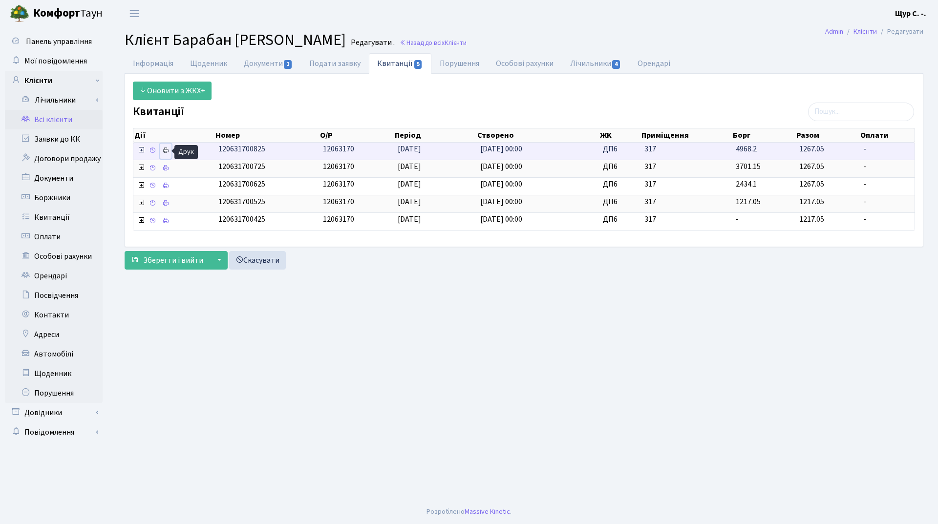
click at [164, 153] on icon at bounding box center [165, 150] width 7 height 7
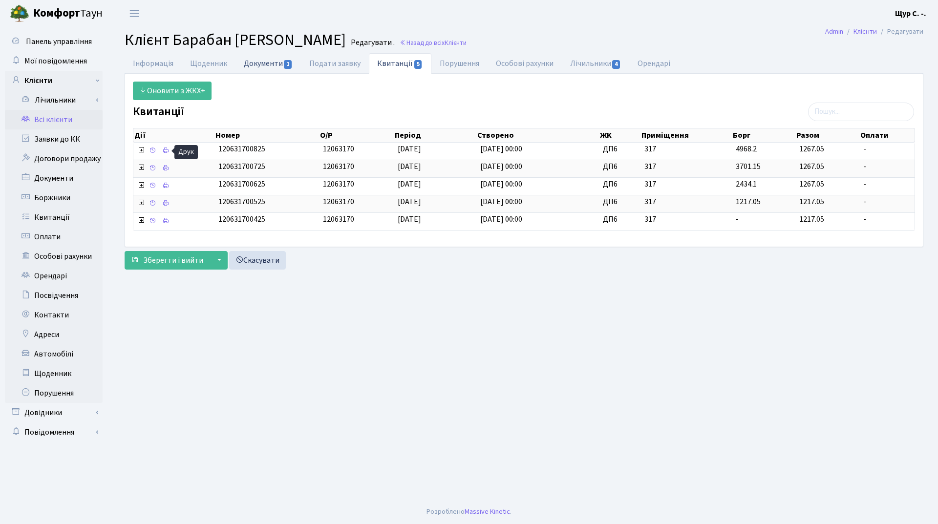
click at [260, 67] on link "Документи 1" at bounding box center [267, 63] width 65 height 20
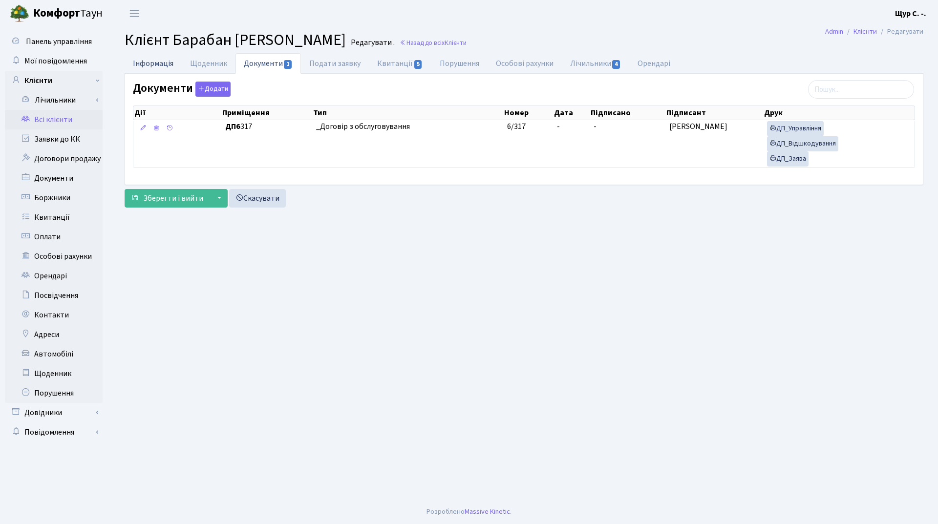
click at [156, 61] on link "Інформація" at bounding box center [153, 63] width 57 height 20
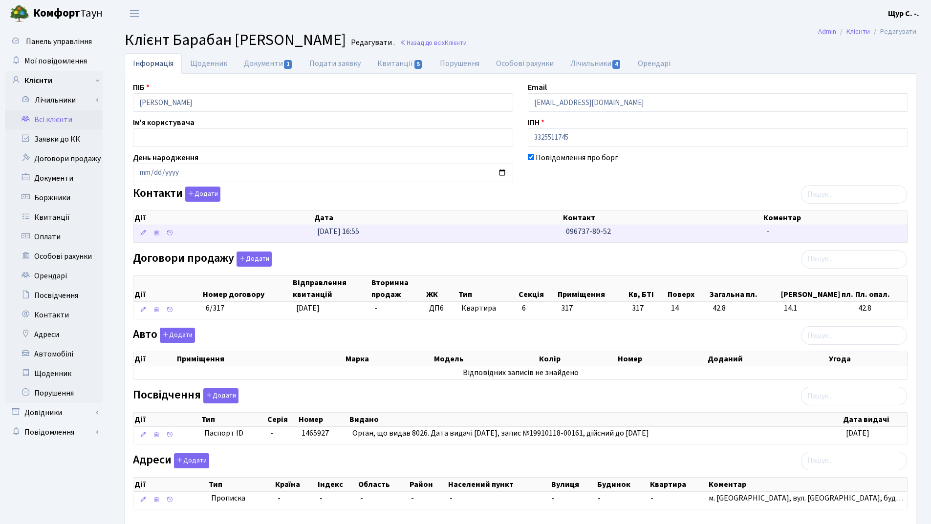
click at [517, 233] on td "31.03.2025, 16:55" at bounding box center [437, 233] width 249 height 17
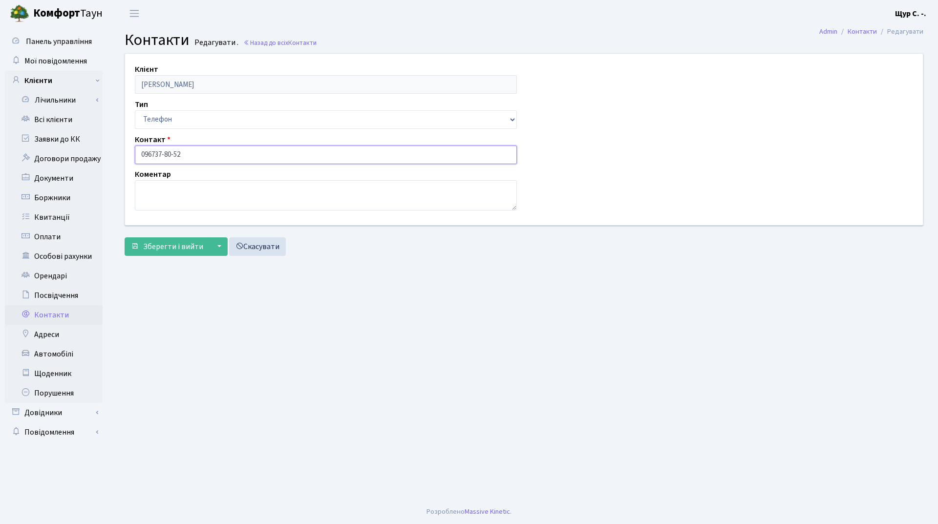
click at [153, 154] on input "096737-80-52" at bounding box center [326, 155] width 382 height 19
type input "[PHONE_NUMBER]"
click at [171, 249] on span "Зберегти і вийти" at bounding box center [173, 246] width 60 height 11
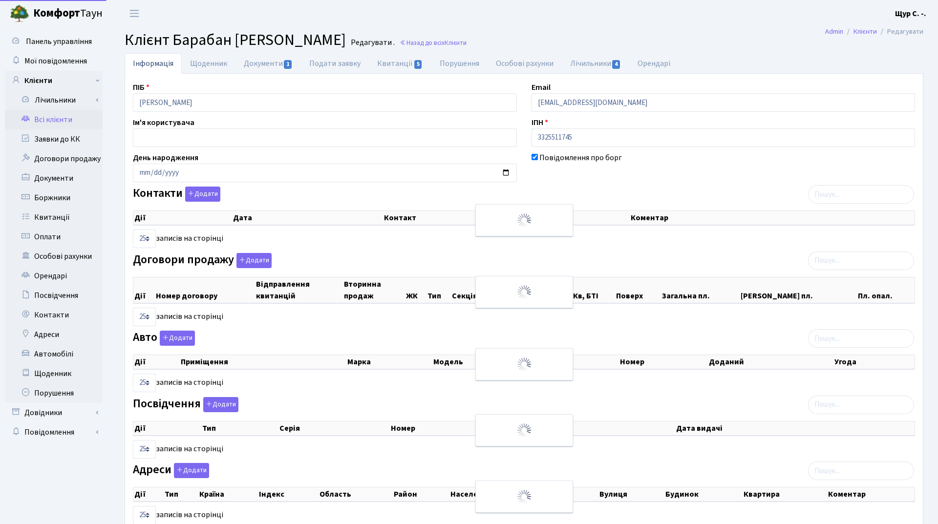
select select "25"
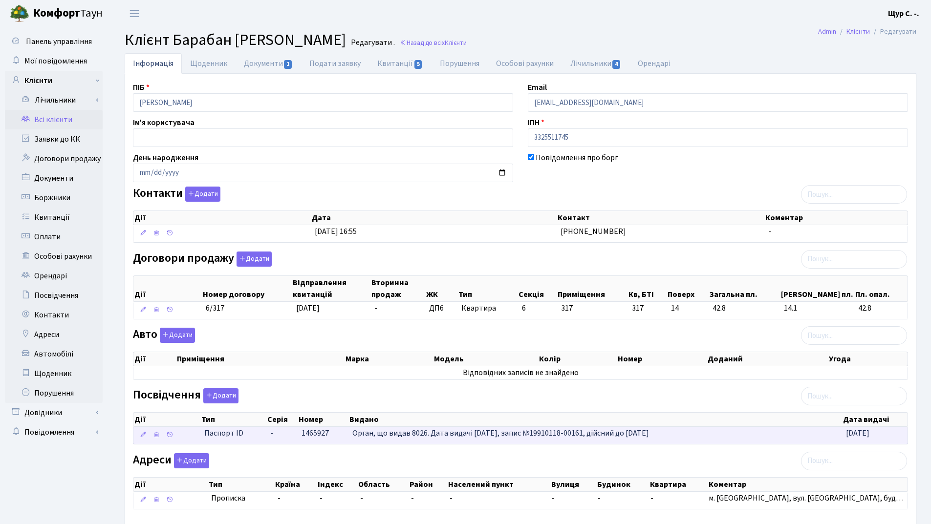
click at [396, 437] on span "Орган, що видав 8026. Дата видачі [DATE], запис №19910118-00161, дійсний до [DA…" at bounding box center [500, 433] width 297 height 11
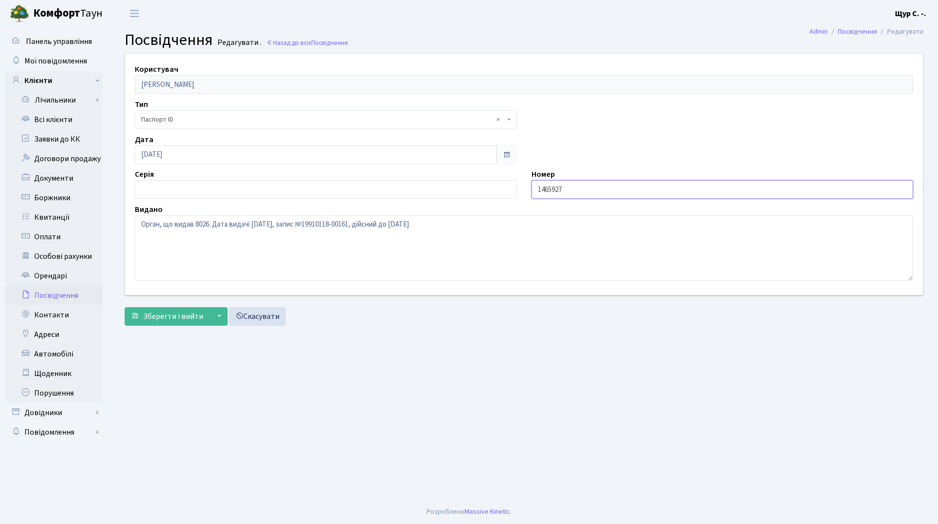
click at [535, 188] on input "1465927" at bounding box center [722, 189] width 382 height 19
type input "001465927"
click at [176, 320] on span "Зберегти і вийти" at bounding box center [173, 316] width 60 height 11
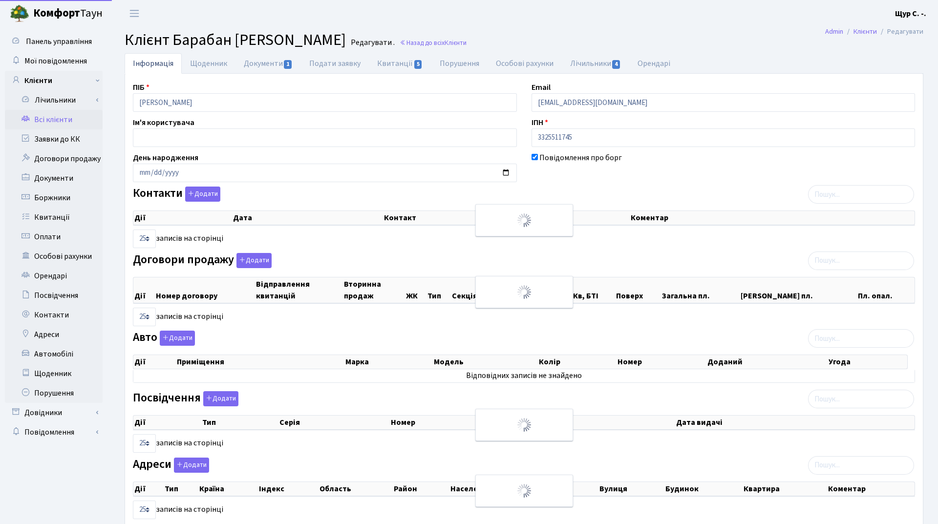
select select "25"
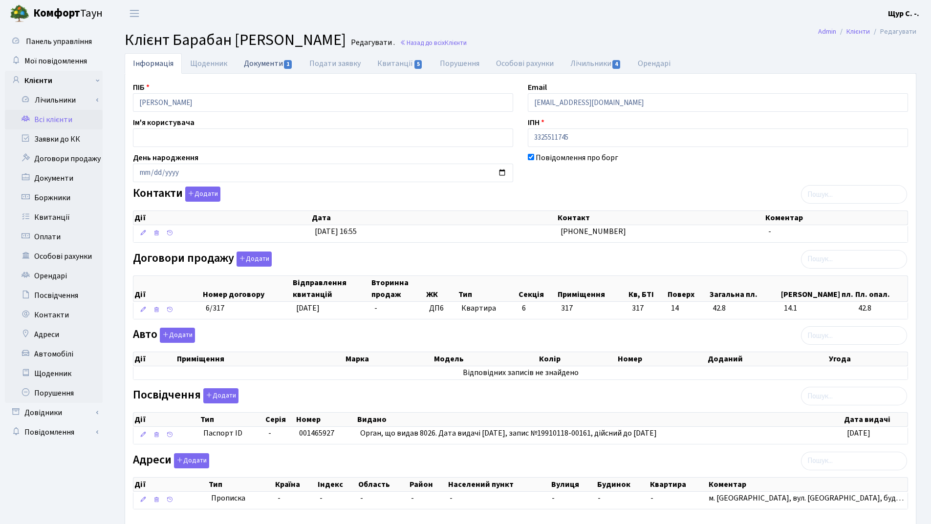
click at [259, 63] on link "Документи 1" at bounding box center [267, 63] width 65 height 20
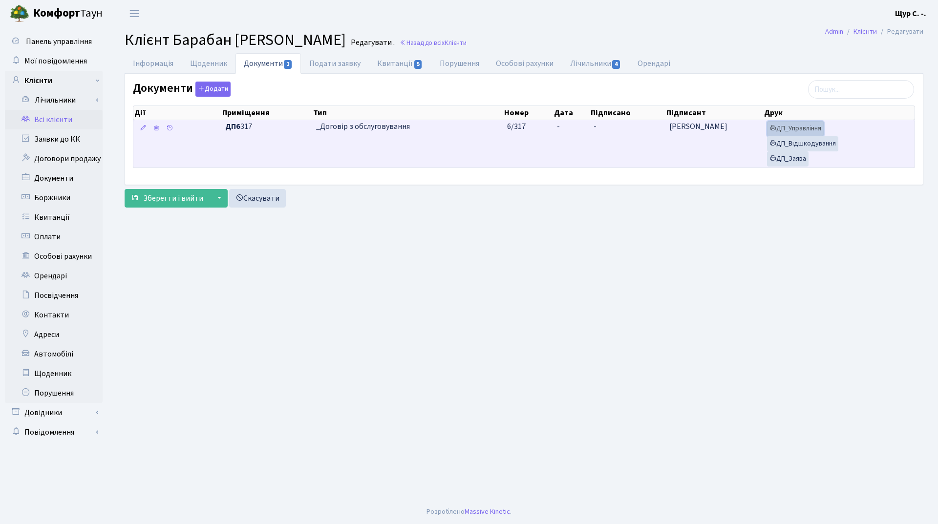
click at [817, 127] on link "ДП_Управління" at bounding box center [795, 128] width 57 height 15
click at [800, 147] on link "ДП_Відшкодування" at bounding box center [802, 143] width 71 height 15
click at [789, 161] on link "ДП_Заява" at bounding box center [788, 158] width 42 height 15
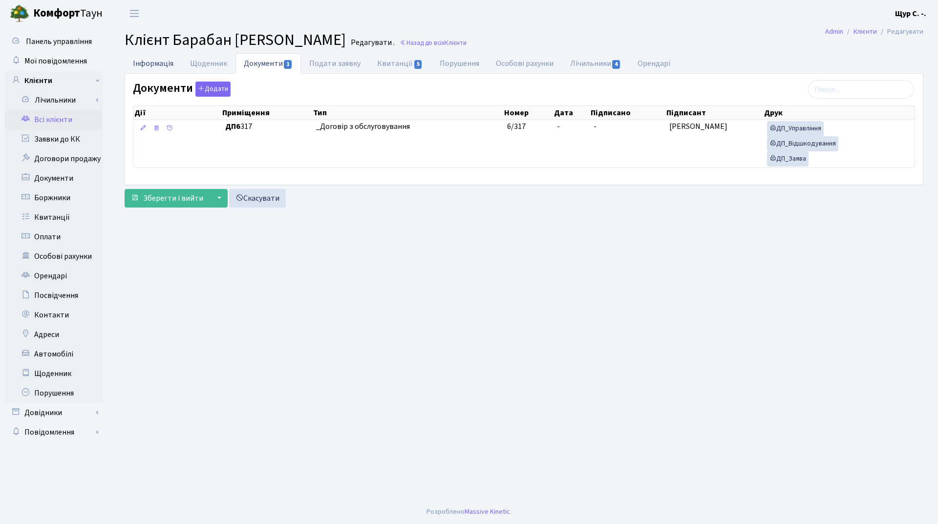
click at [174, 61] on link "Інформація" at bounding box center [153, 63] width 57 height 20
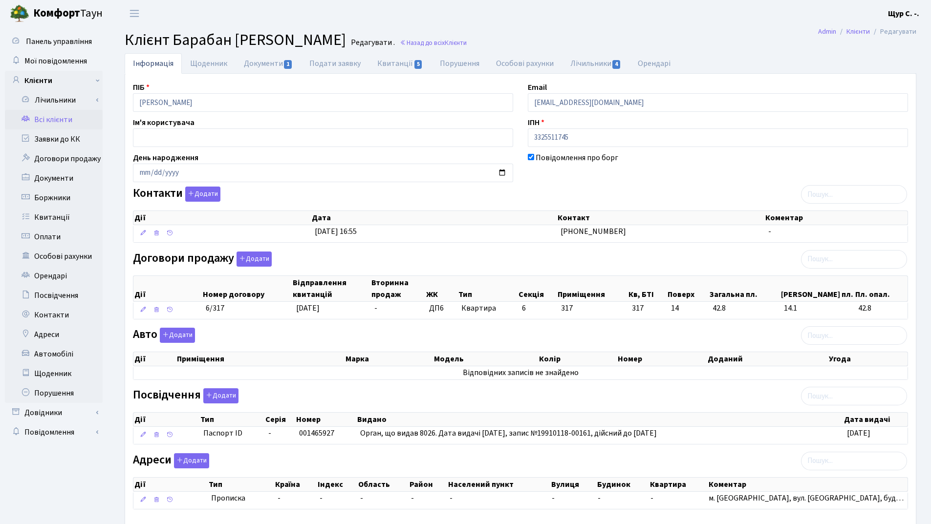
click at [60, 124] on link "Всі клієнти" at bounding box center [54, 120] width 98 height 20
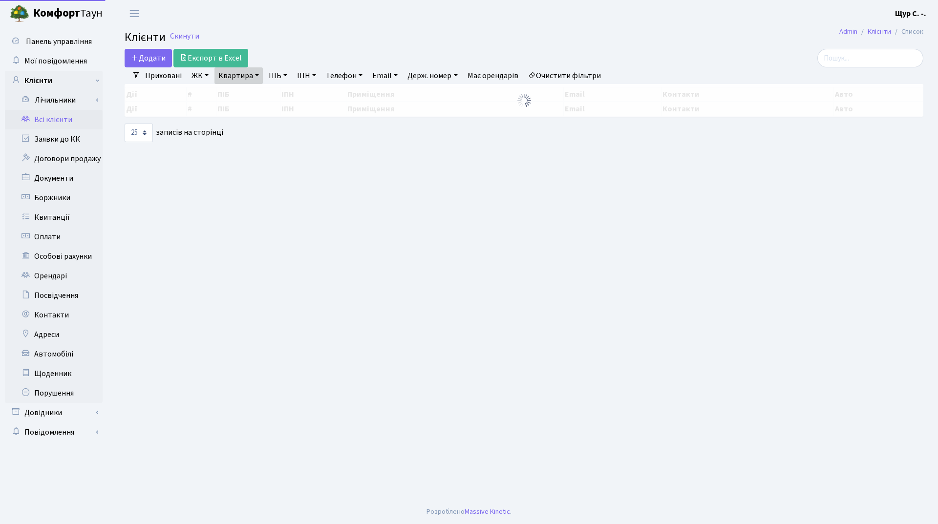
select select "25"
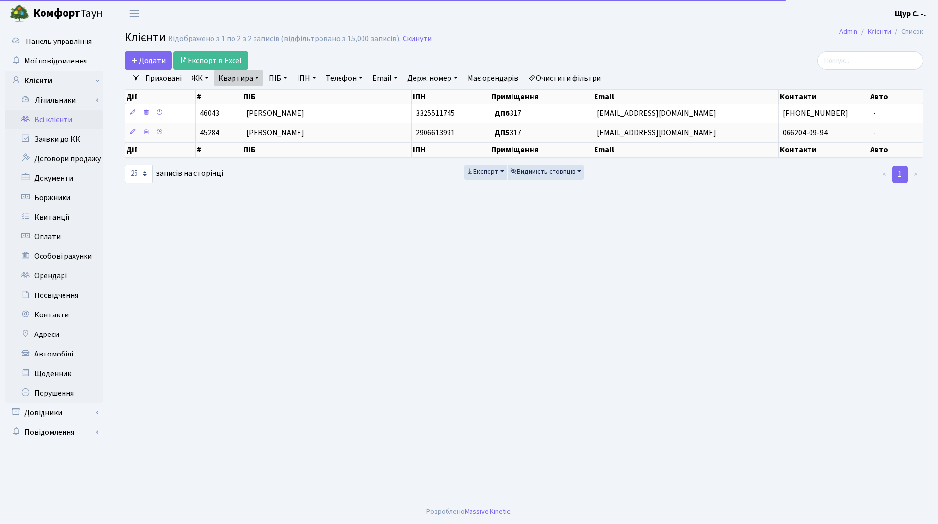
click at [253, 78] on link "Квартира" at bounding box center [238, 78] width 48 height 17
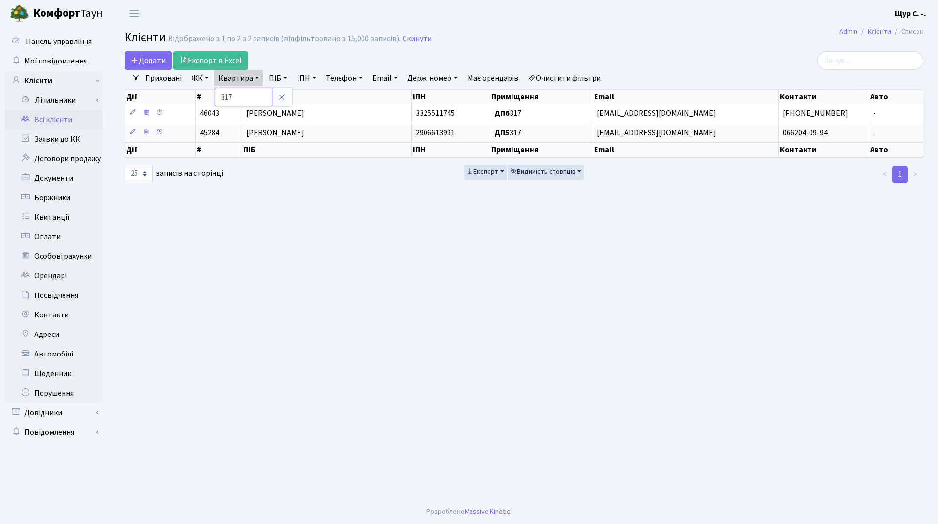
click at [255, 92] on input "317" at bounding box center [243, 97] width 57 height 19
type input "3"
type input "288"
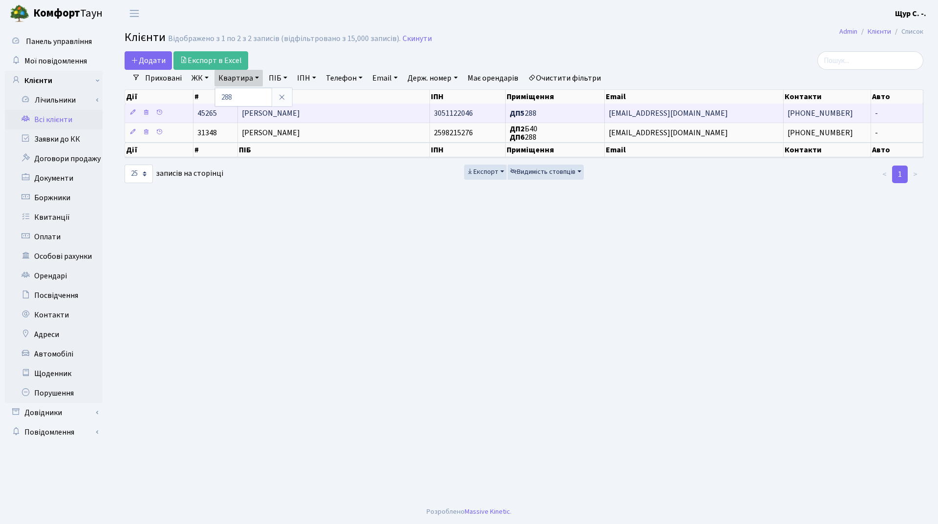
click at [293, 111] on span "[PERSON_NAME]" at bounding box center [271, 113] width 58 height 11
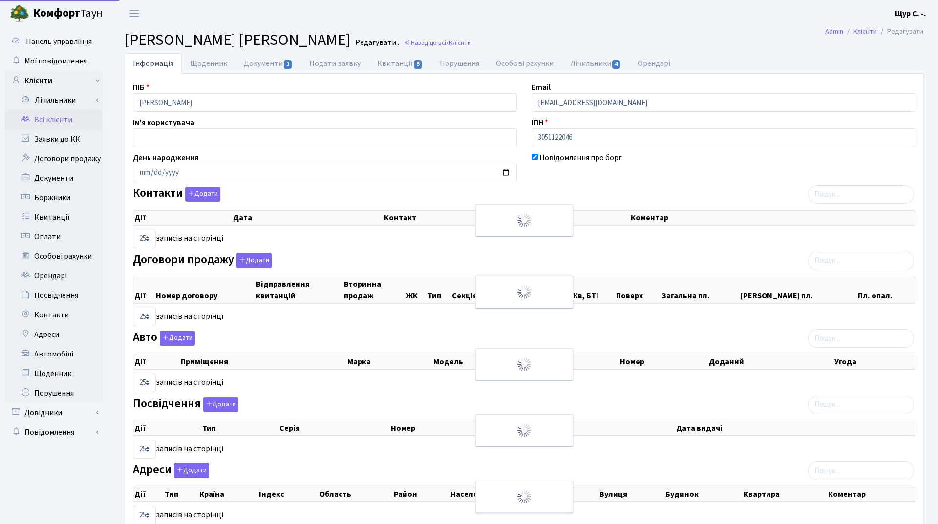
select select "25"
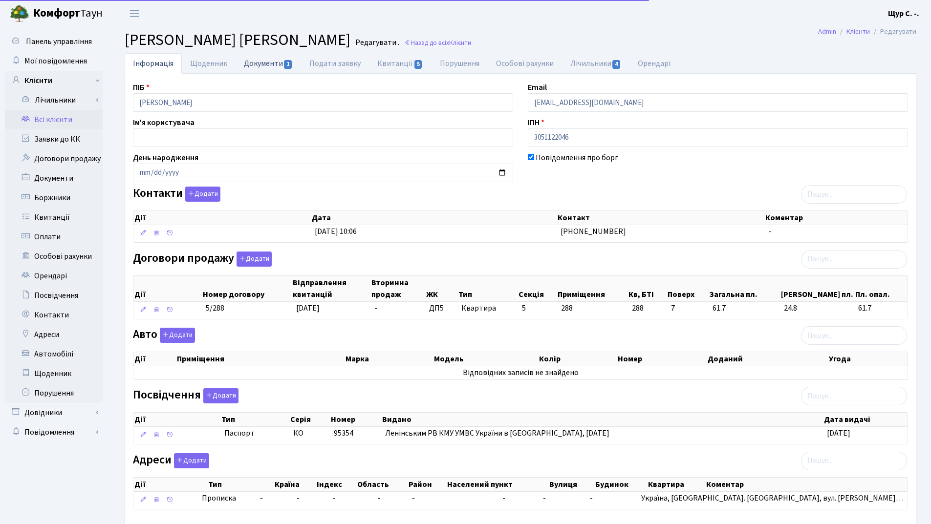
click at [261, 68] on link "Документи 1" at bounding box center [267, 63] width 65 height 20
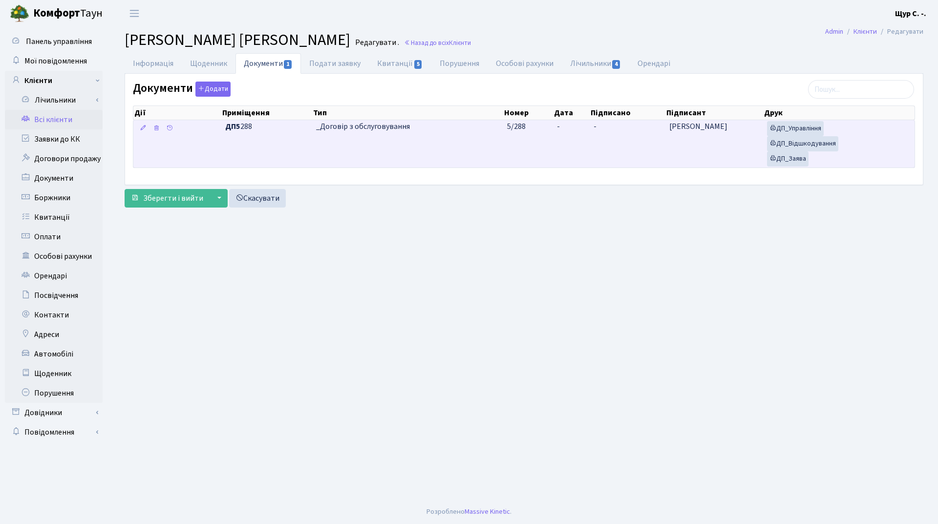
click at [426, 145] on td "_Договір з обслуговування" at bounding box center [407, 143] width 191 height 47
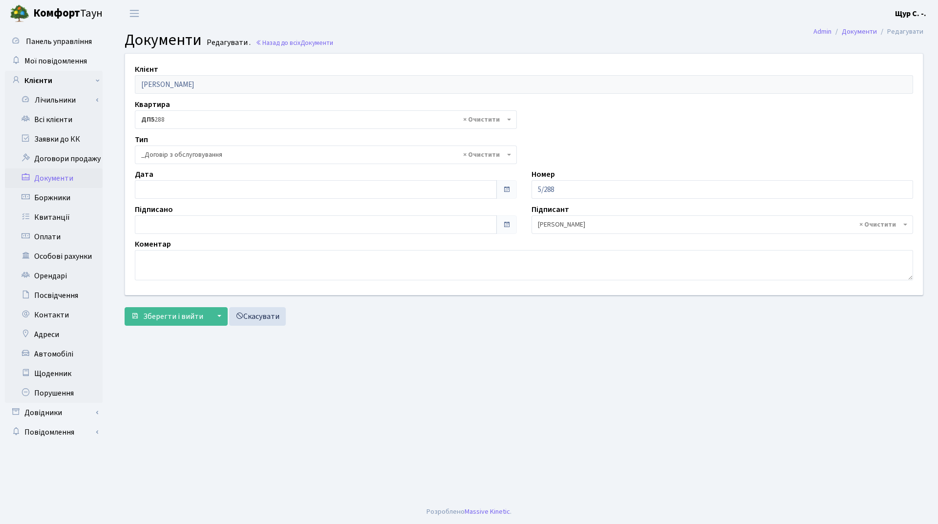
select select "289"
type input "[DATE]"
click at [226, 188] on input "[DATE]" at bounding box center [316, 189] width 362 height 19
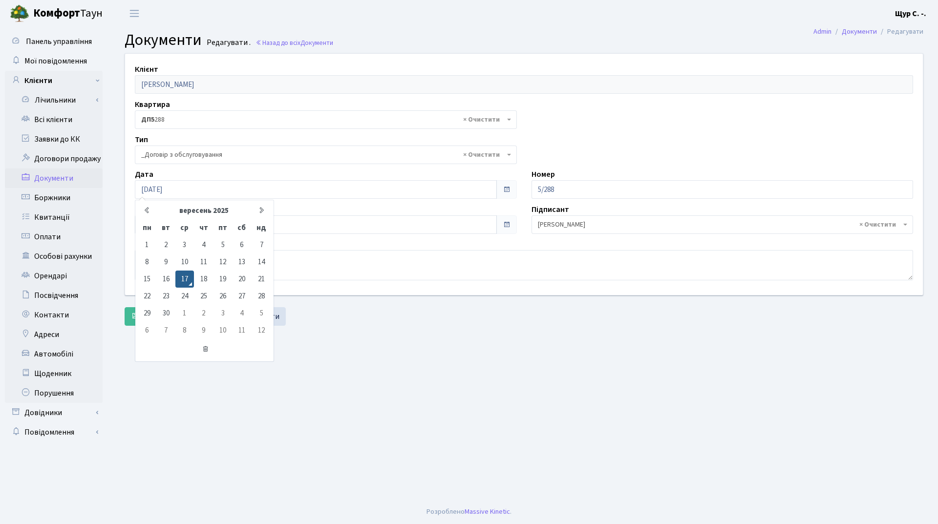
click at [459, 357] on main "Admin Документи Редагувати Документи Редагувати . Назад до всіх Документи Клієн…" at bounding box center [524, 263] width 828 height 473
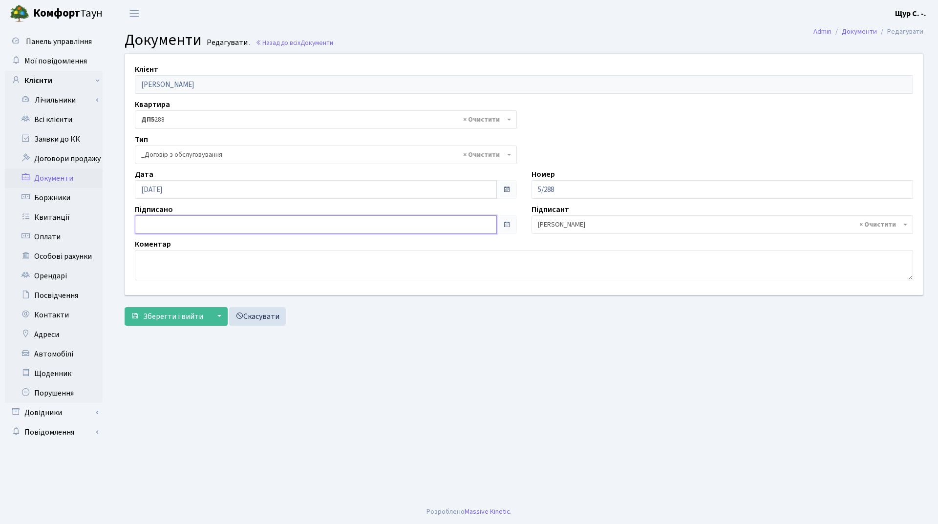
type input "[DATE]"
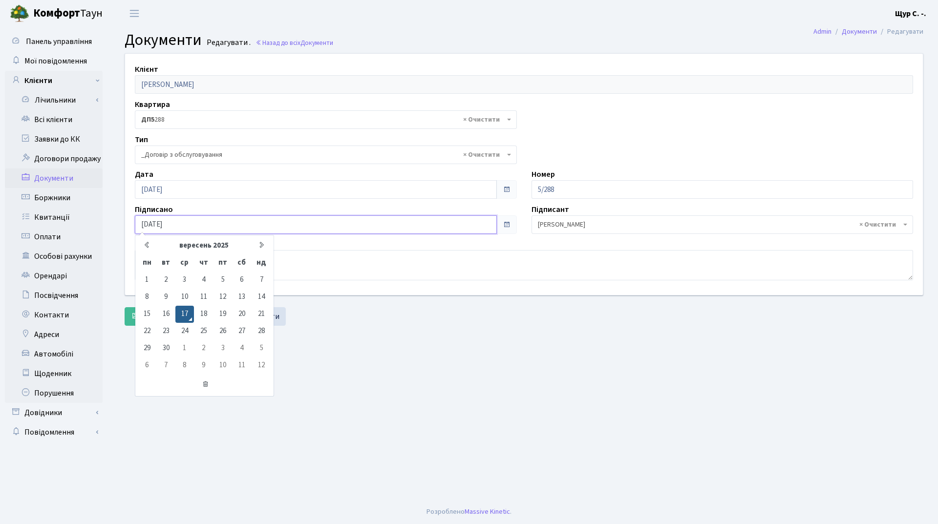
click at [318, 223] on input "[DATE]" at bounding box center [316, 224] width 362 height 19
click at [337, 340] on main "Admin Документи Редагувати Документи Редагувати . Назад до всіх Документи Клієн…" at bounding box center [524, 263] width 828 height 473
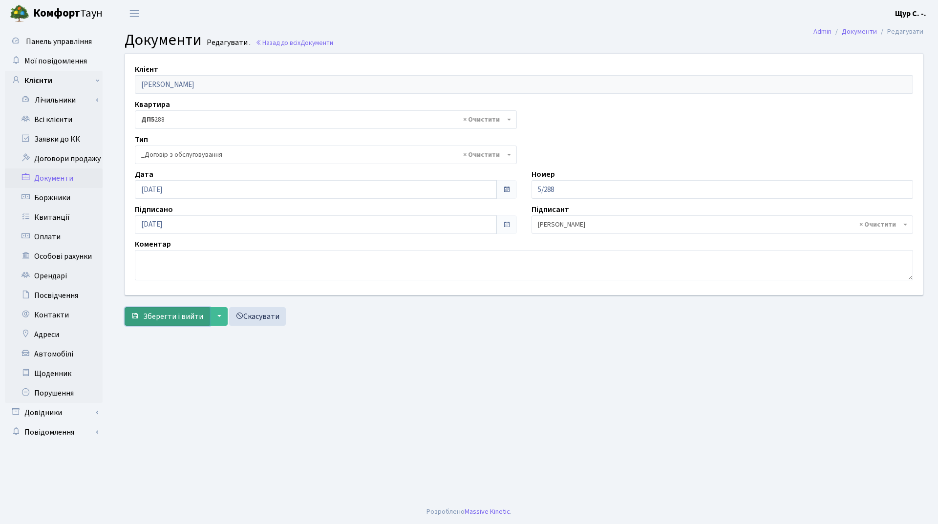
click at [170, 319] on span "Зберегти і вийти" at bounding box center [173, 316] width 60 height 11
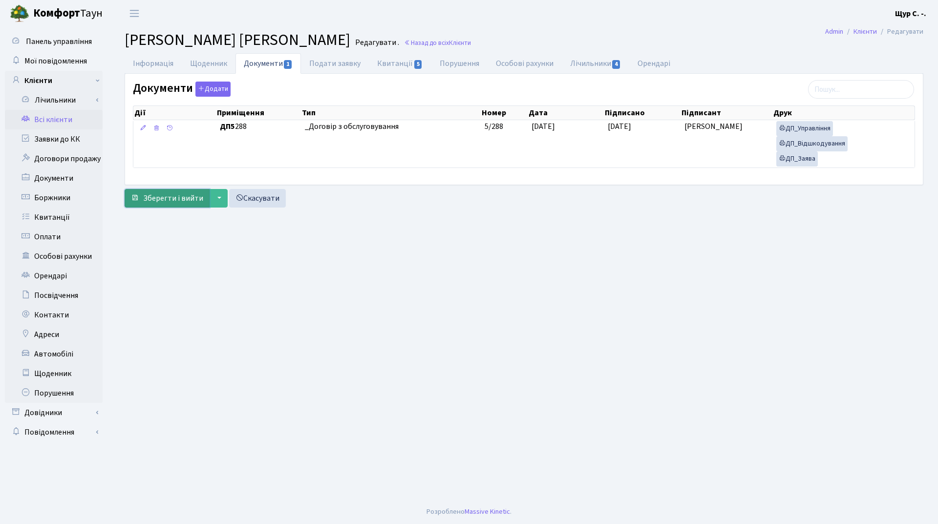
click at [160, 199] on span "Зберегти і вийти" at bounding box center [173, 198] width 60 height 11
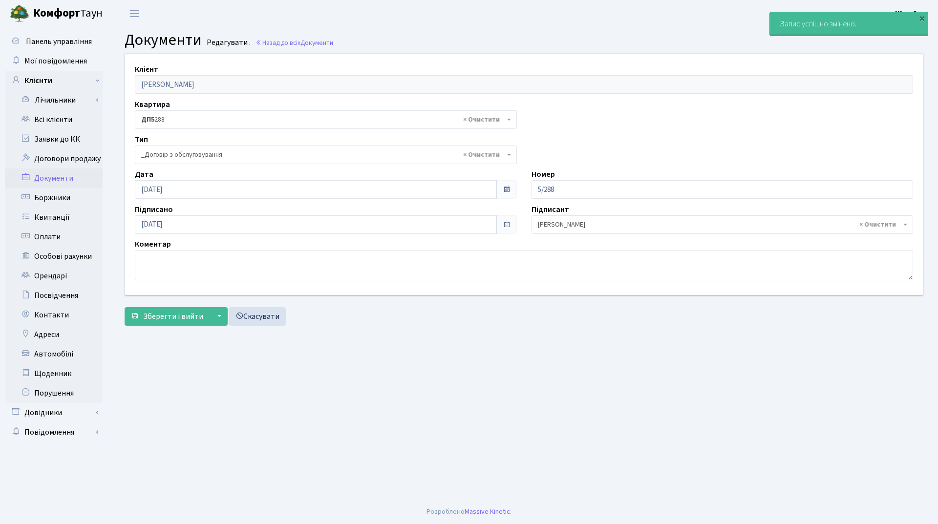
select select "289"
click at [60, 116] on link "Всі клієнти" at bounding box center [54, 120] width 98 height 20
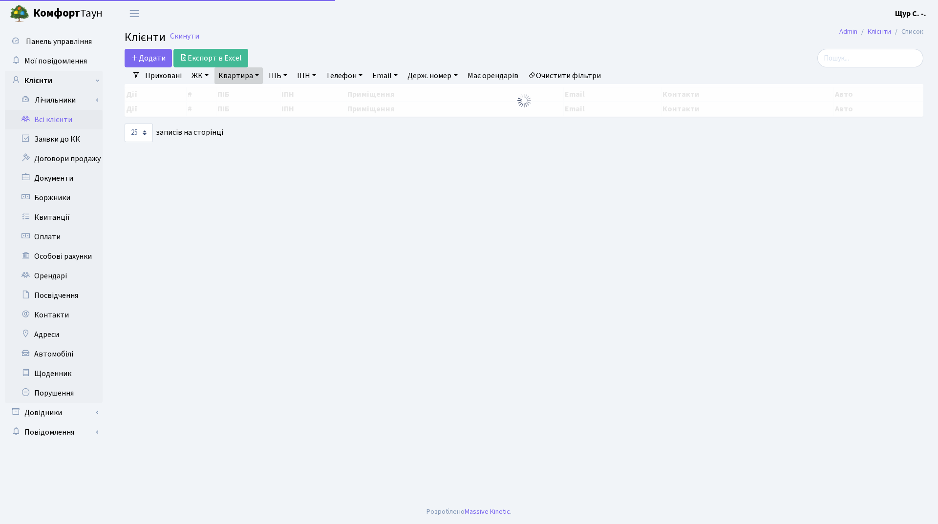
select select "25"
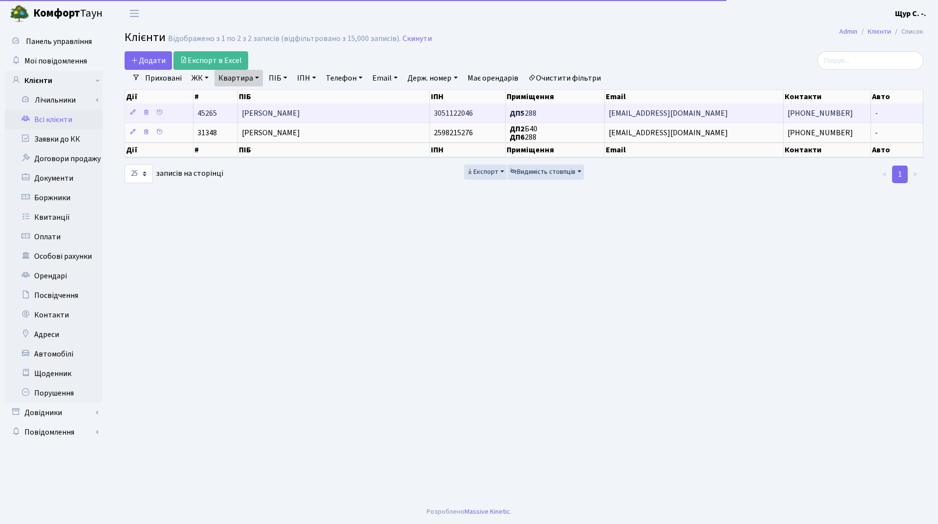
click at [271, 115] on span "[PERSON_NAME]" at bounding box center [271, 113] width 58 height 11
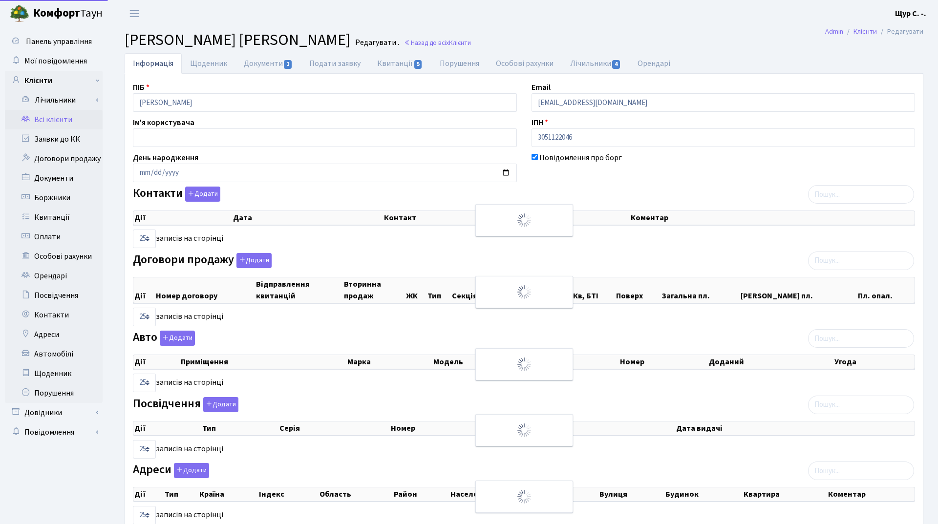
select select "25"
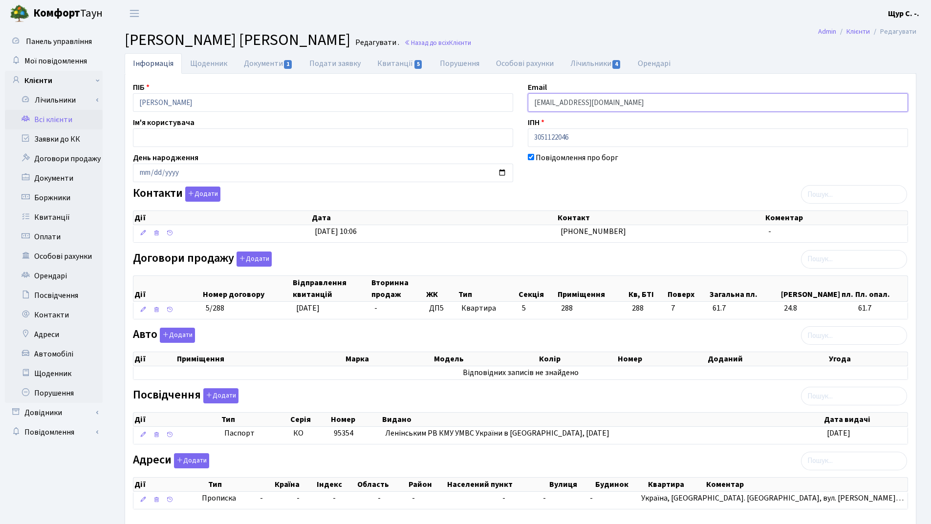
drag, startPoint x: 643, startPoint y: 106, endPoint x: 526, endPoint y: 100, distance: 117.0
click at [526, 100] on div "Email kt45265@comfort-town.com.ua" at bounding box center [717, 97] width 395 height 30
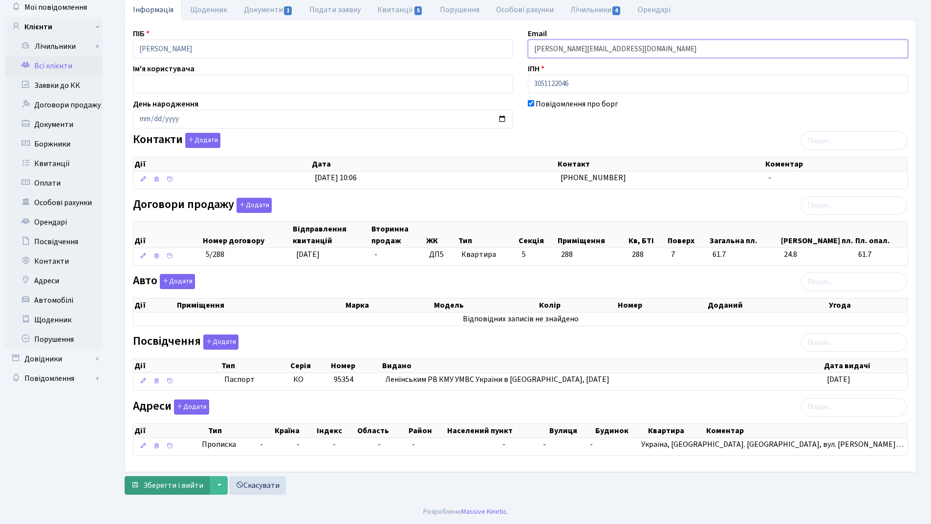
type input "[PERSON_NAME][EMAIL_ADDRESS][DOMAIN_NAME]"
click at [183, 488] on span "Зберегти і вийти" at bounding box center [173, 485] width 60 height 11
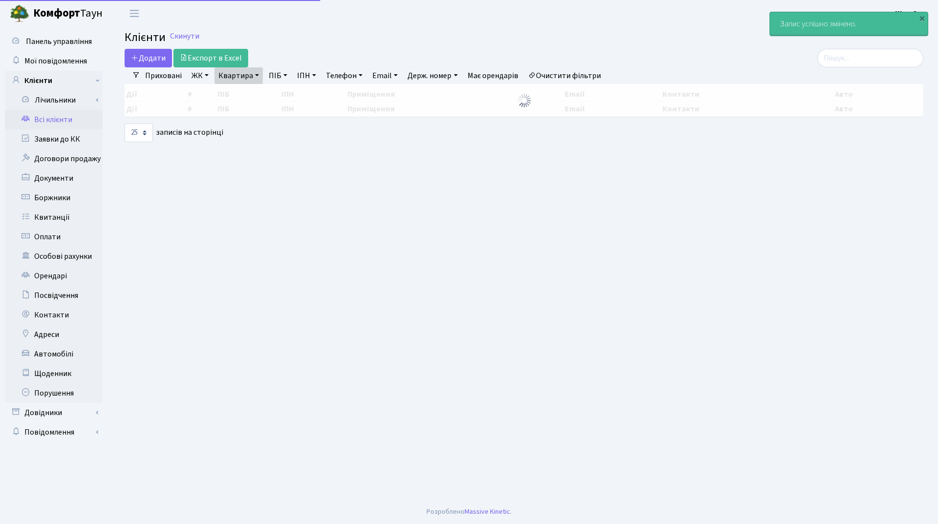
select select "25"
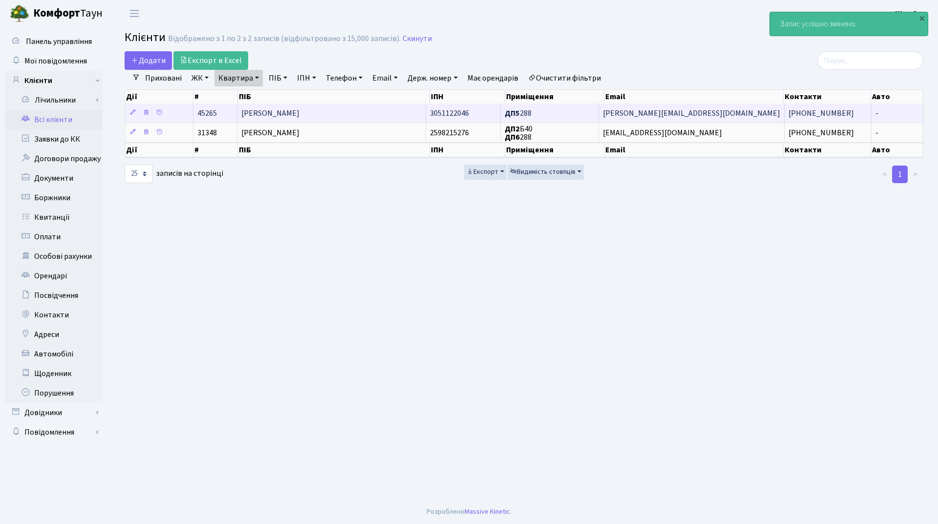
click at [351, 110] on td "[PERSON_NAME]" at bounding box center [331, 113] width 189 height 19
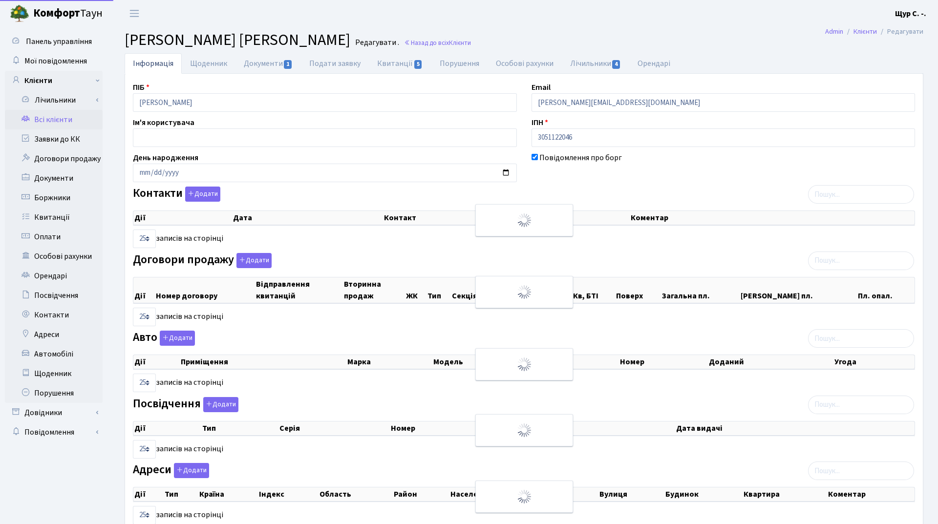
select select "25"
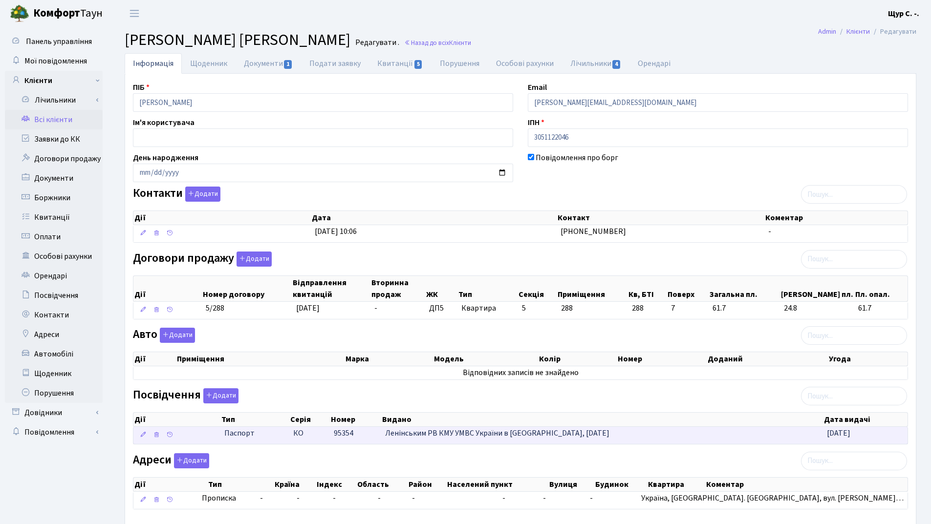
click at [473, 433] on span "Ленінським РВ КМУ УМВС України в [GEOGRAPHIC_DATA], [DATE]" at bounding box center [497, 433] width 224 height 11
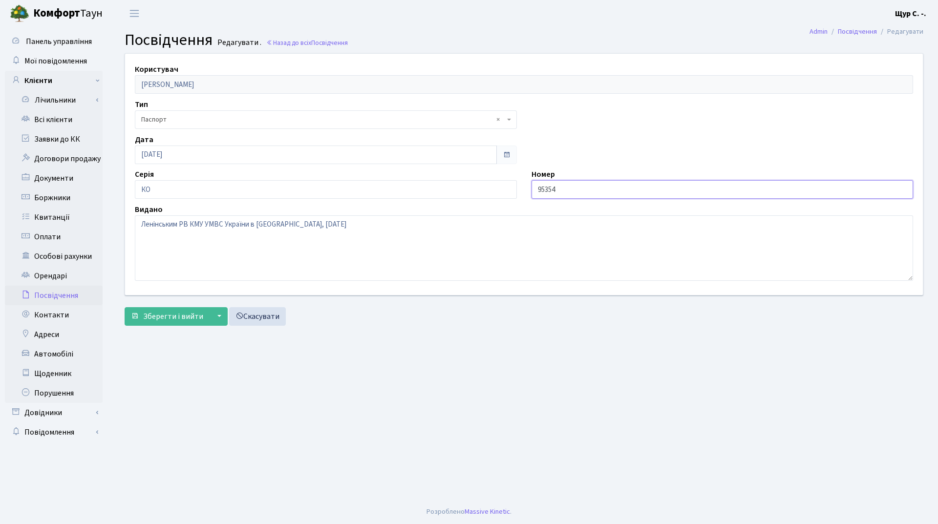
click at [535, 188] on input "95354" at bounding box center [722, 189] width 382 height 19
type input "095354"
click at [173, 318] on span "Зберегти і вийти" at bounding box center [173, 316] width 60 height 11
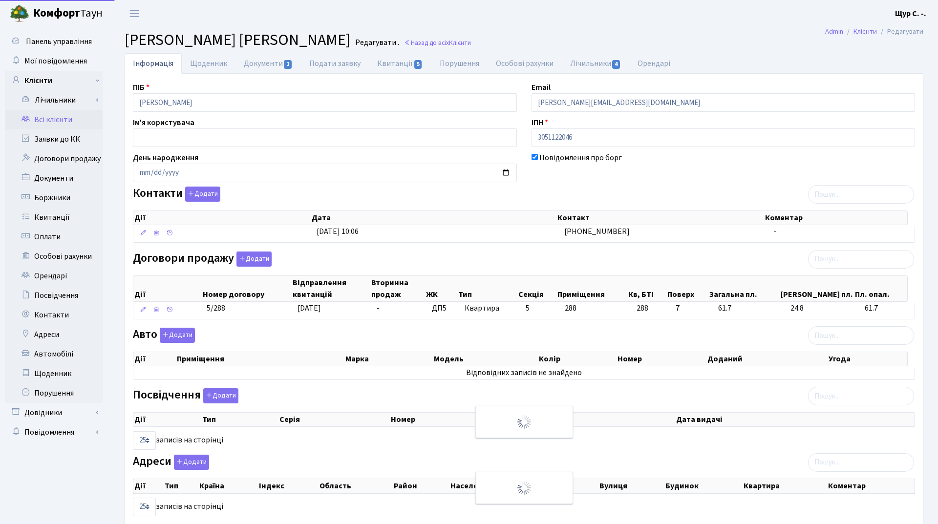
select select "25"
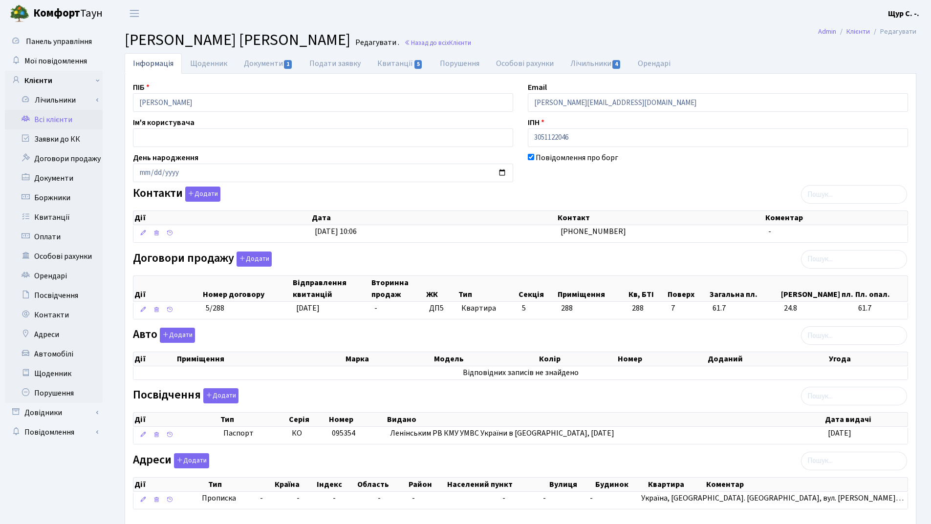
click at [57, 121] on link "Всі клієнти" at bounding box center [54, 120] width 98 height 20
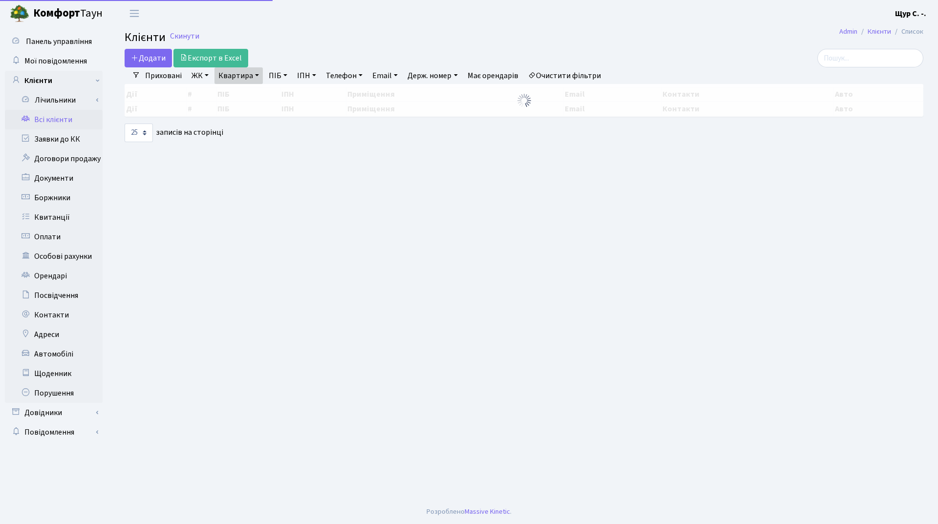
select select "25"
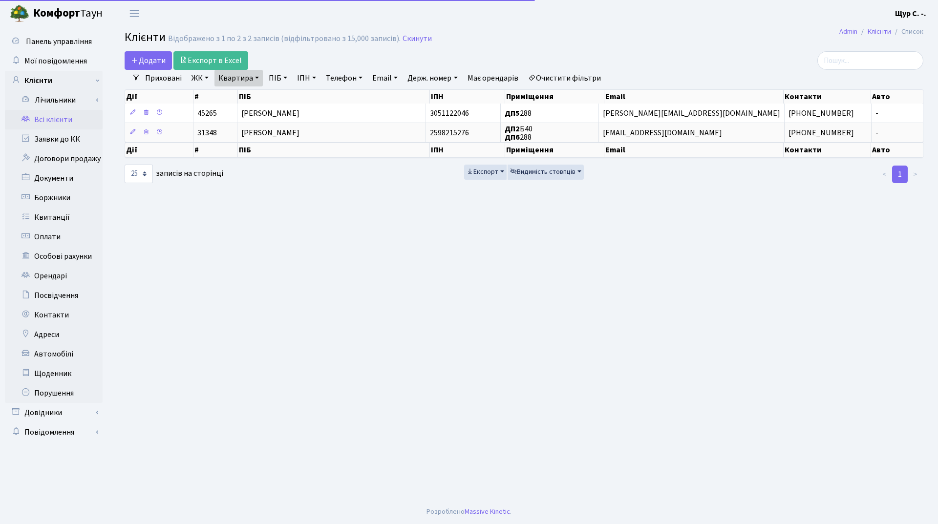
click at [251, 75] on link "Квартира" at bounding box center [238, 78] width 48 height 17
click at [256, 91] on input "288" at bounding box center [243, 97] width 57 height 19
type input "2"
type input "317"
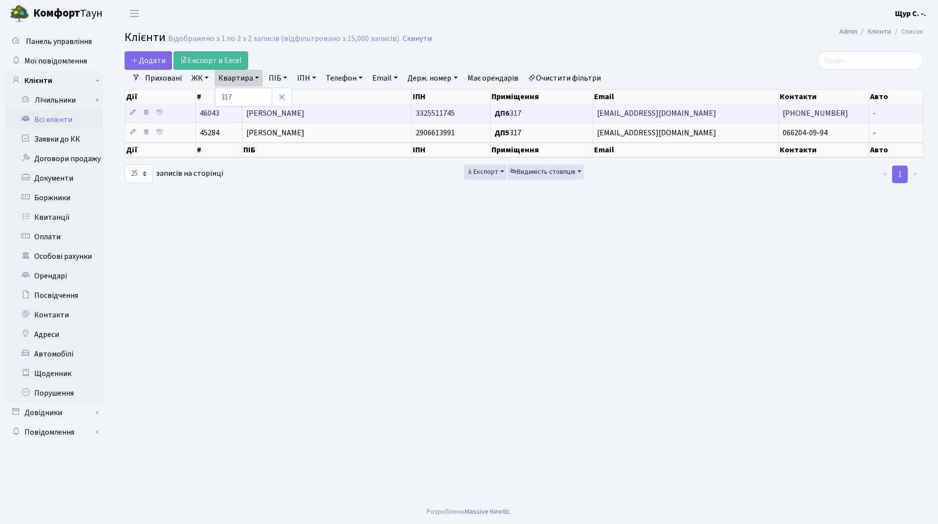
click at [304, 108] on span "[PERSON_NAME]" at bounding box center [275, 113] width 58 height 11
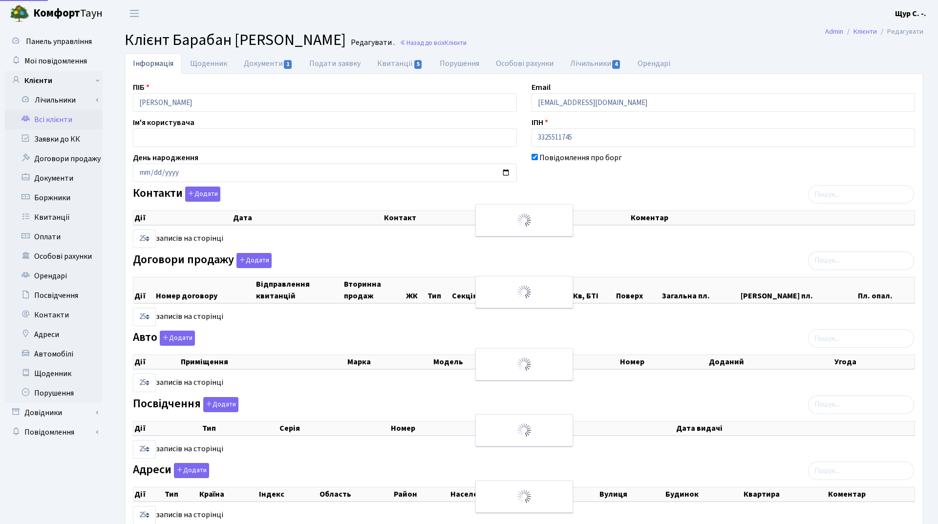
select select "25"
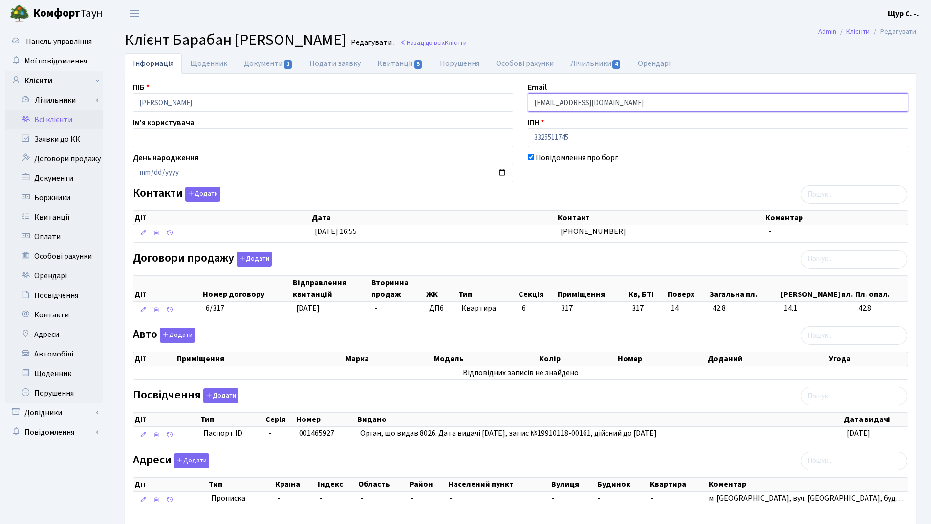
drag, startPoint x: 649, startPoint y: 106, endPoint x: 488, endPoint y: 103, distance: 160.3
click at [488, 103] on div "ПІБ Барабан Ірина Анатоліївна Email kt46043@comfort-town.com.ua Ім'я користувач…" at bounding box center [520, 300] width 789 height 436
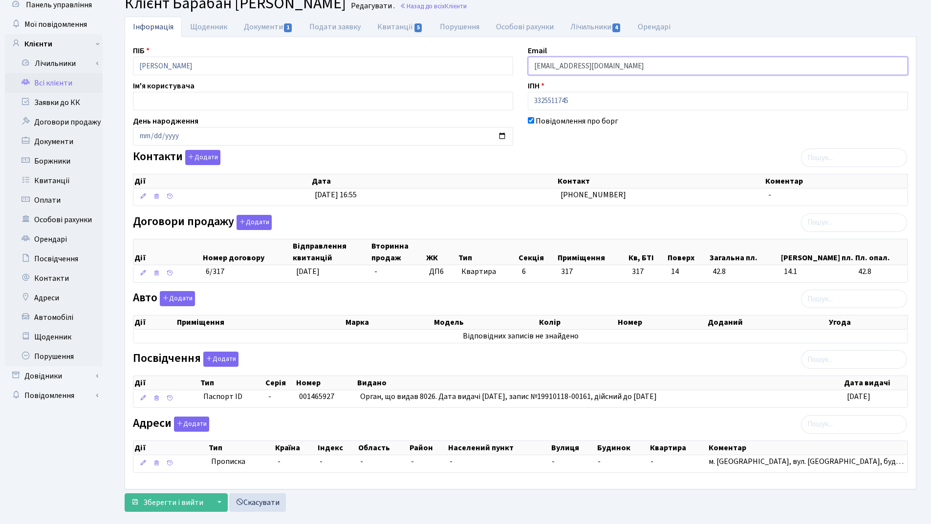
scroll to position [54, 0]
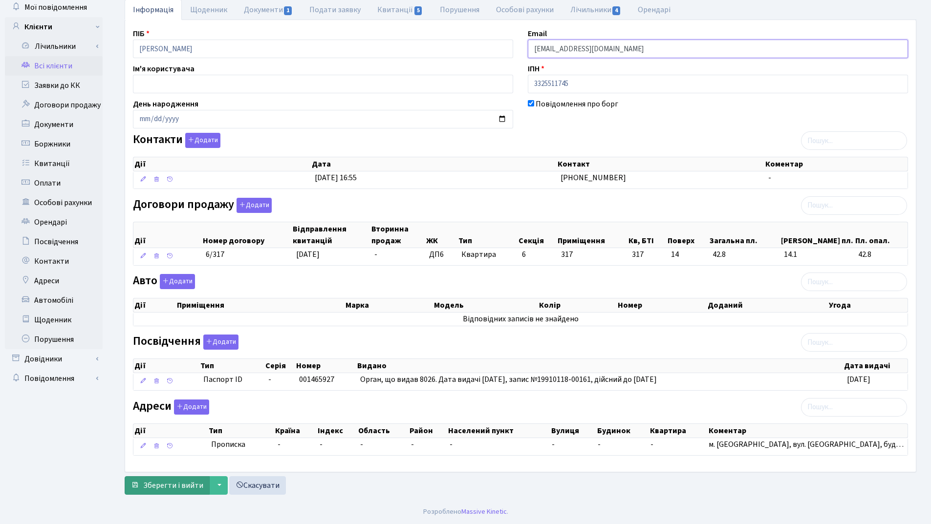
type input "irynabashkir55@gmail.com"
click at [174, 486] on span "Зберегти і вийти" at bounding box center [173, 485] width 60 height 11
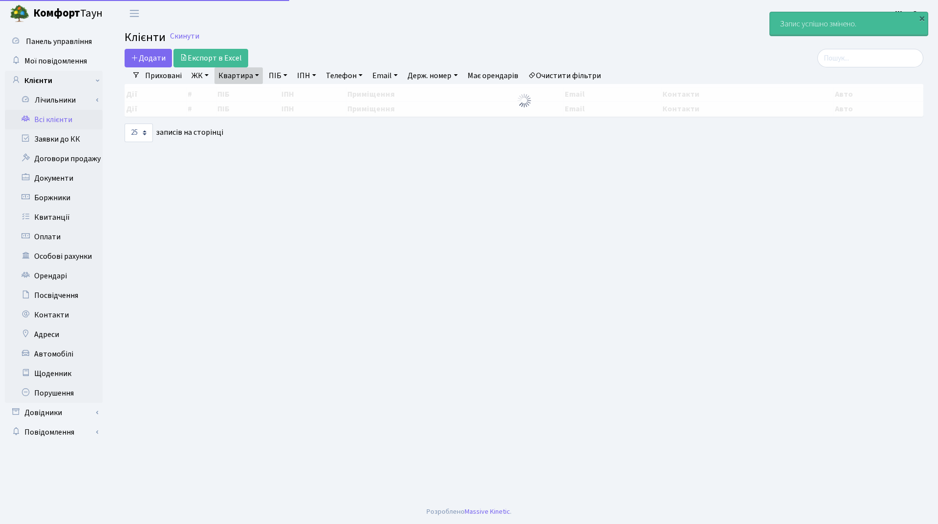
select select "25"
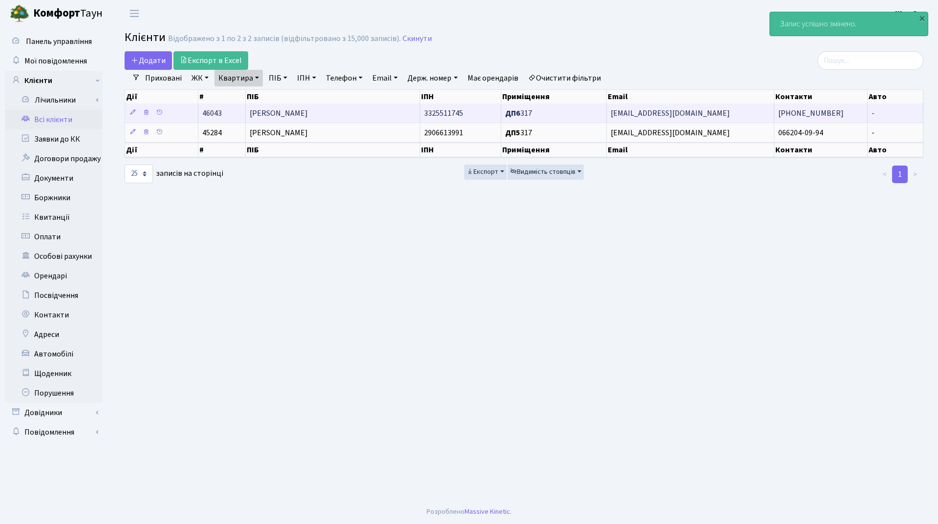
click at [308, 112] on span "[PERSON_NAME]" at bounding box center [279, 113] width 58 height 11
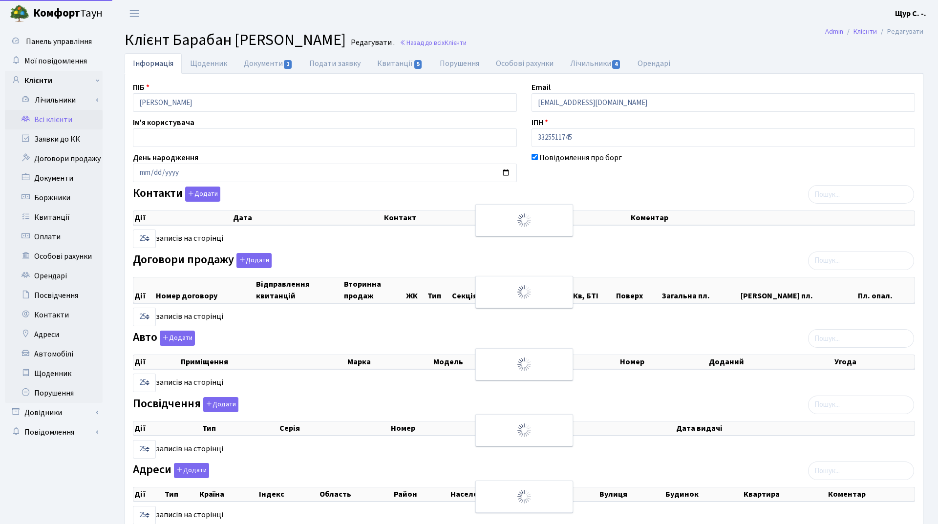
select select "25"
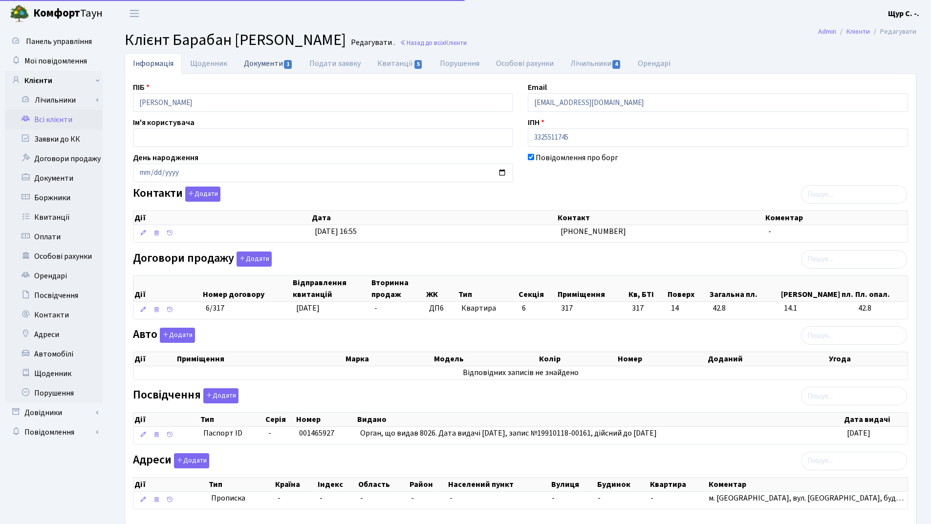
click at [263, 64] on link "Документи 1" at bounding box center [267, 63] width 65 height 20
select select "25"
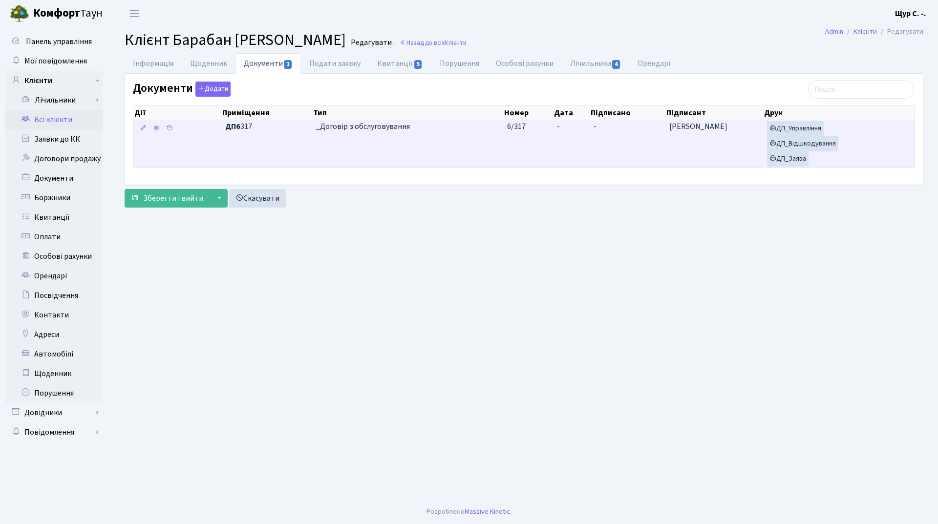
click at [417, 139] on td "_Договір з обслуговування" at bounding box center [407, 143] width 191 height 47
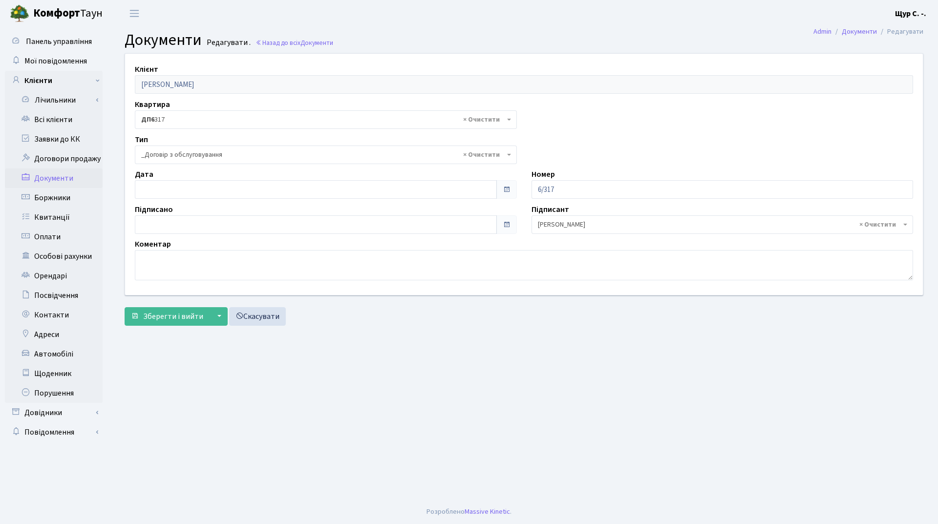
select select "289"
type input "[DATE]"
click at [269, 184] on input "[DATE]" at bounding box center [316, 189] width 362 height 19
click at [340, 343] on main "Admin Документи Редагувати Документи Редагувати . Назад до всіх Документи Клієн…" at bounding box center [524, 263] width 828 height 473
type input "[DATE]"
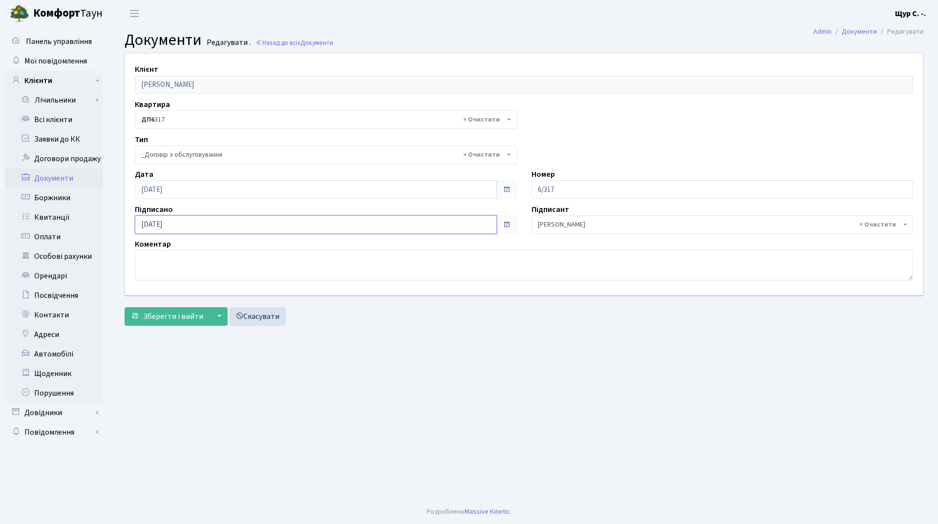
click at [225, 225] on input "[DATE]" at bounding box center [316, 224] width 362 height 19
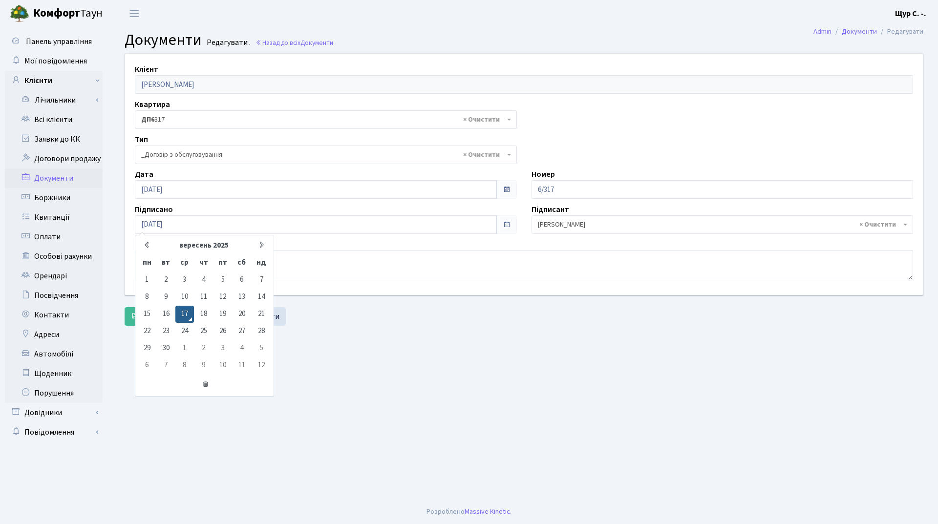
click at [332, 329] on div "Клієнт Барабан Ірина Анатоліївна Квартира - <b>ДП6</b>&nbsp;&nbsp;&nbsp;317 × Д…" at bounding box center [523, 191] width 813 height 277
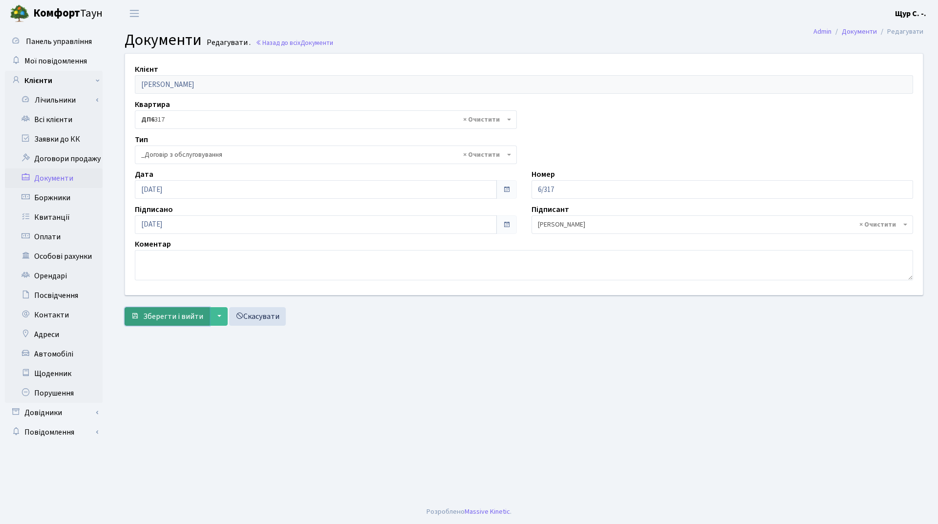
click at [177, 319] on span "Зберегти і вийти" at bounding box center [173, 316] width 60 height 11
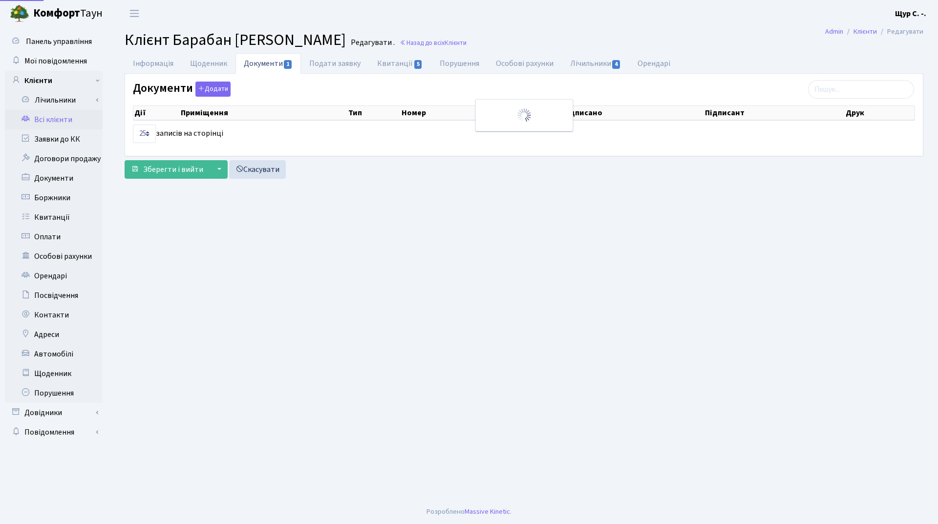
select select "25"
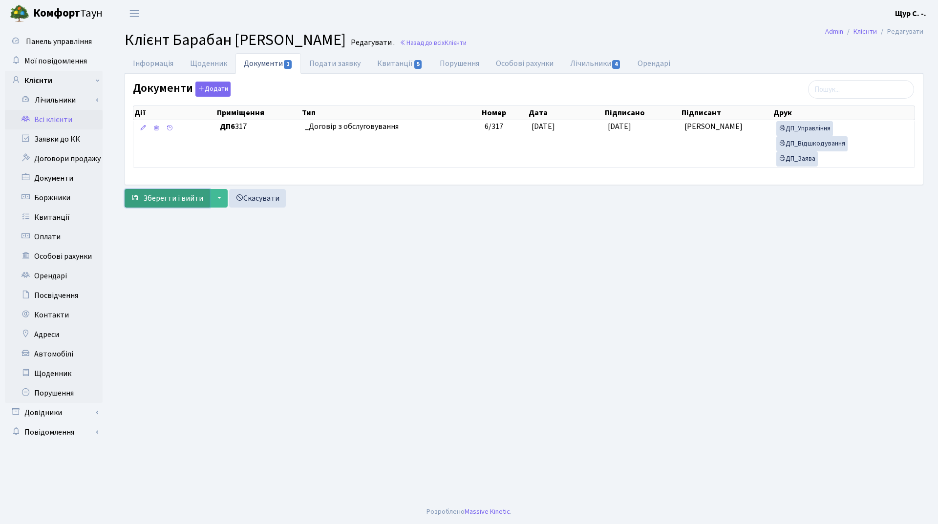
click at [153, 200] on span "Зберегти і вийти" at bounding box center [173, 198] width 60 height 11
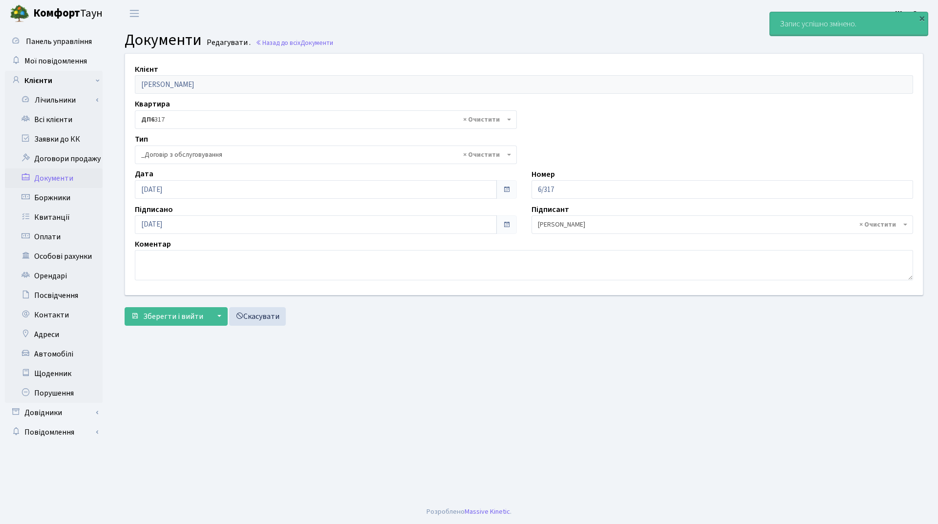
select select "289"
click at [62, 124] on link "Всі клієнти" at bounding box center [54, 120] width 98 height 20
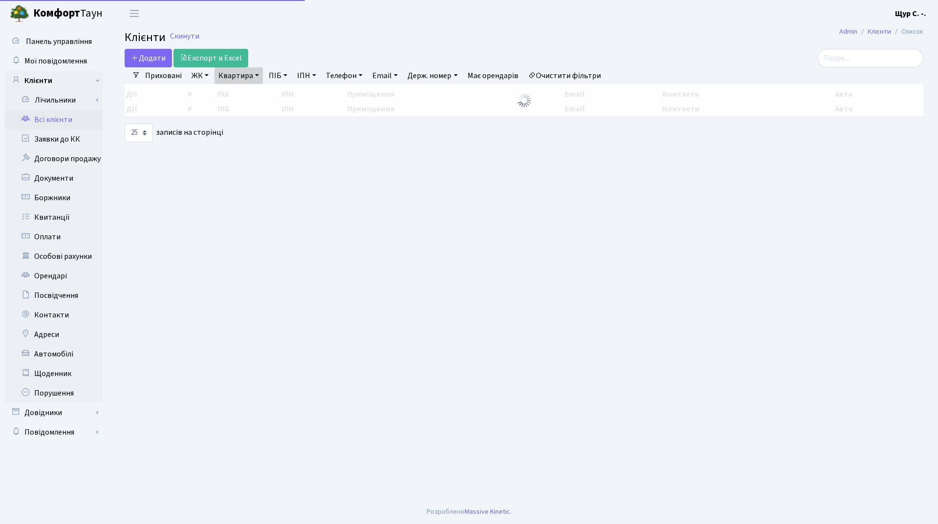
select select "25"
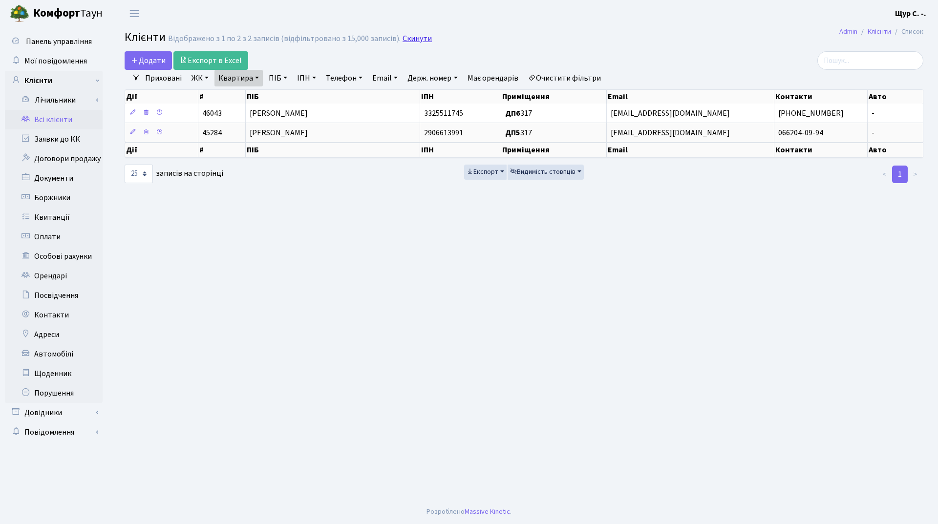
click at [411, 38] on link "Скинути" at bounding box center [417, 38] width 29 height 9
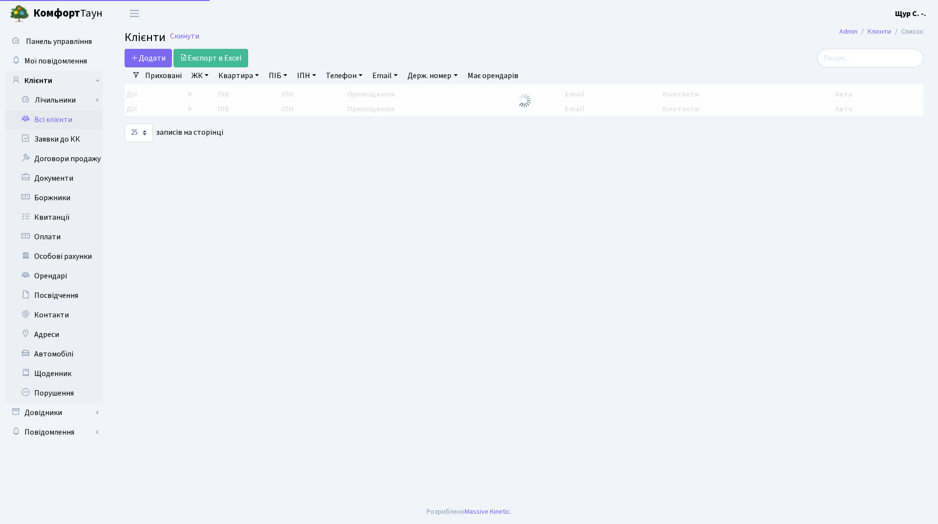
select select "25"
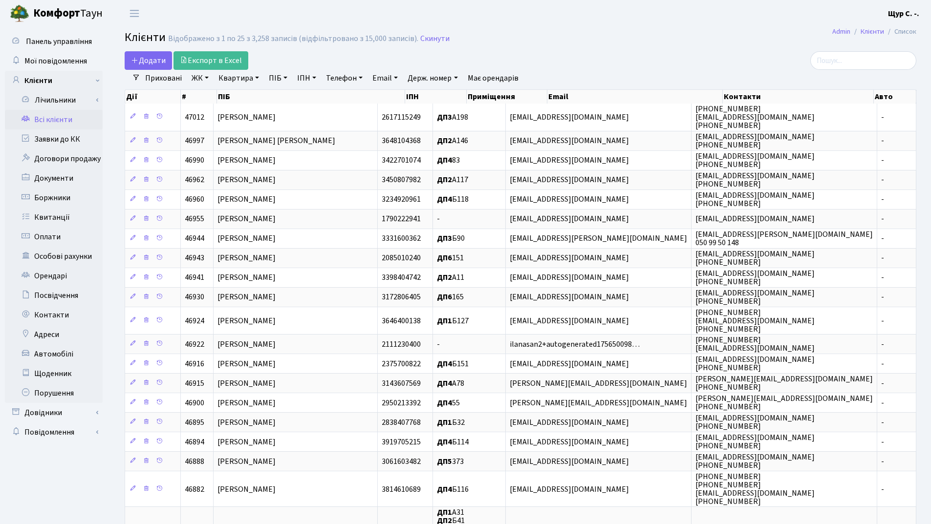
click at [240, 77] on link "Квартира" at bounding box center [238, 78] width 48 height 17
type input "72"
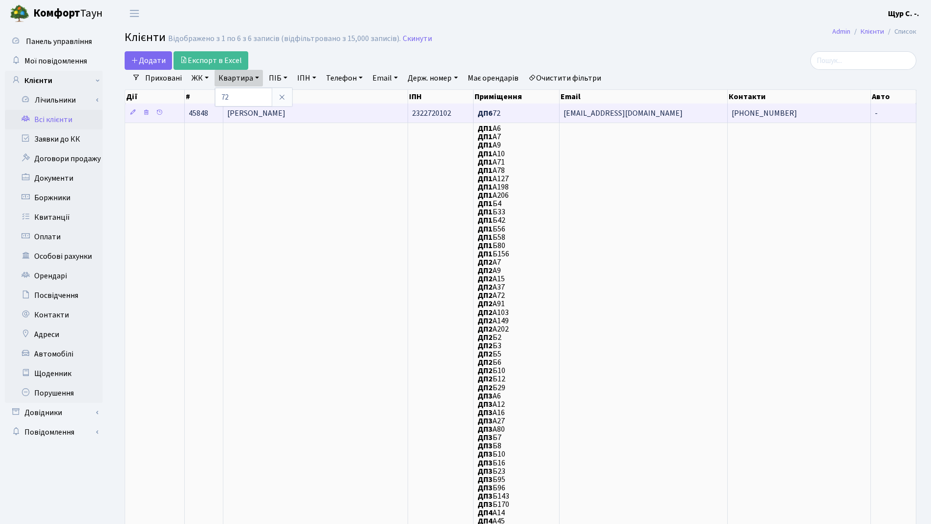
click at [285, 109] on span "[PERSON_NAME]" at bounding box center [256, 113] width 58 height 11
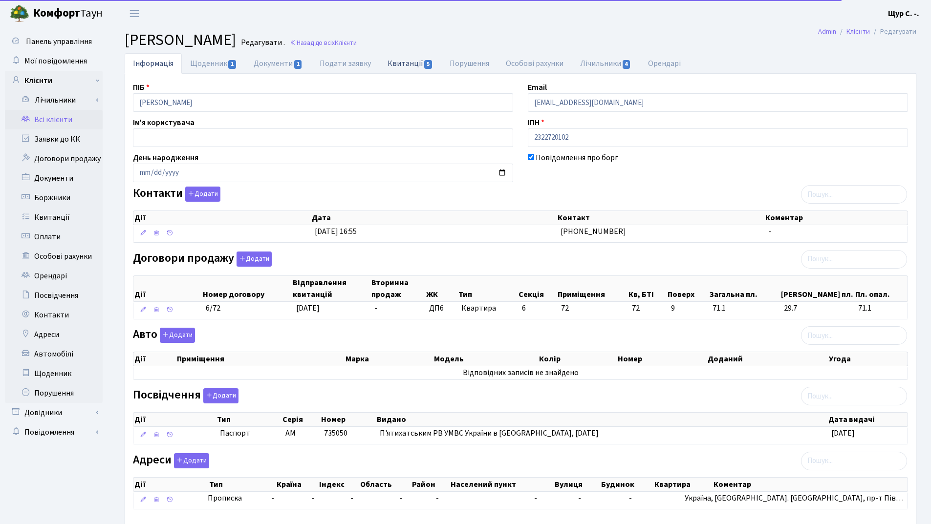
click at [410, 63] on link "Квитанції 5" at bounding box center [410, 63] width 62 height 20
select select "25"
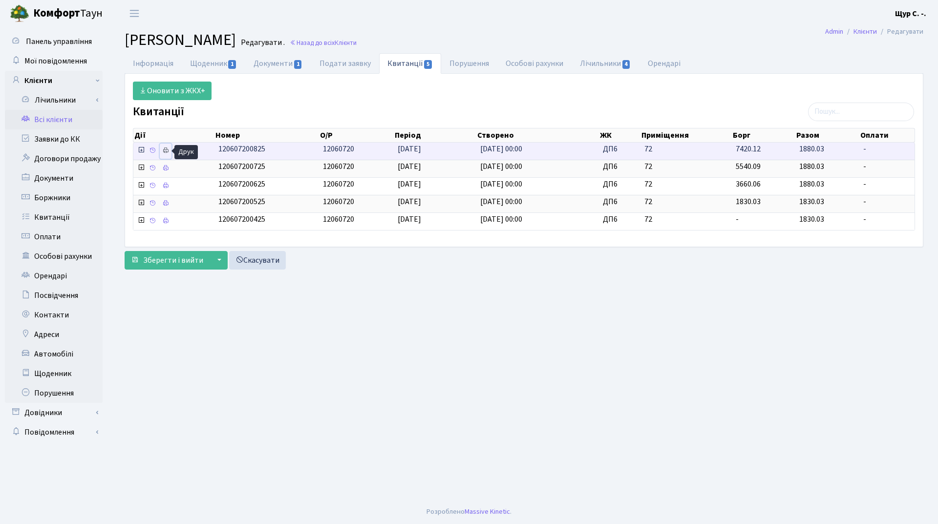
click at [167, 151] on icon at bounding box center [165, 150] width 7 height 7
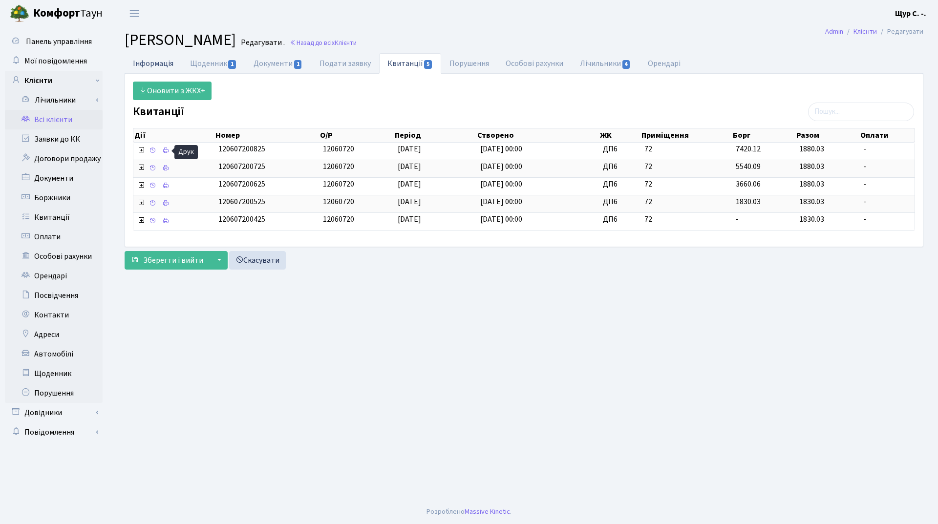
click at [155, 69] on link "Інформація" at bounding box center [153, 63] width 57 height 20
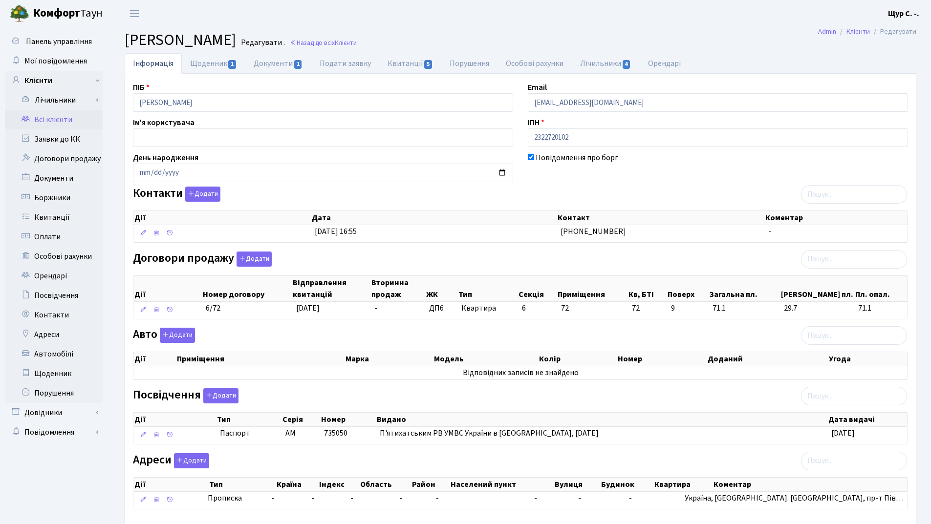
click at [44, 116] on link "Всі клієнти" at bounding box center [54, 120] width 98 height 20
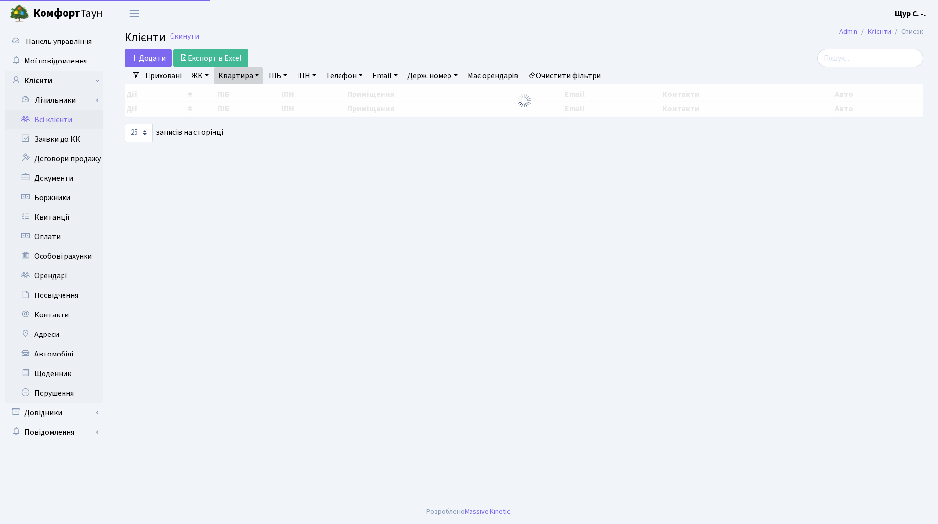
select select "25"
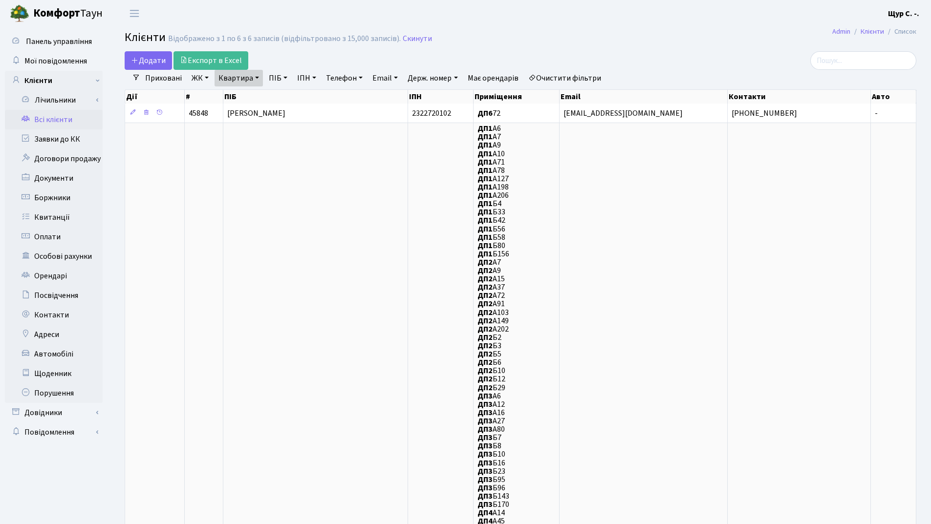
click at [255, 75] on link "Квартира" at bounding box center [238, 78] width 48 height 17
click at [254, 97] on input "72" at bounding box center [243, 97] width 57 height 19
type input "7"
type input "317"
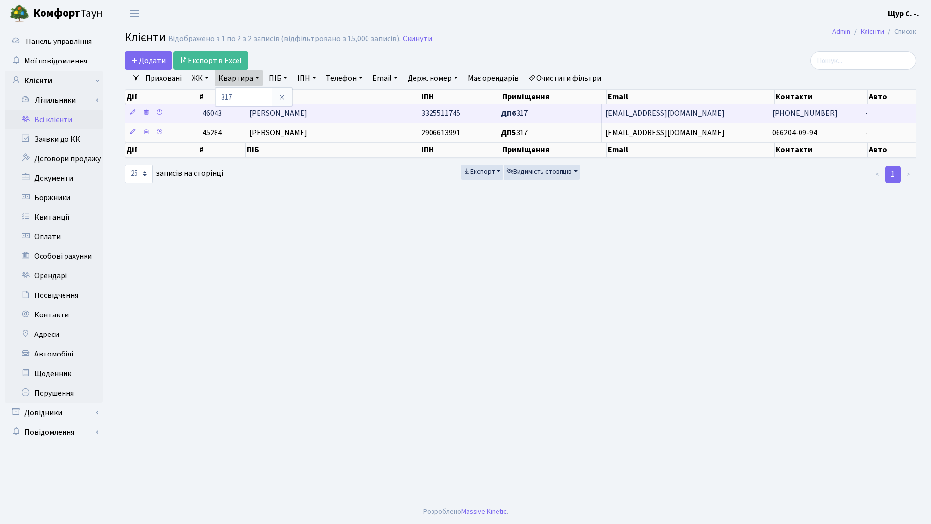
click at [307, 112] on span "[PERSON_NAME]" at bounding box center [278, 113] width 58 height 11
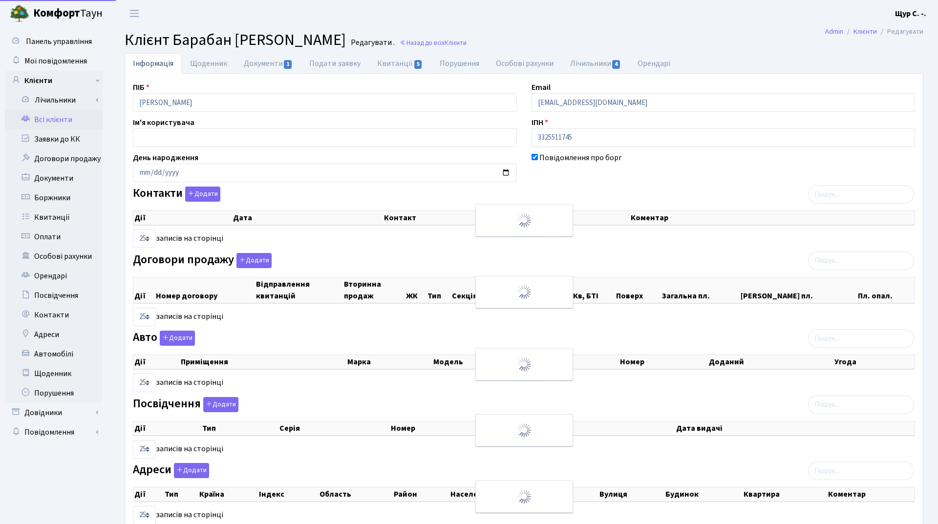
select select "25"
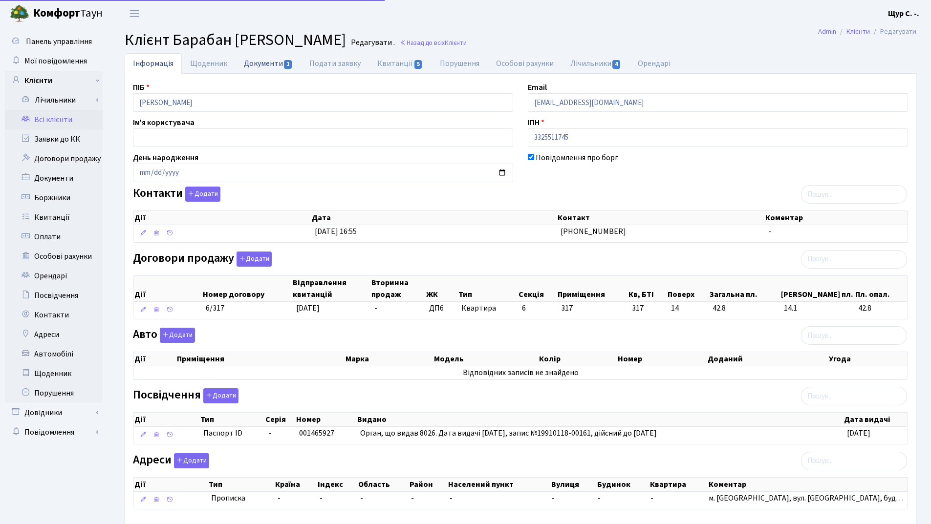
click at [252, 64] on link "Документи 1" at bounding box center [267, 63] width 65 height 20
select select "25"
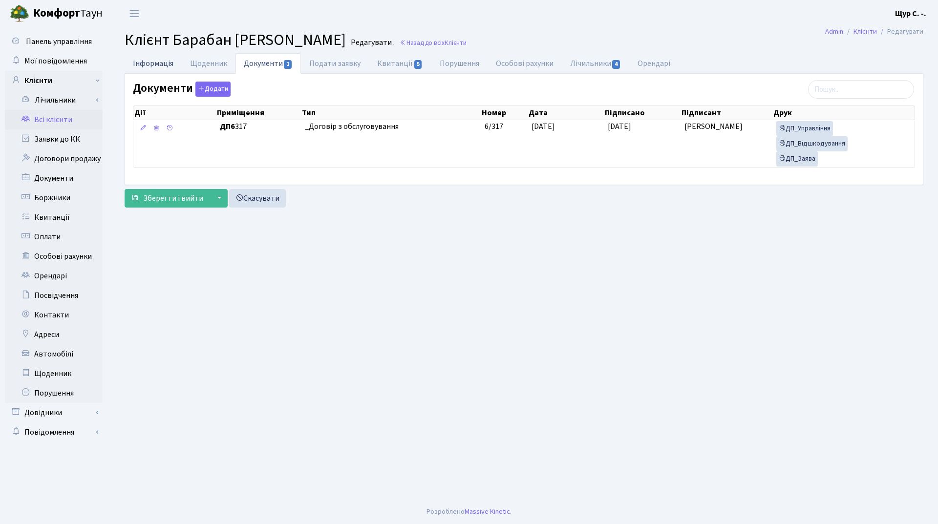
click at [151, 61] on link "Інформація" at bounding box center [153, 63] width 57 height 20
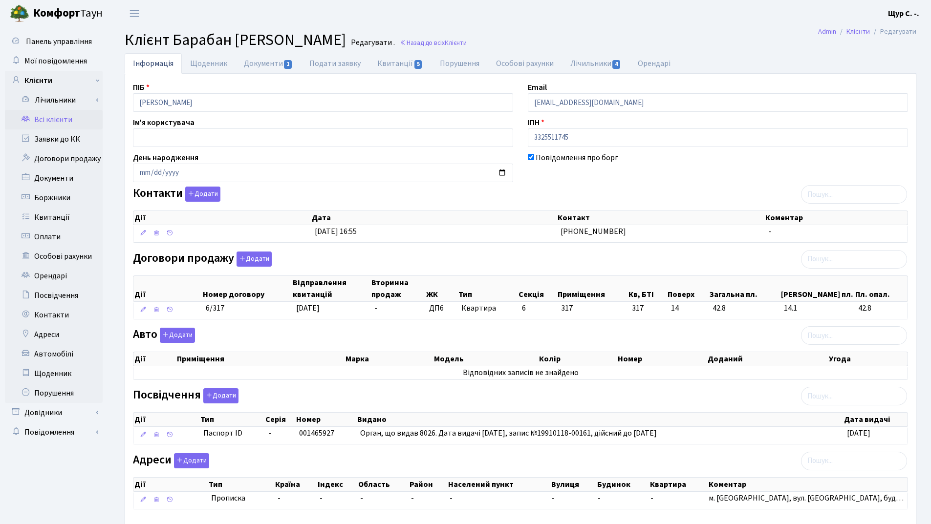
click at [70, 119] on link "Всі клієнти" at bounding box center [54, 120] width 98 height 20
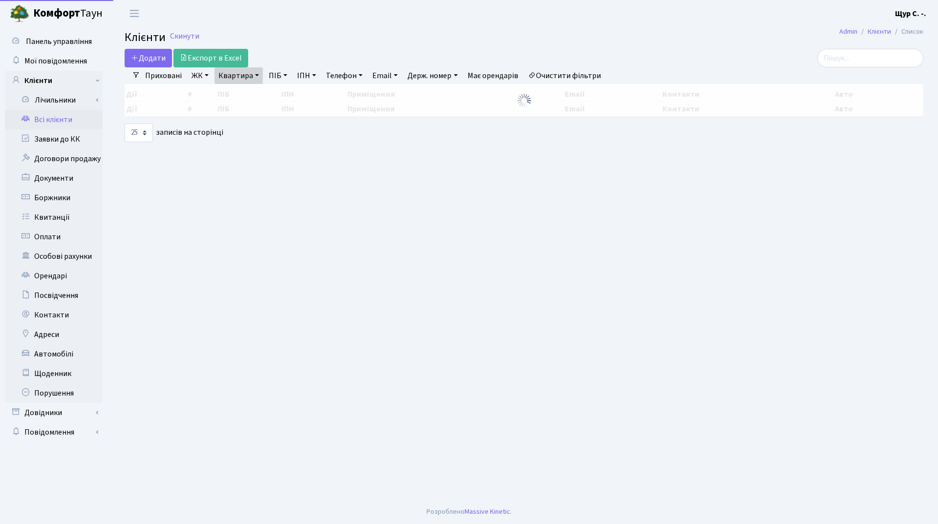
select select "25"
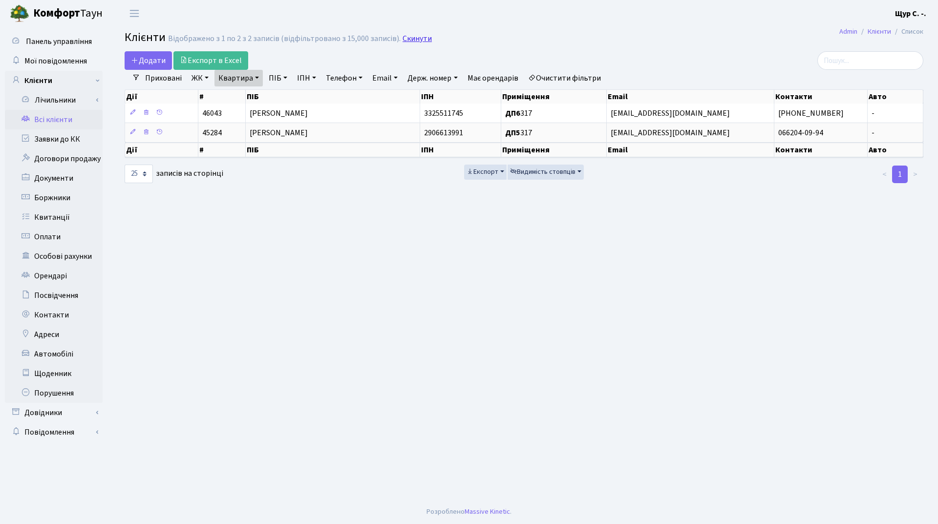
click at [414, 35] on link "Скинути" at bounding box center [417, 38] width 29 height 9
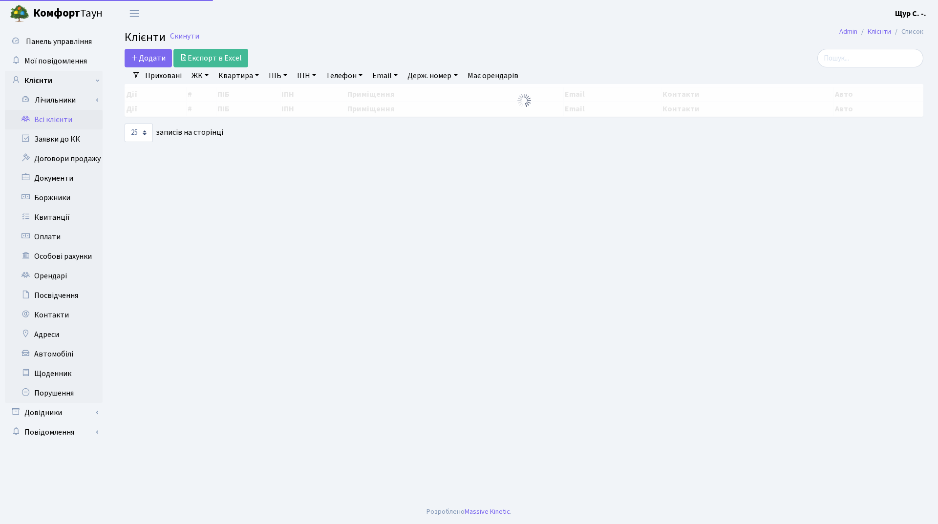
select select "25"
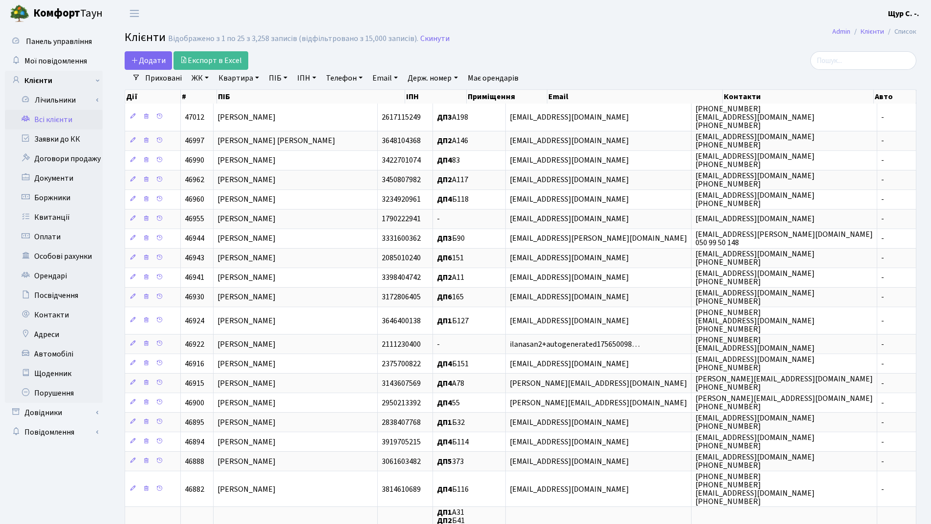
click at [353, 81] on link "Телефон" at bounding box center [344, 78] width 44 height 17
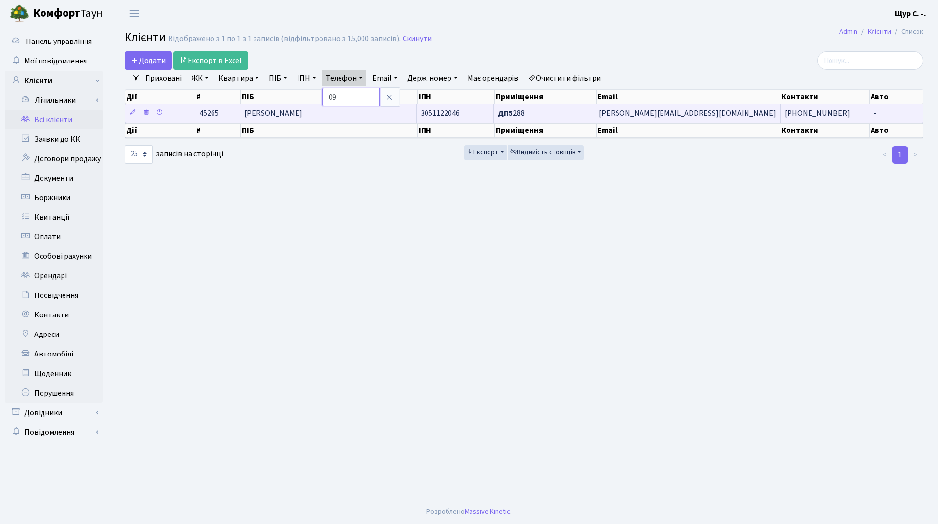
type input "0"
type input "0675465108"
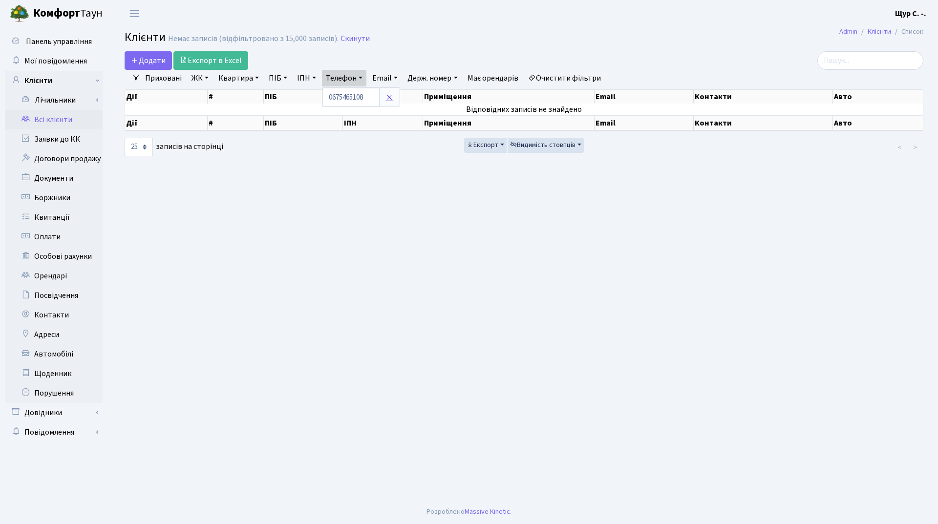
click at [393, 99] on icon at bounding box center [389, 97] width 8 height 8
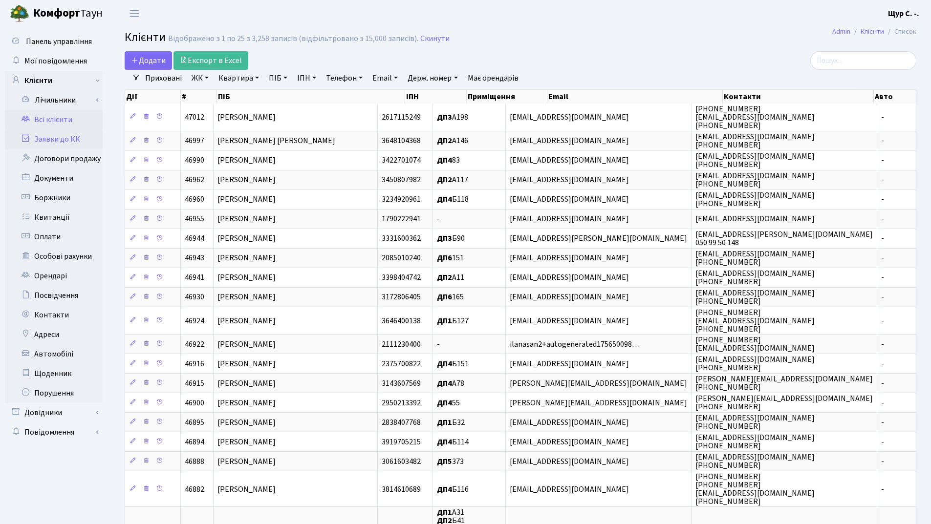
click at [50, 144] on link "Заявки до КК" at bounding box center [54, 139] width 98 height 20
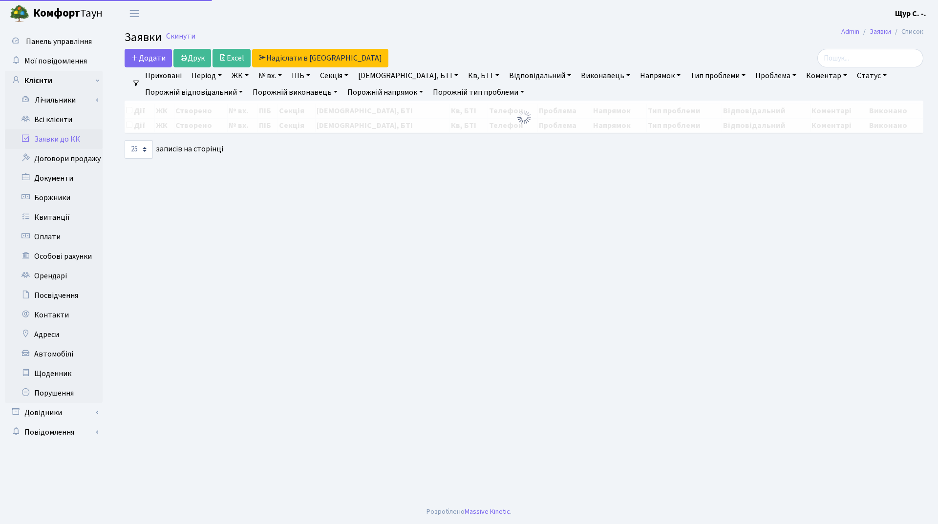
select select "25"
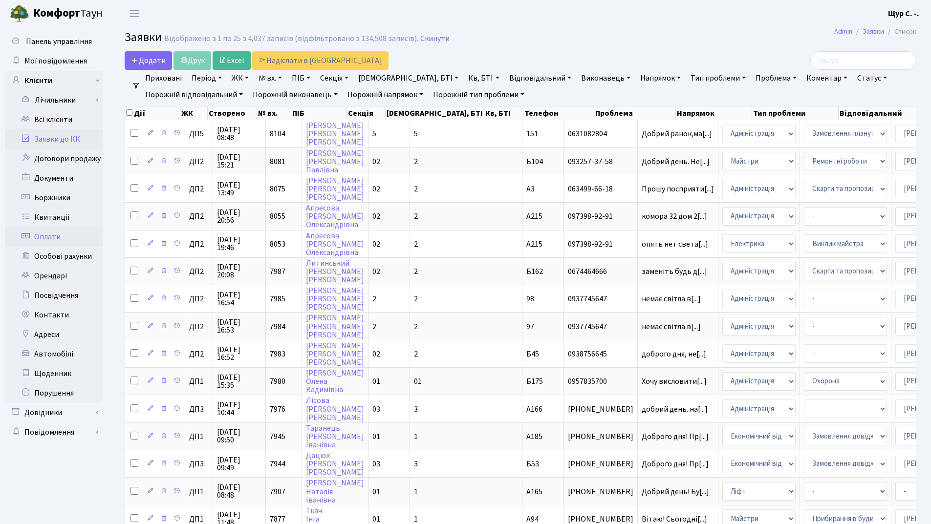
click at [48, 238] on link "Оплати" at bounding box center [54, 237] width 98 height 20
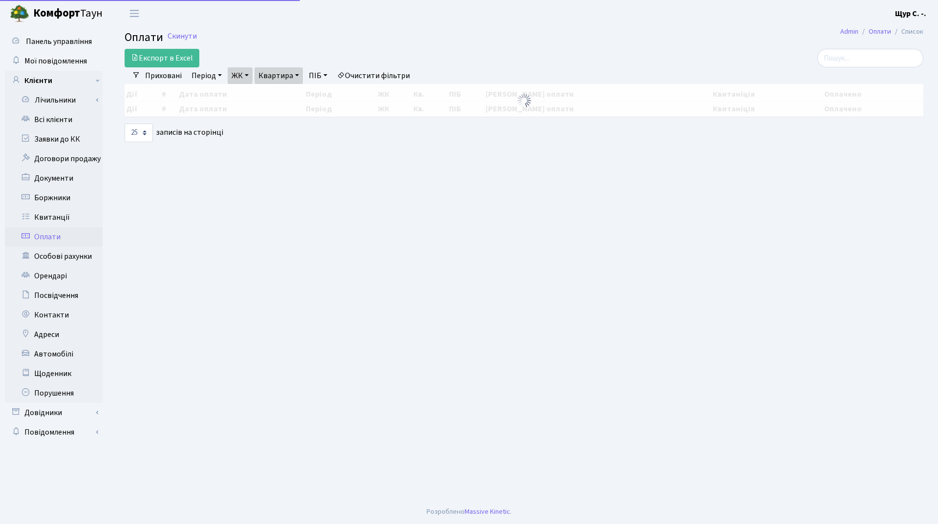
select select "25"
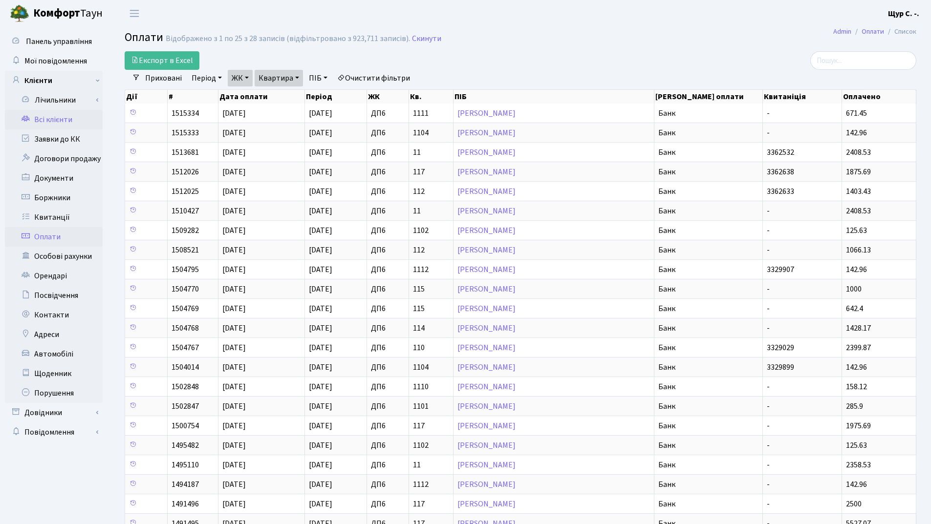
click at [79, 115] on link "Всі клієнти" at bounding box center [54, 120] width 98 height 20
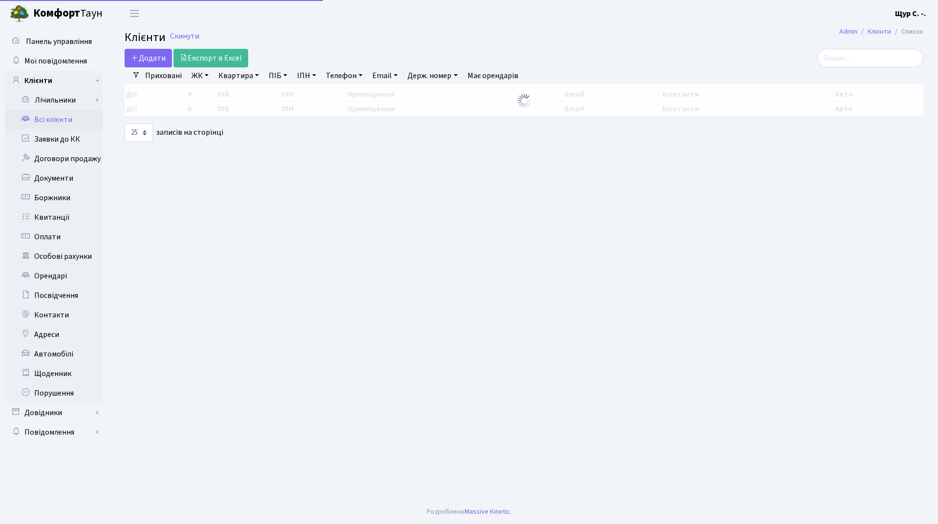
select select "25"
